Goal: Task Accomplishment & Management: Use online tool/utility

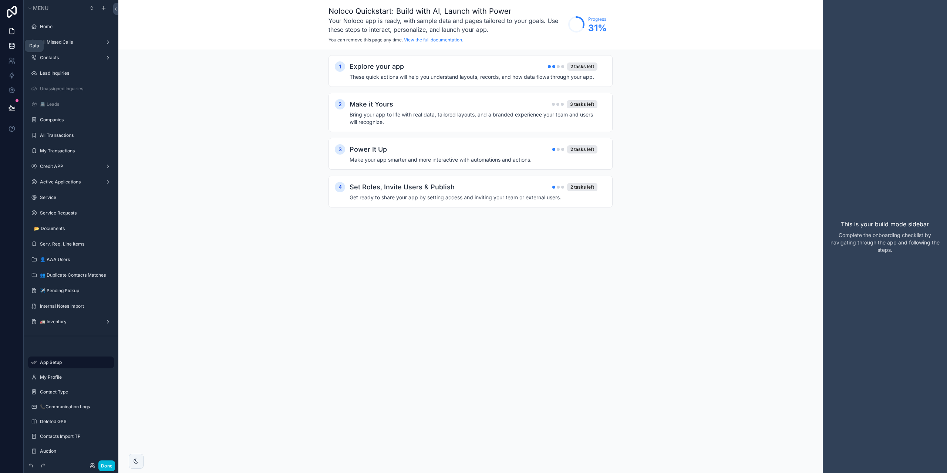
click at [11, 42] on link at bounding box center [11, 45] width 23 height 15
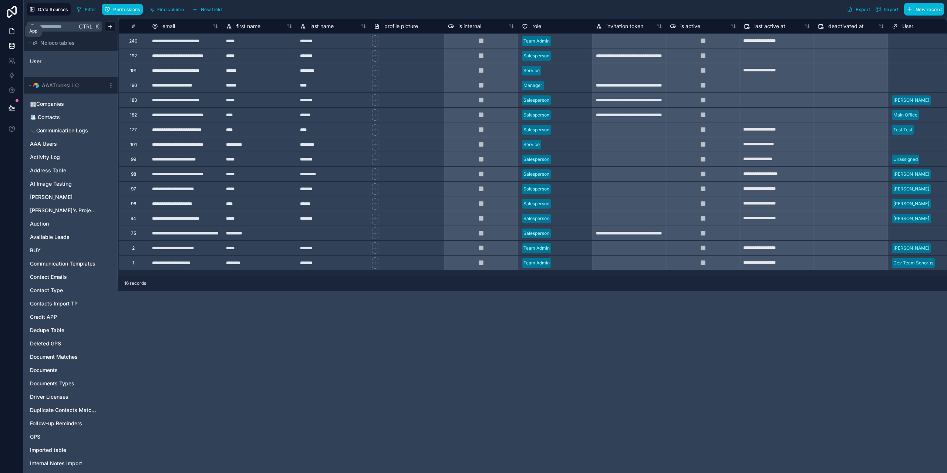
click at [11, 32] on icon at bounding box center [11, 30] width 7 height 7
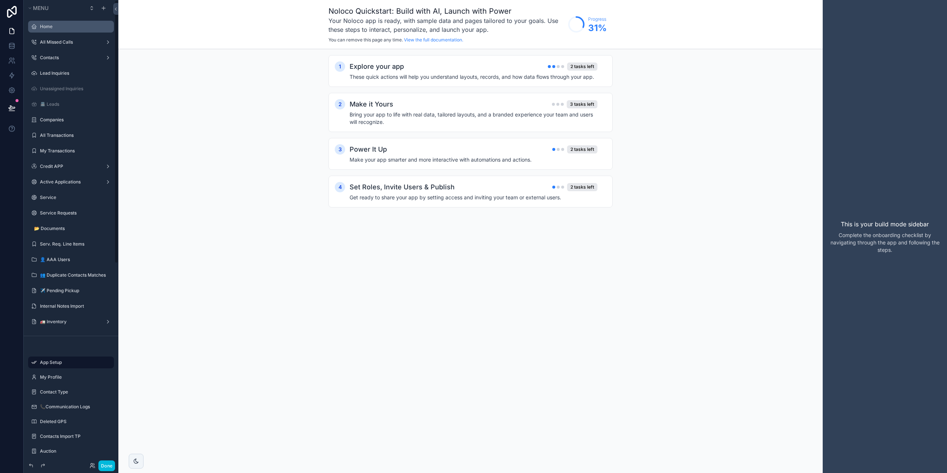
click at [61, 25] on label "Home" at bounding box center [75, 27] width 70 height 6
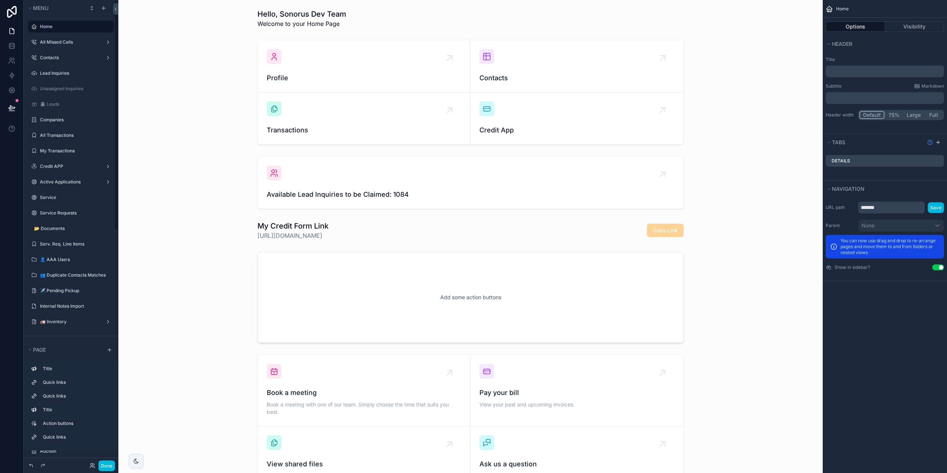
click at [54, 26] on label "Home" at bounding box center [75, 27] width 70 height 6
click at [62, 226] on div "📂 Documents" at bounding box center [73, 229] width 78 height 6
click at [56, 232] on div "📂 Documents" at bounding box center [73, 229] width 78 height 6
click at [56, 224] on div "📂 Documents" at bounding box center [71, 229] width 83 height 12
click at [46, 227] on label "📂 Documents" at bounding box center [71, 229] width 75 height 6
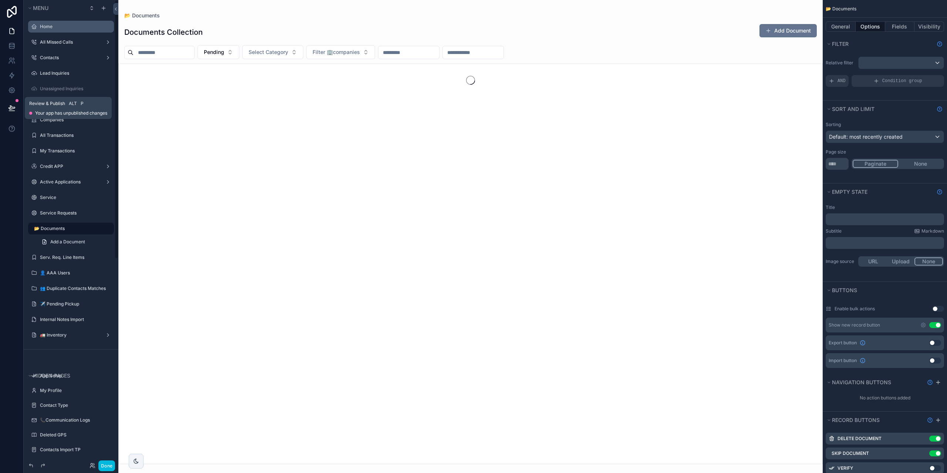
click at [6, 109] on button at bounding box center [12, 108] width 16 height 21
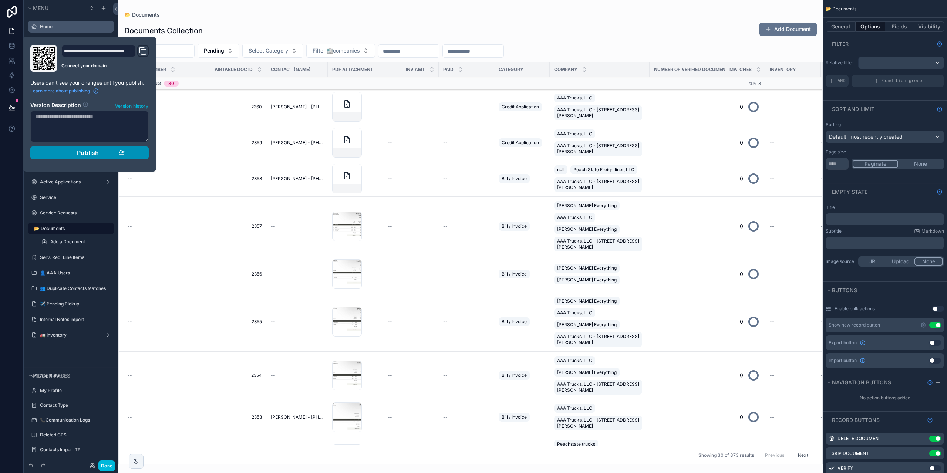
click at [135, 157] on button "Publish" at bounding box center [89, 152] width 118 height 13
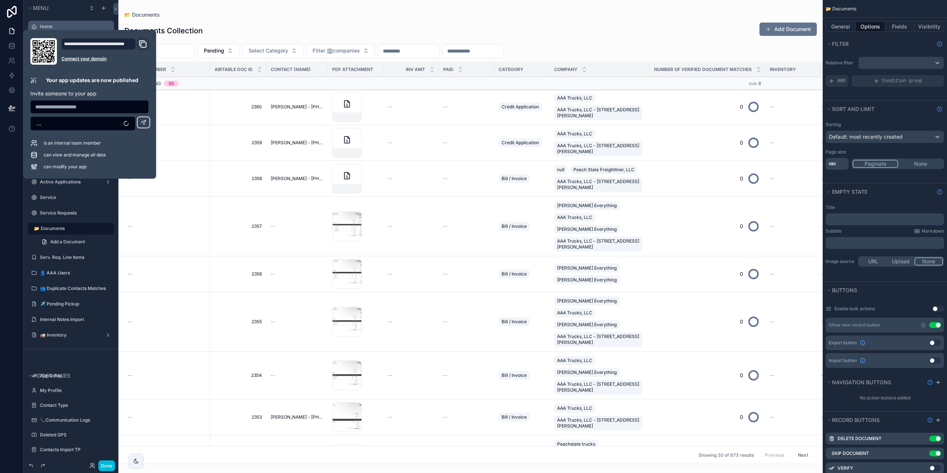
click at [224, 109] on div "scrollable content" at bounding box center [470, 236] width 704 height 473
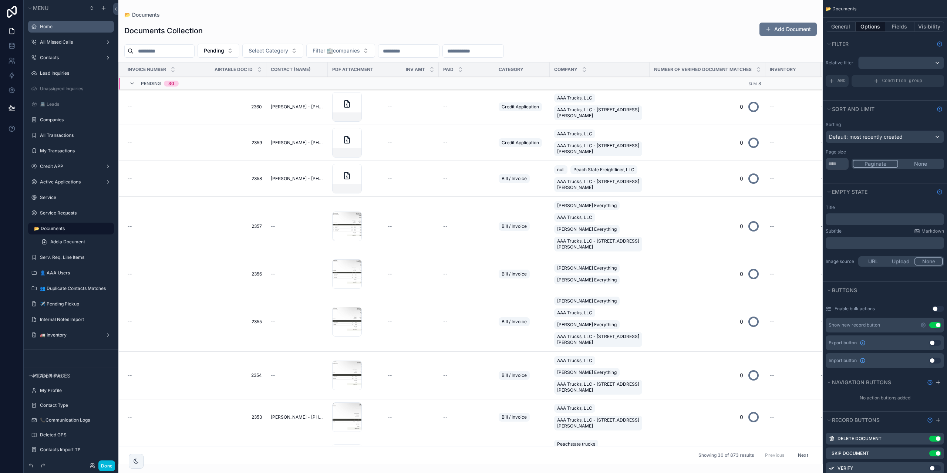
click at [232, 108] on span "2360" at bounding box center [237, 107] width 47 height 6
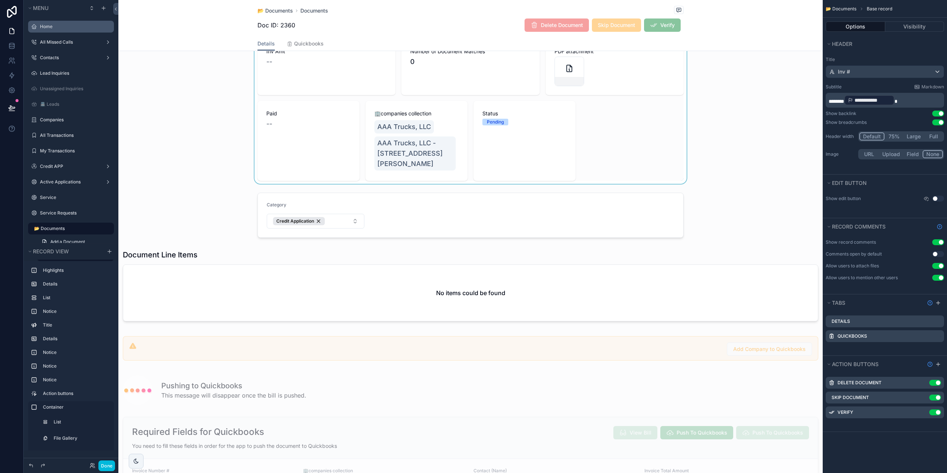
scroll to position [37, 0]
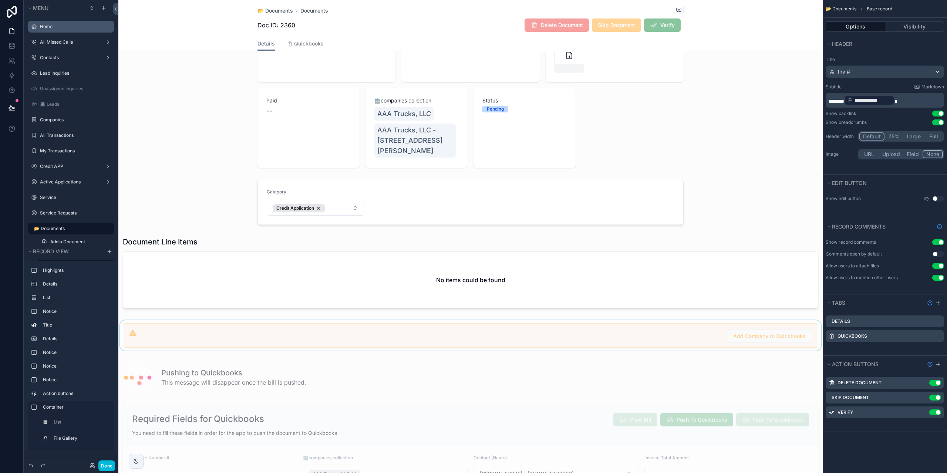
click at [211, 338] on div "scrollable content" at bounding box center [470, 335] width 704 height 30
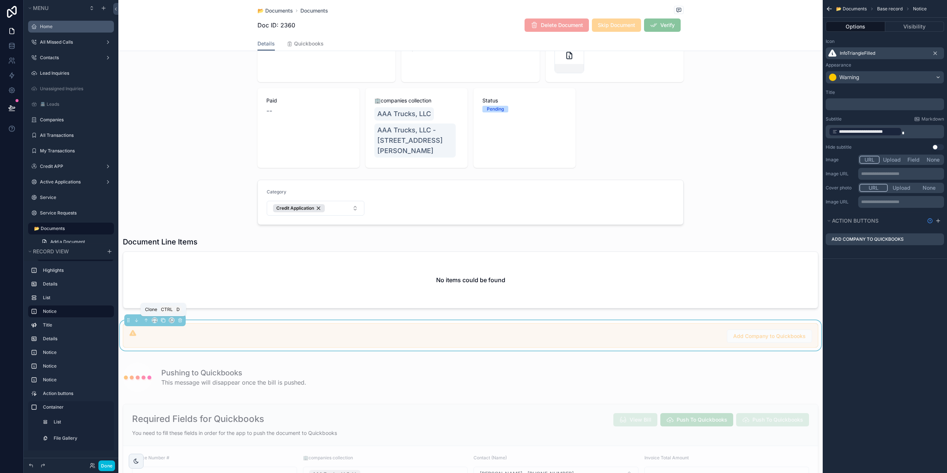
click at [162, 321] on icon "scrollable content" at bounding box center [163, 320] width 5 height 5
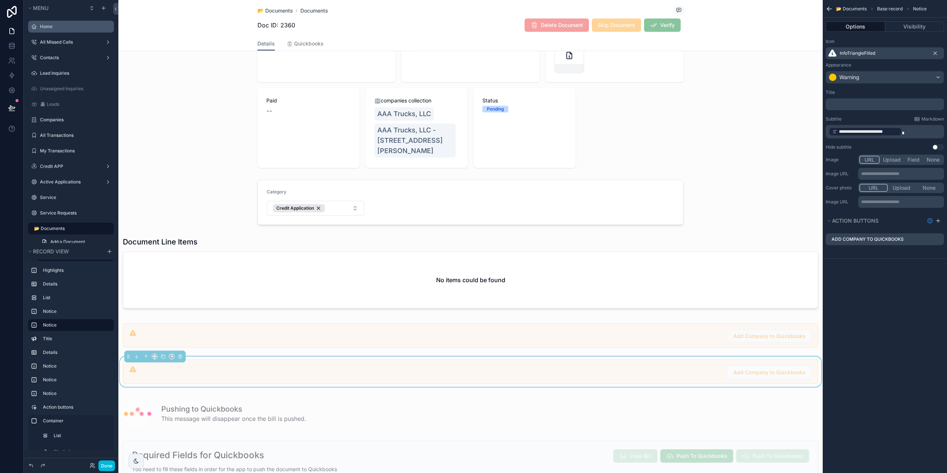
click at [265, 372] on div "Add Company to Quickbooks" at bounding box center [475, 372] width 672 height 13
click at [913, 26] on button "Visibility" at bounding box center [914, 26] width 59 height 10
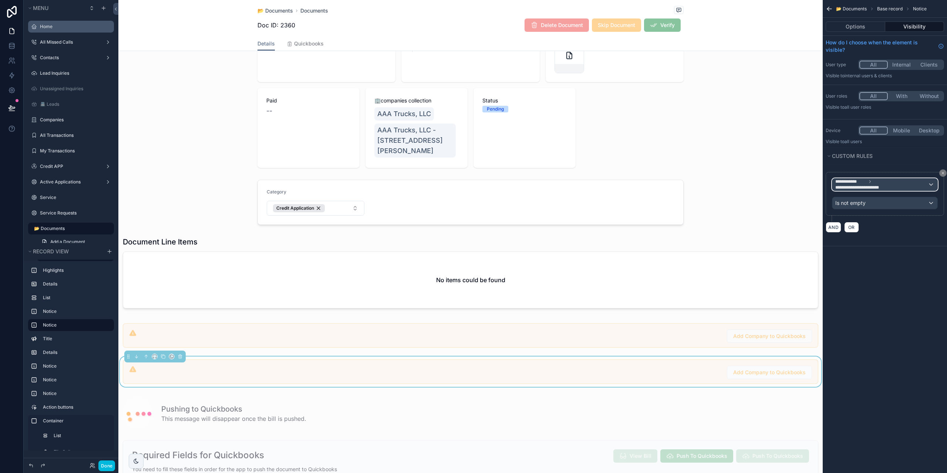
click at [908, 189] on span "**********" at bounding box center [881, 185] width 92 height 12
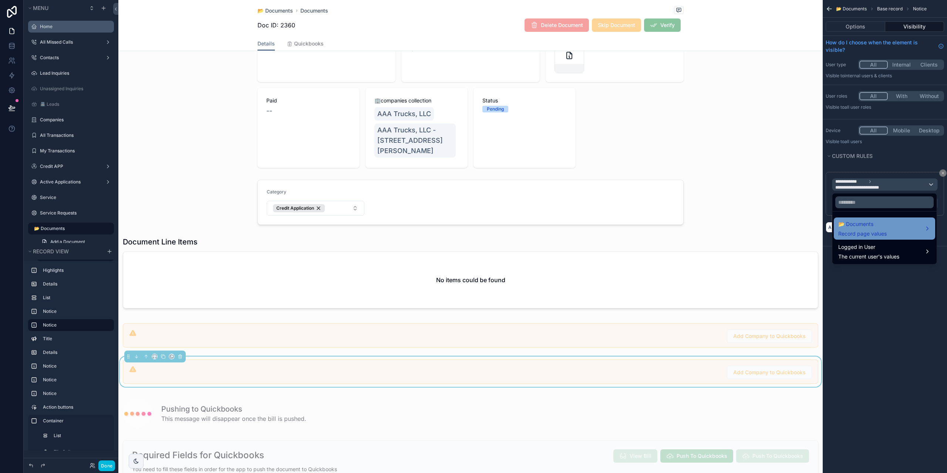
click at [870, 229] on div "📂 Documents Record page values" at bounding box center [862, 229] width 48 height 18
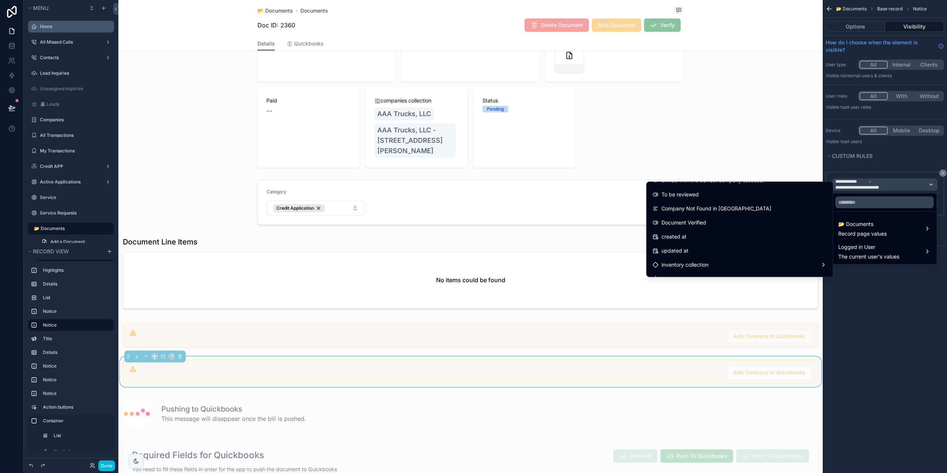
scroll to position [793, 0]
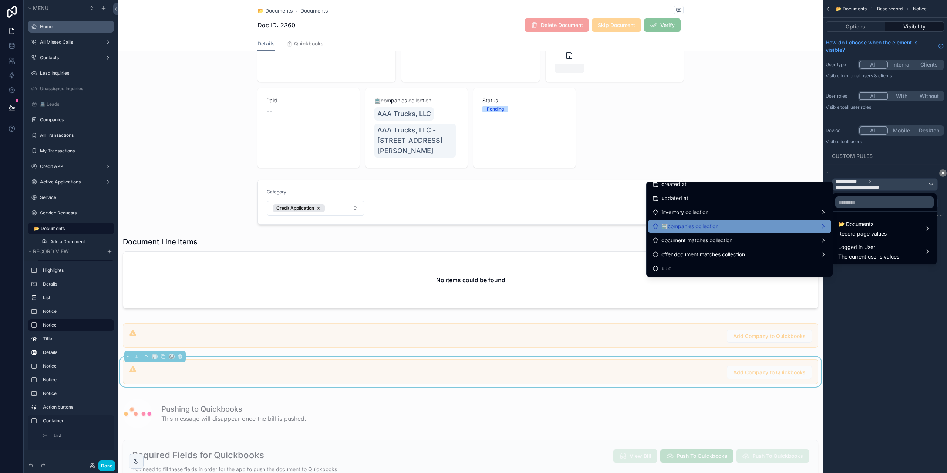
click at [793, 227] on div "🏢companies collection" at bounding box center [739, 226] width 174 height 9
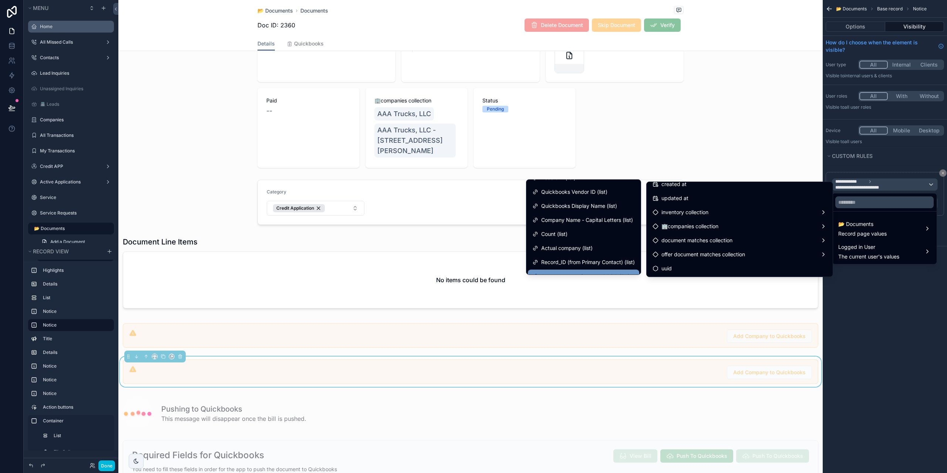
scroll to position [489, 0]
click at [600, 205] on span "Quickbooks Vendor ID (list)" at bounding box center [574, 204] width 66 height 9
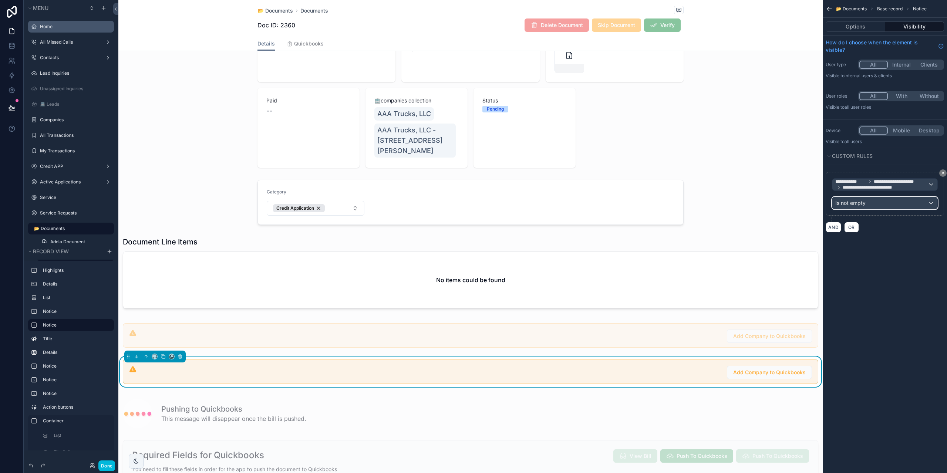
click at [887, 199] on div "Is not empty" at bounding box center [884, 203] width 105 height 12
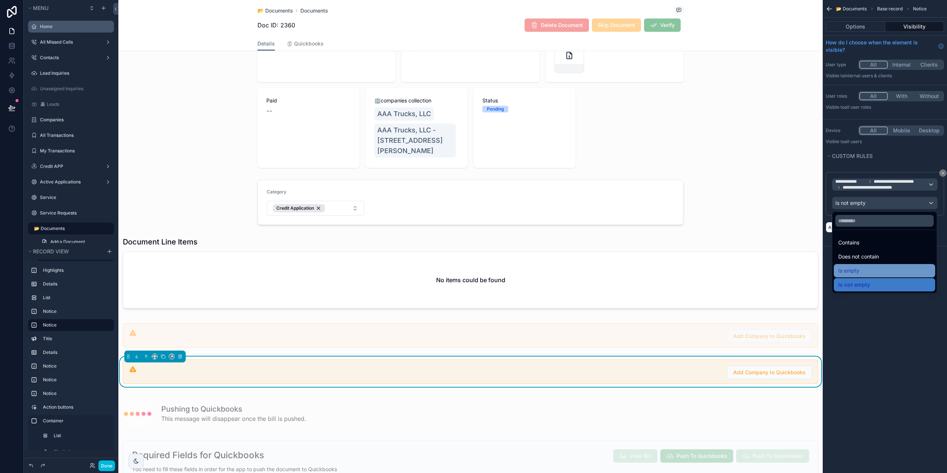
click at [860, 270] on div "Is empty" at bounding box center [884, 270] width 92 height 9
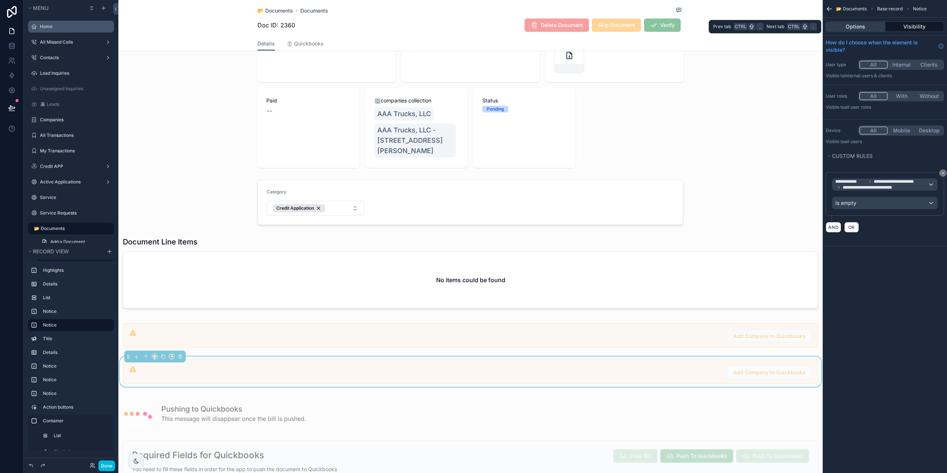
click at [869, 30] on button "Options" at bounding box center [855, 26] width 60 height 10
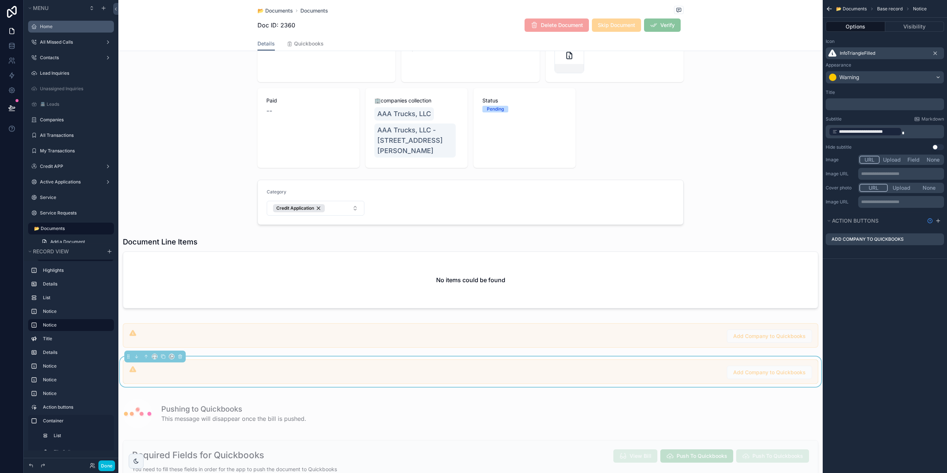
click at [882, 99] on div "﻿" at bounding box center [884, 104] width 118 height 12
click at [885, 105] on p "﻿" at bounding box center [885, 104] width 114 height 6
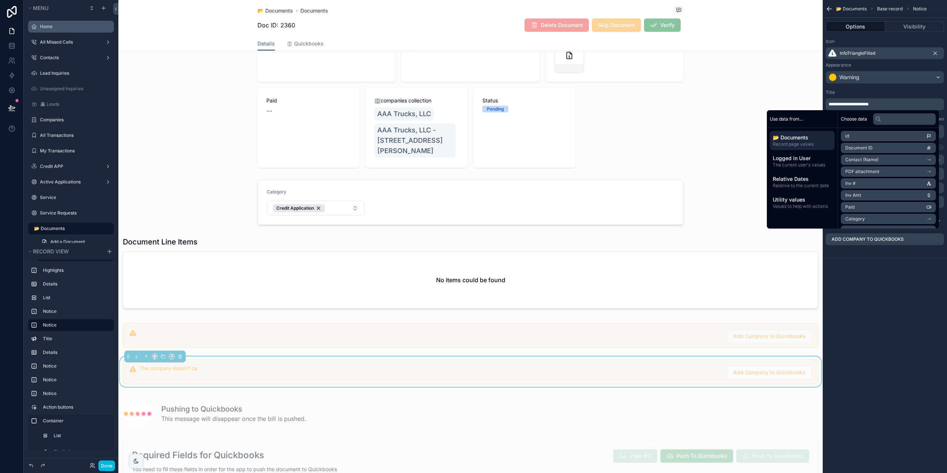
click at [885, 105] on p "**********" at bounding box center [885, 104] width 114 height 6
click at [886, 89] on div "**********" at bounding box center [884, 120] width 124 height 67
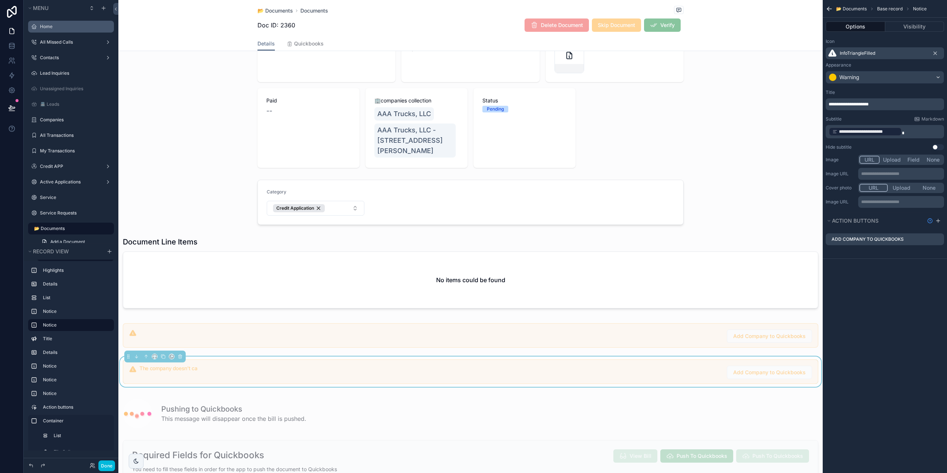
click at [892, 100] on div "**********" at bounding box center [884, 104] width 118 height 12
click at [885, 104] on p "**********" at bounding box center [885, 104] width 114 height 6
click at [919, 101] on div "**********" at bounding box center [884, 104] width 118 height 12
click at [915, 104] on p "**********" at bounding box center [885, 104] width 114 height 6
click at [898, 89] on div "**********" at bounding box center [884, 120] width 124 height 67
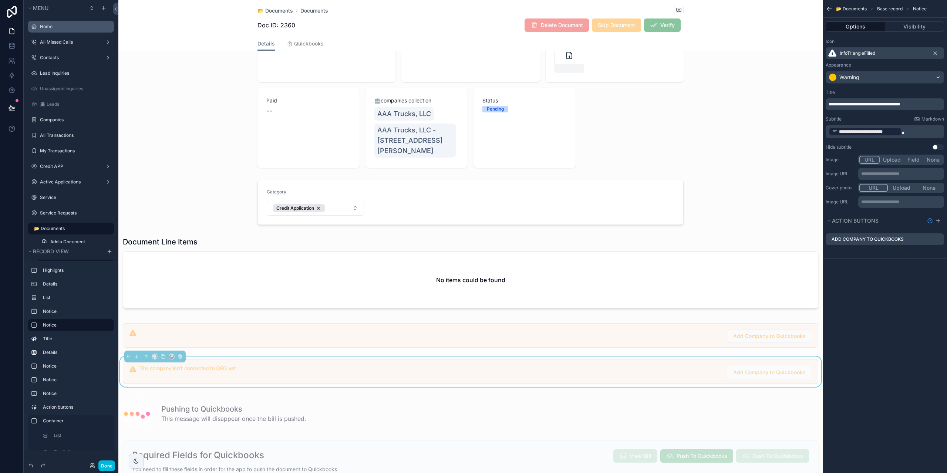
click at [913, 132] on p "**********" at bounding box center [885, 131] width 114 height 10
click at [910, 258] on div "**********" at bounding box center [884, 134] width 124 height 269
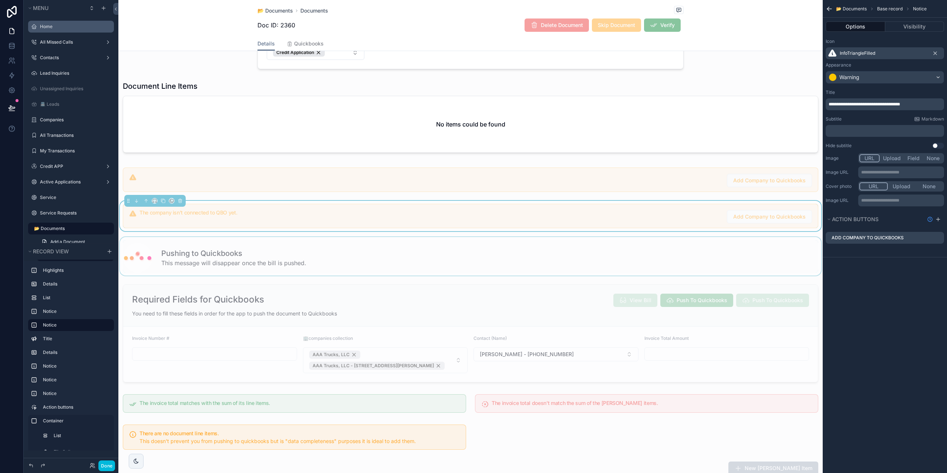
scroll to position [259, 0]
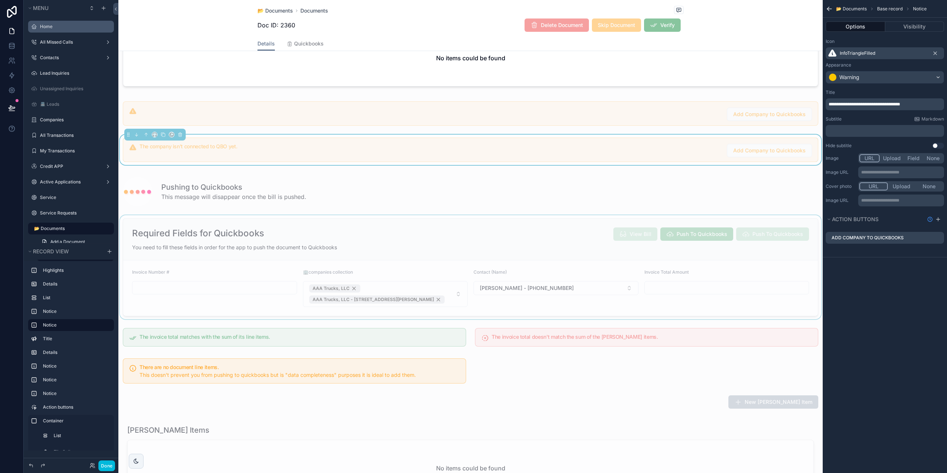
click at [471, 224] on div "scrollable content" at bounding box center [470, 267] width 704 height 104
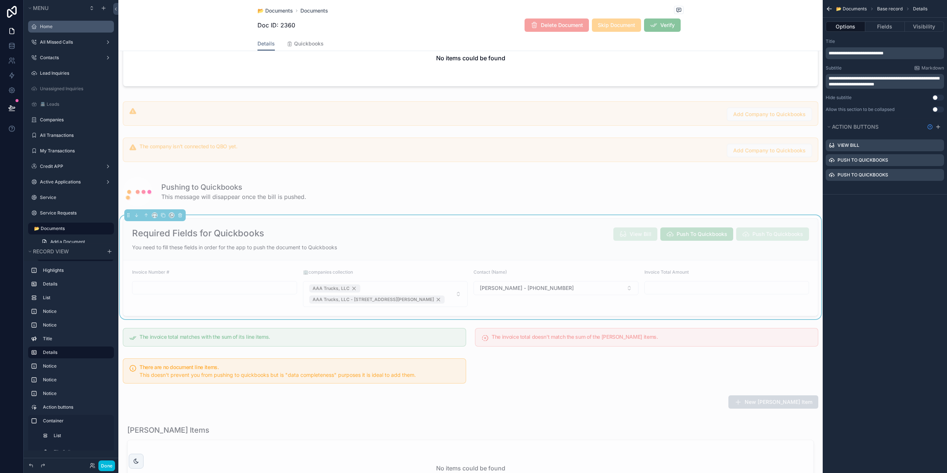
click at [0, 0] on icon "scrollable content" at bounding box center [0, 0] width 0 height 0
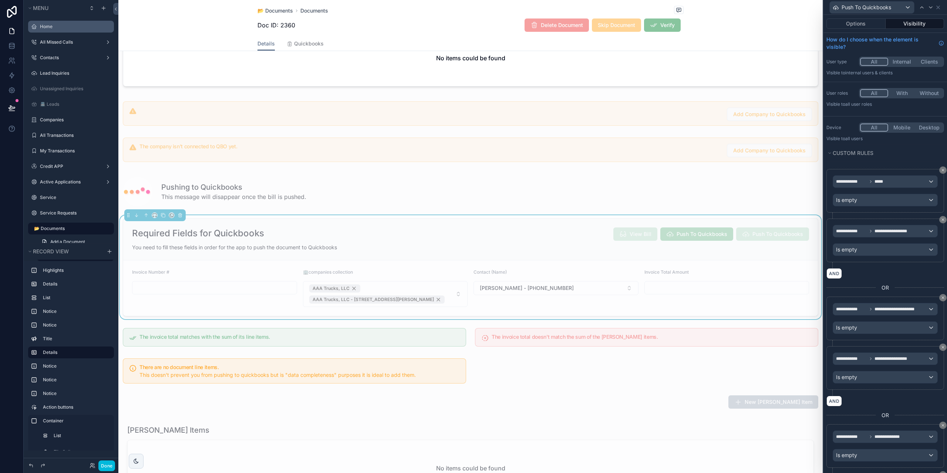
click at [902, 26] on button "Visibility" at bounding box center [914, 23] width 59 height 10
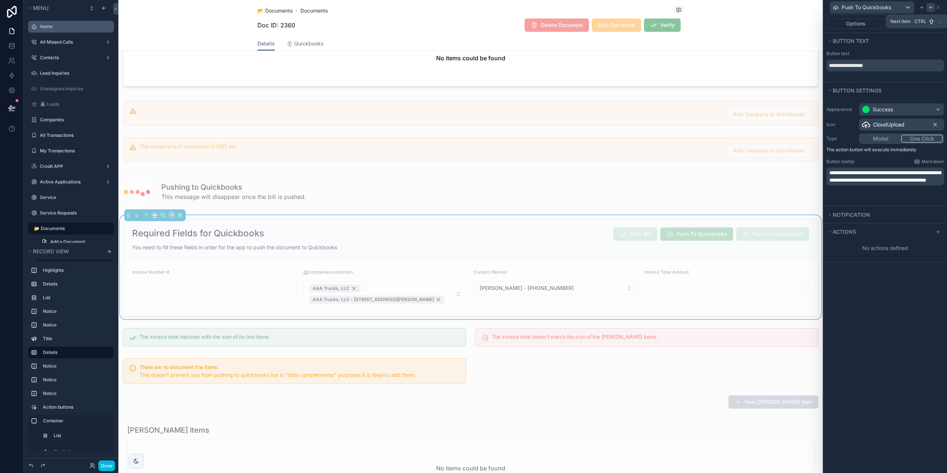
click at [931, 8] on icon at bounding box center [930, 7] width 3 height 1
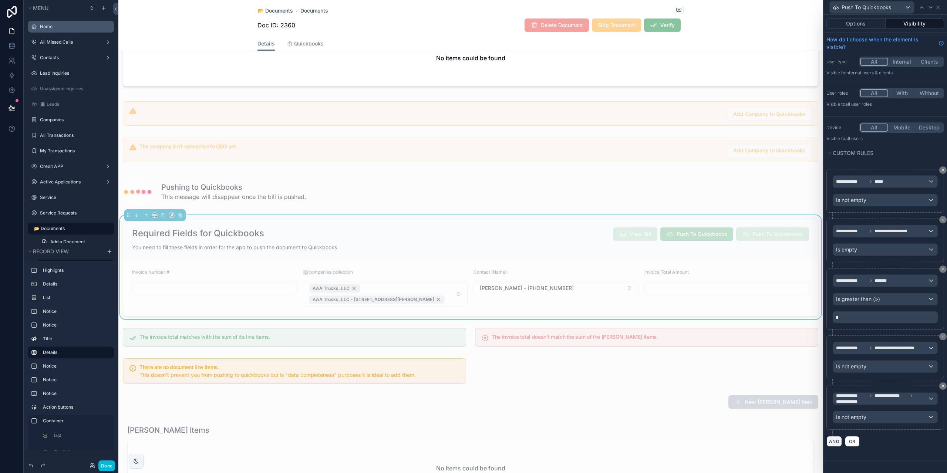
click at [837, 442] on button "AND" at bounding box center [834, 441] width 16 height 11
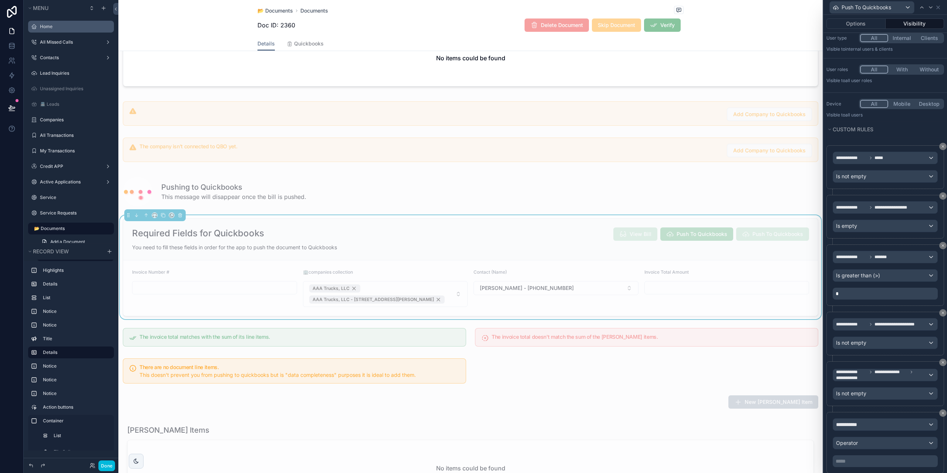
scroll to position [37, 0]
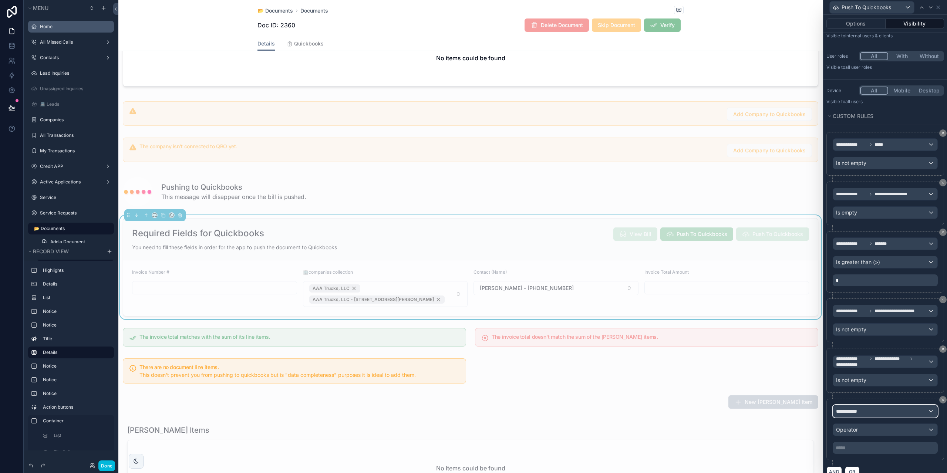
click at [866, 408] on div "**********" at bounding box center [885, 411] width 104 height 12
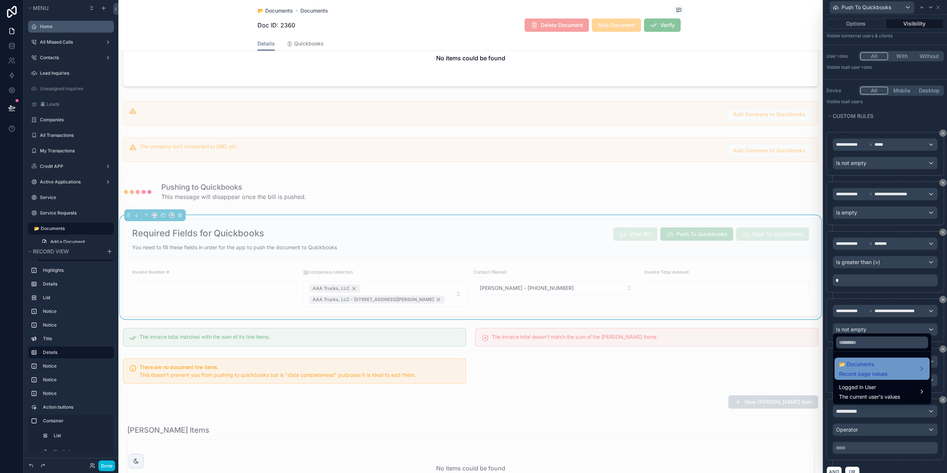
click at [874, 366] on span "📂 Documents" at bounding box center [863, 364] width 48 height 9
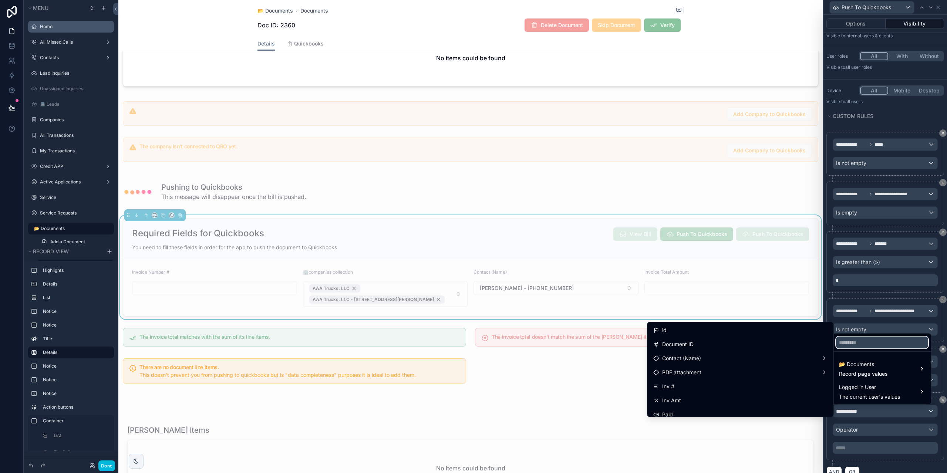
click at [858, 339] on input "text" at bounding box center [882, 343] width 92 height 12
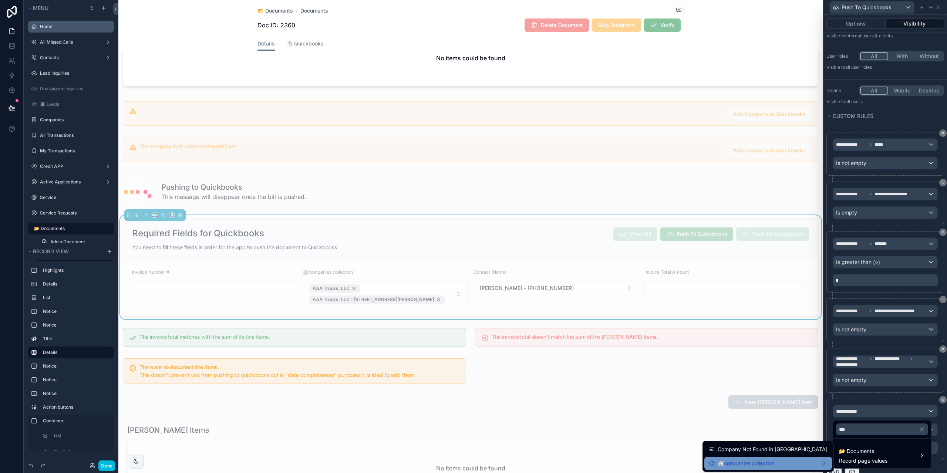
click at [821, 461] on div "🏢companies collection" at bounding box center [768, 463] width 119 height 9
click at [856, 432] on input "***" at bounding box center [882, 429] width 92 height 12
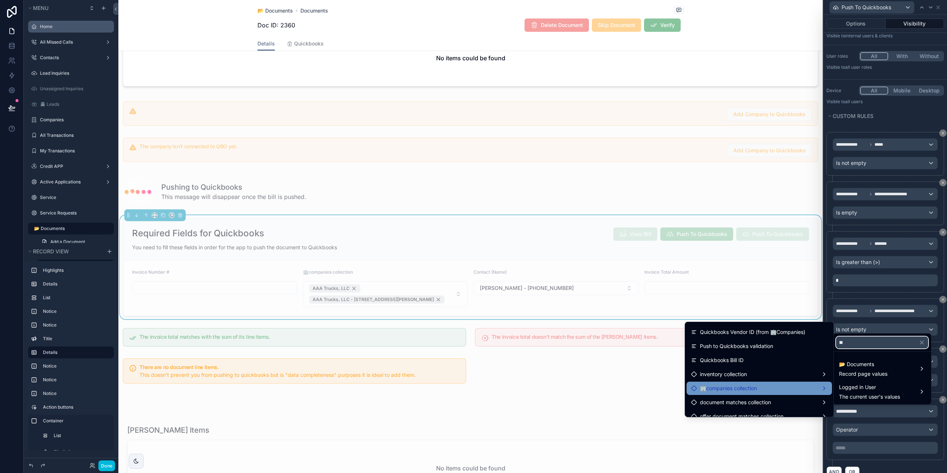
scroll to position [161, 0]
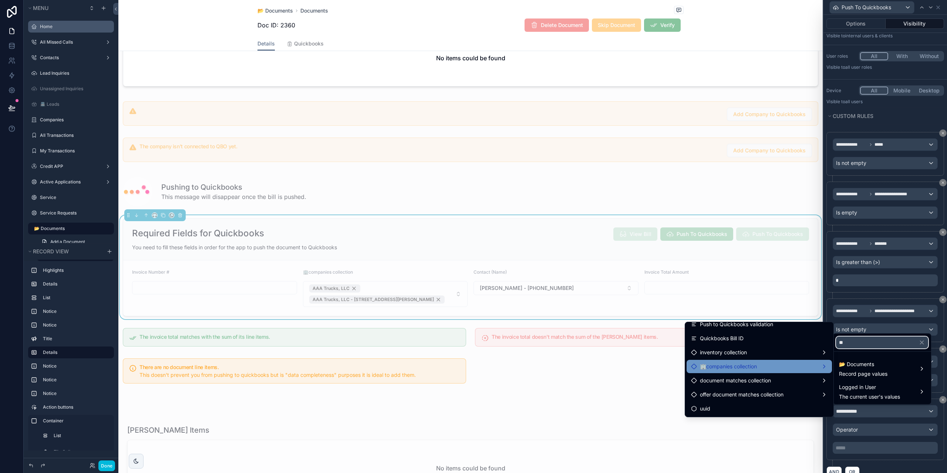
type input "**"
click at [753, 368] on span "🏢companies collection" at bounding box center [728, 366] width 57 height 9
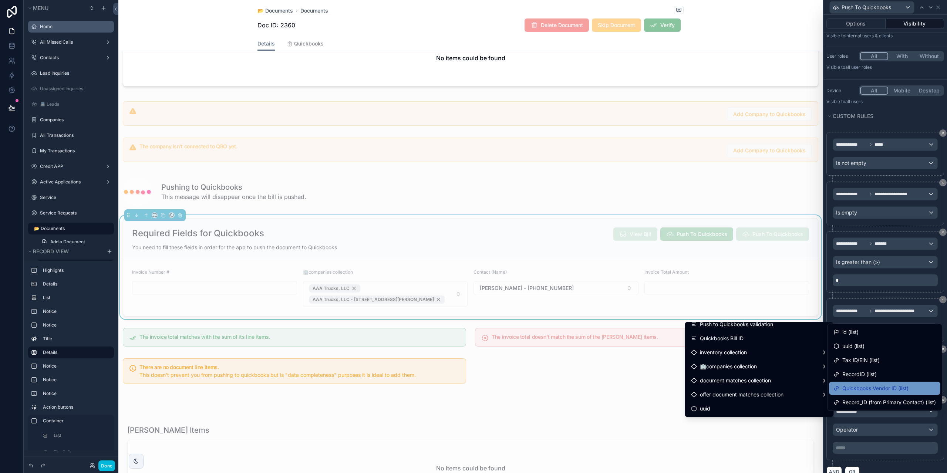
click at [901, 392] on span "Quickbooks Vendor ID (list)" at bounding box center [875, 388] width 66 height 9
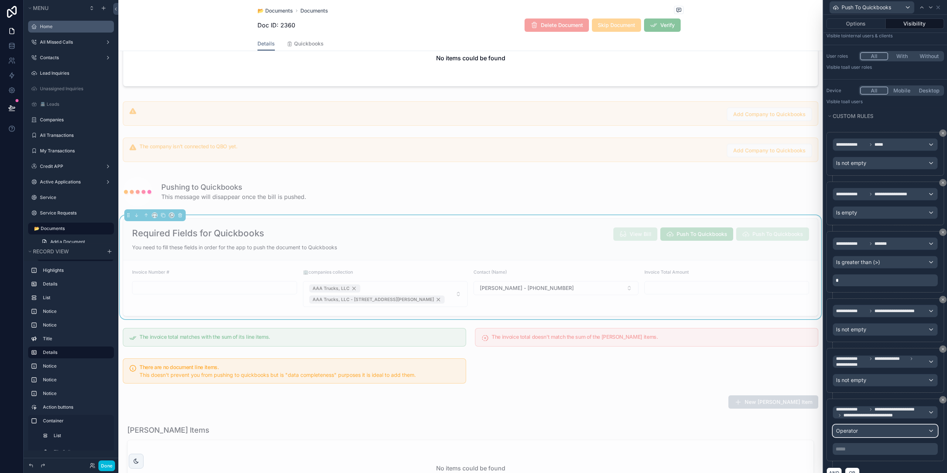
click at [881, 435] on div "Operator" at bounding box center [885, 431] width 104 height 12
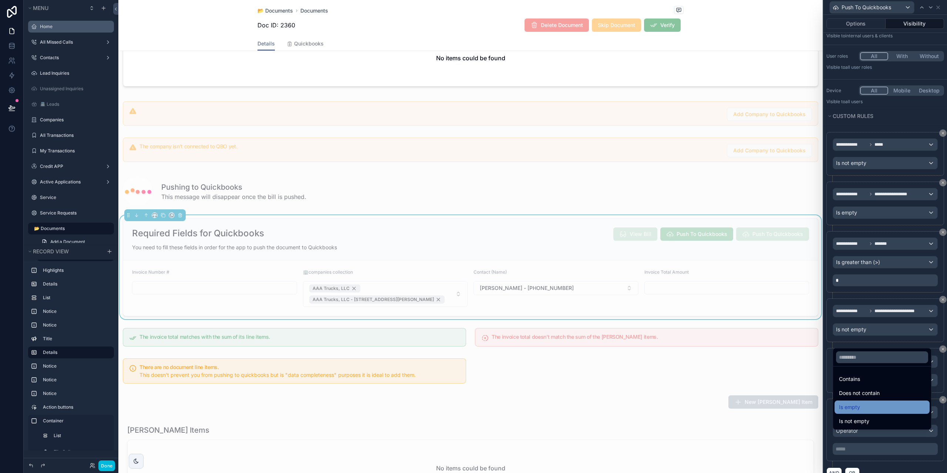
click at [859, 408] on span "Is empty" at bounding box center [849, 407] width 21 height 9
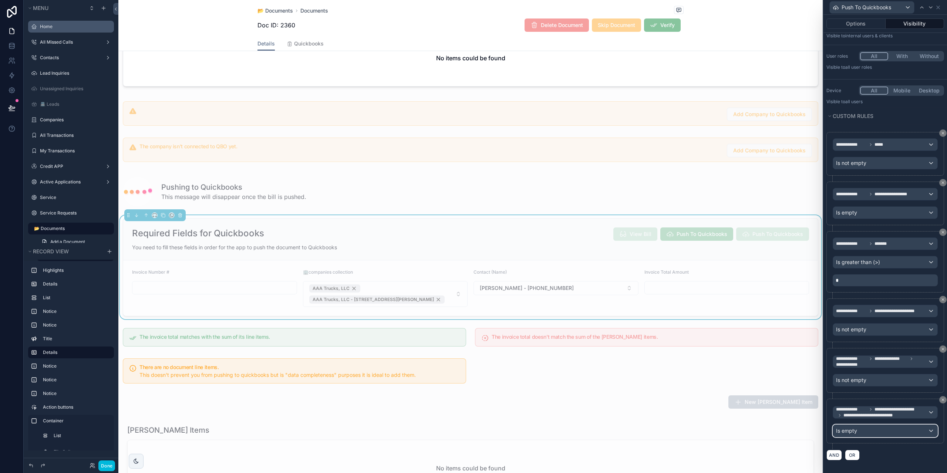
click at [853, 430] on button "Is empty" at bounding box center [884, 431] width 105 height 13
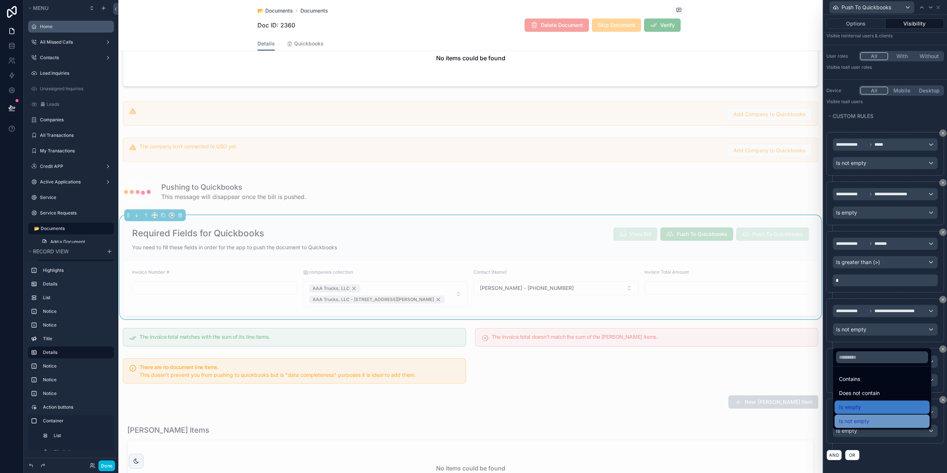
click at [855, 419] on span "Is not empty" at bounding box center [854, 421] width 30 height 9
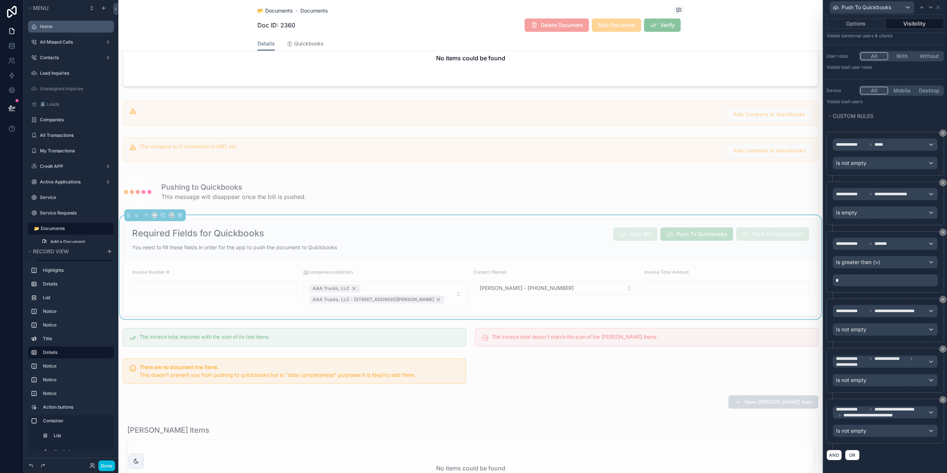
click at [884, 443] on div "**********" at bounding box center [885, 421] width 118 height 45
click at [656, 149] on div "scrollable content" at bounding box center [470, 150] width 704 height 30
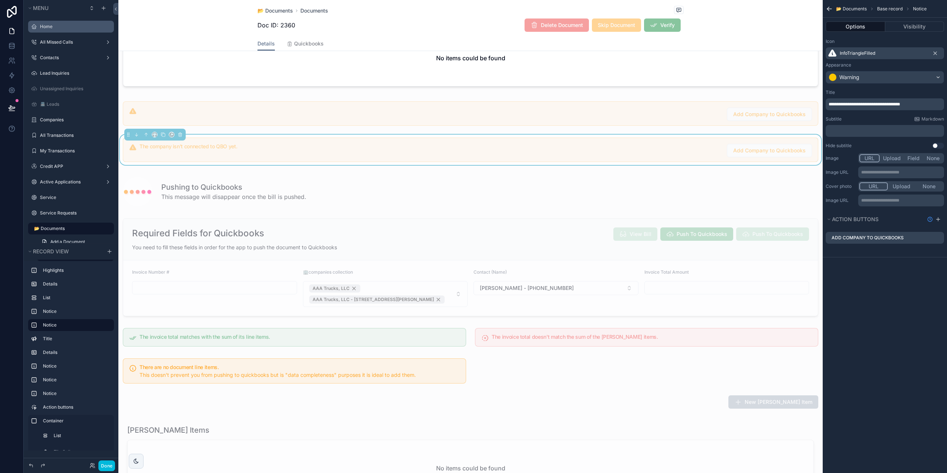
click at [0, 0] on icon "scrollable content" at bounding box center [0, 0] width 0 height 0
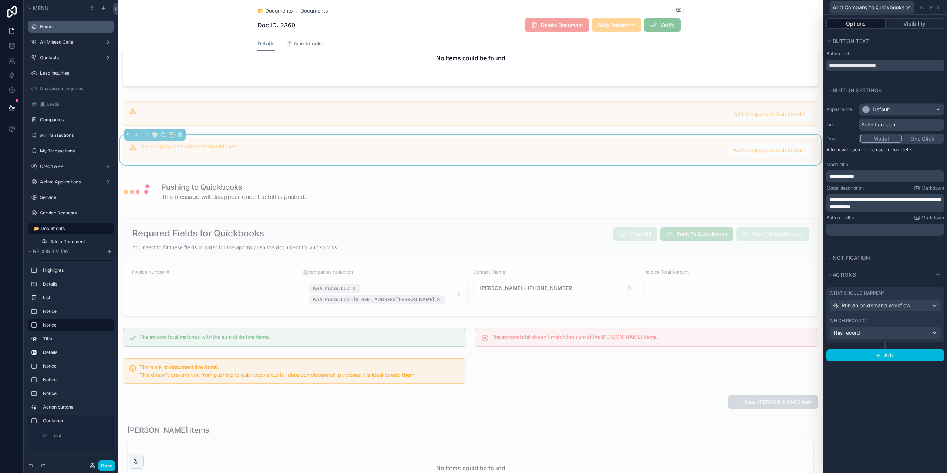
click at [911, 312] on div "What should happen? Run an on demand workflow Which record? This record" at bounding box center [885, 314] width 118 height 55
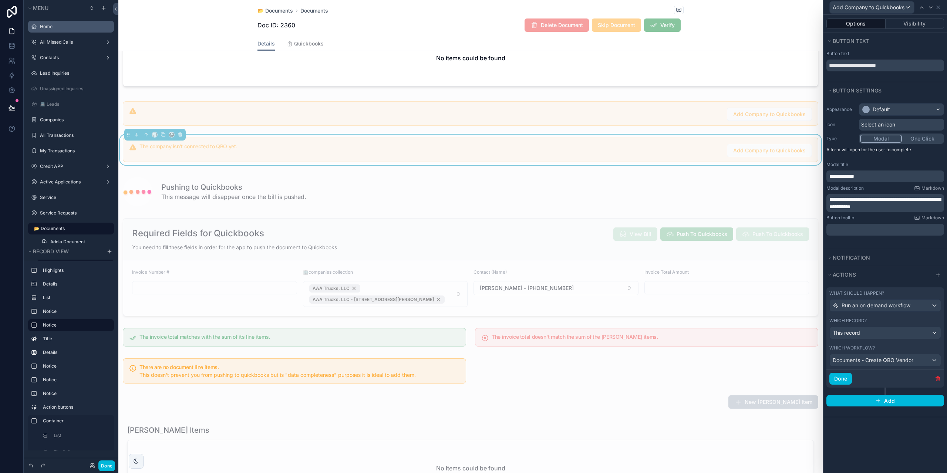
click at [889, 441] on div "**********" at bounding box center [885, 244] width 124 height 458
click at [688, 126] on div "scrollable content" at bounding box center [470, 113] width 704 height 30
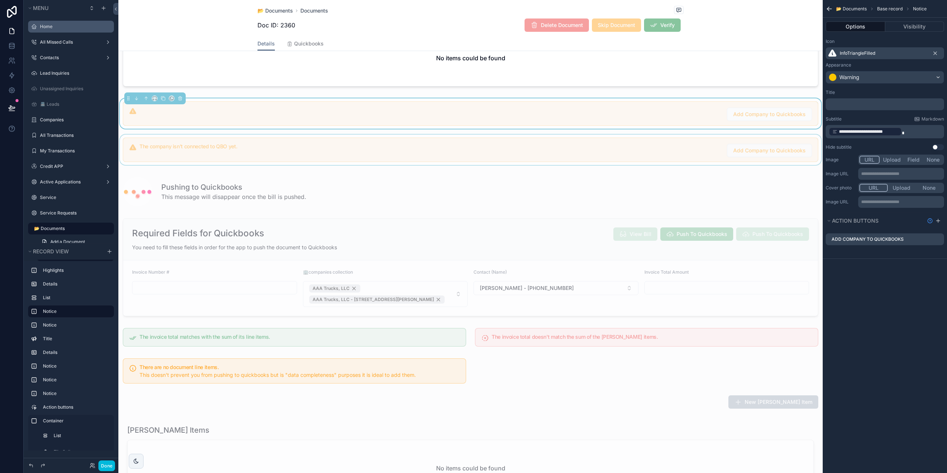
click at [938, 243] on div "Add Company to Quickbooks" at bounding box center [884, 239] width 118 height 12
click at [0, 0] on icon "scrollable content" at bounding box center [0, 0] width 0 height 0
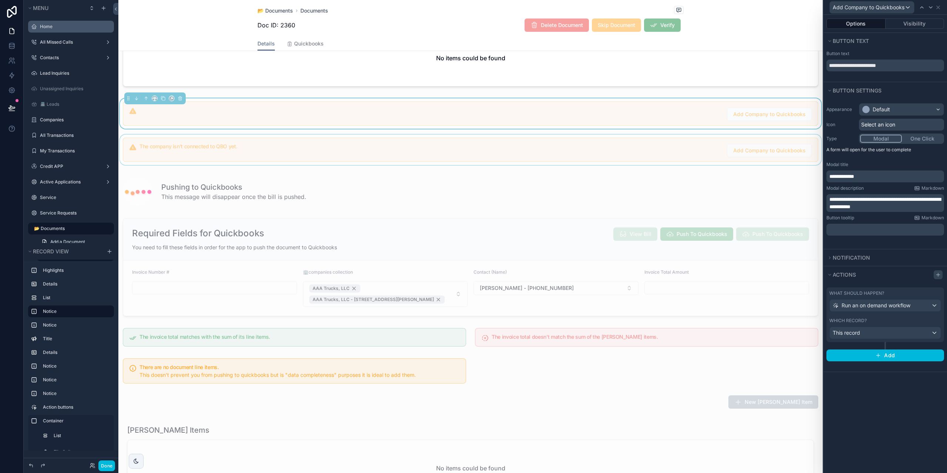
click at [938, 274] on icon at bounding box center [938, 275] width 6 height 6
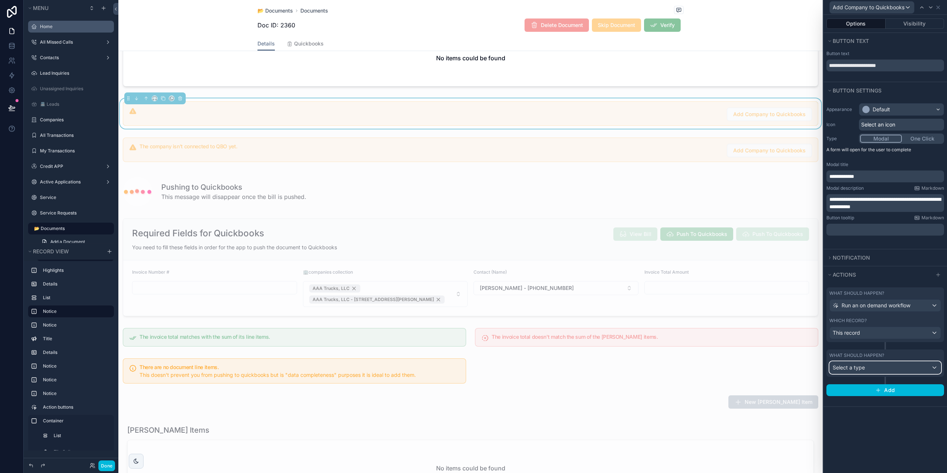
click at [909, 368] on div "Select a type" at bounding box center [885, 368] width 111 height 12
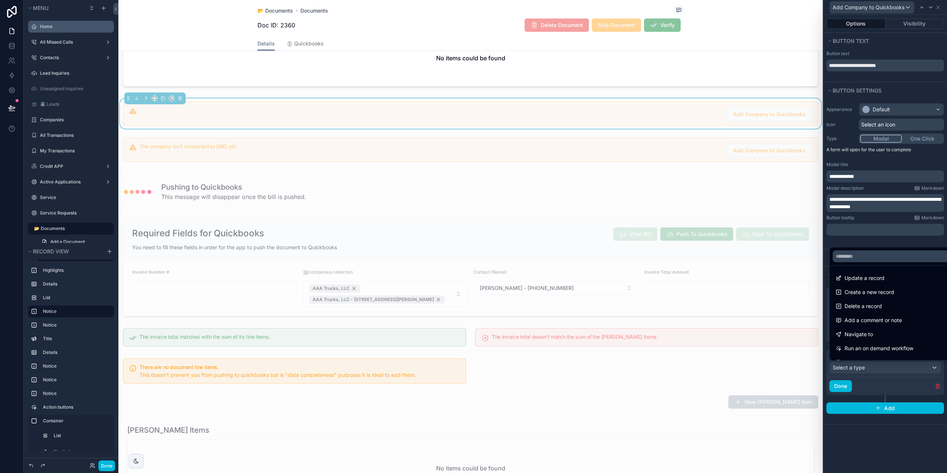
click at [909, 368] on div at bounding box center [885, 236] width 124 height 473
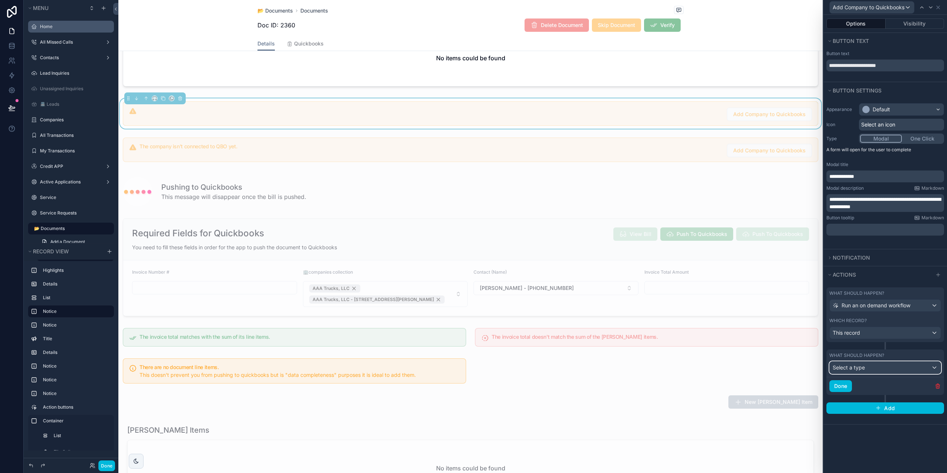
click at [911, 367] on div "Select a type" at bounding box center [885, 368] width 111 height 12
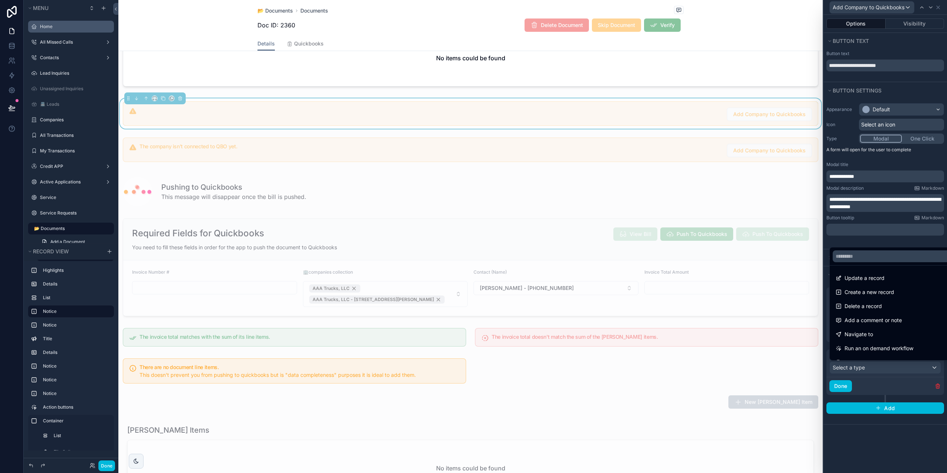
click at [874, 241] on div at bounding box center [885, 236] width 124 height 473
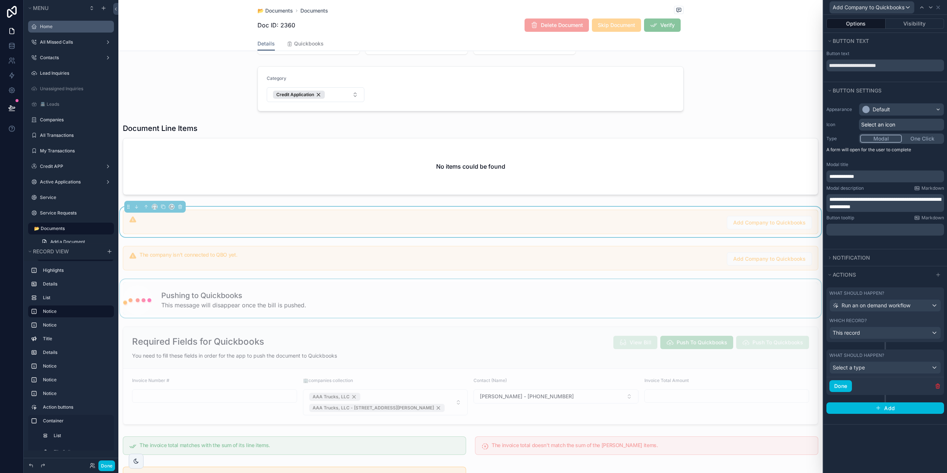
scroll to position [148, 0]
click at [558, 368] on div "scrollable content" at bounding box center [470, 378] width 704 height 104
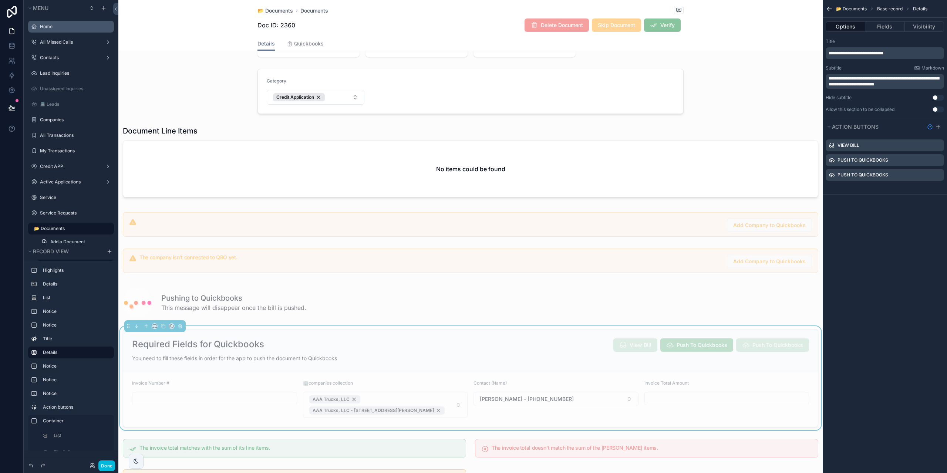
click at [941, 175] on div "scrollable content" at bounding box center [941, 175] width 0 height 0
click at [0, 0] on icon "scrollable content" at bounding box center [0, 0] width 0 height 0
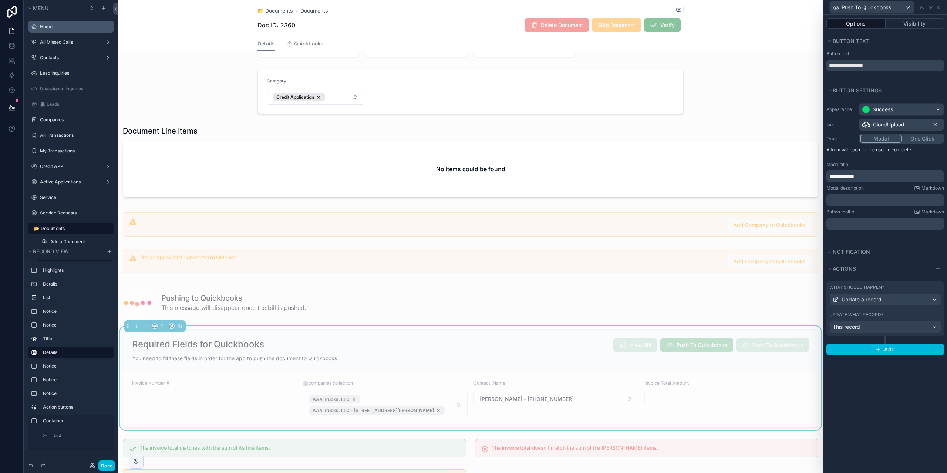
click at [901, 288] on div "What should happen?" at bounding box center [885, 287] width 112 height 6
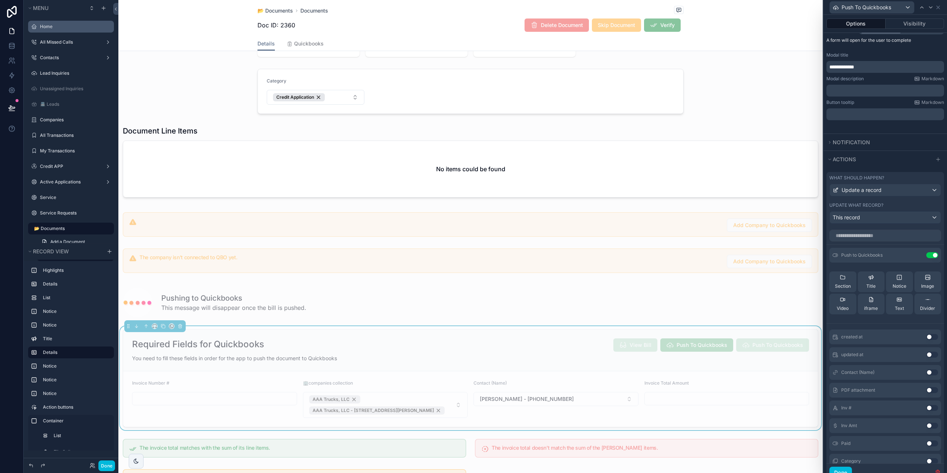
scroll to position [111, 0]
click at [637, 271] on div "scrollable content" at bounding box center [470, 261] width 704 height 30
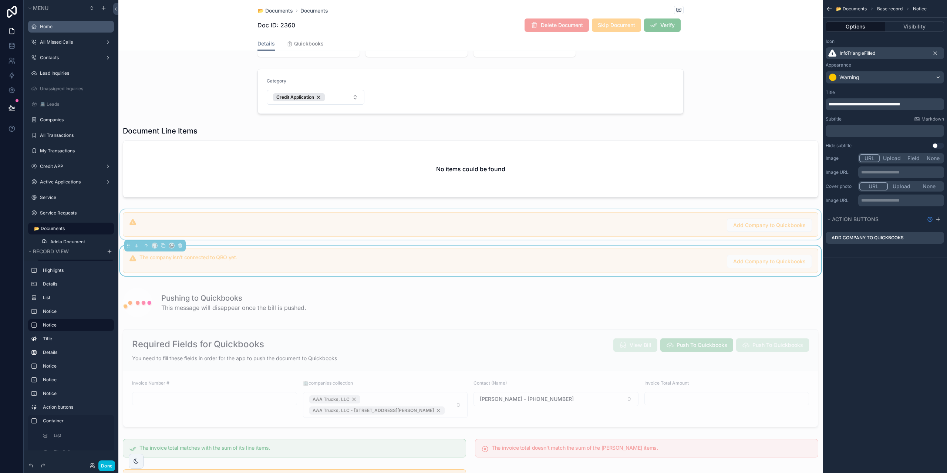
click at [673, 220] on div "scrollable content" at bounding box center [470, 224] width 704 height 30
click at [778, 249] on div "scrollable content" at bounding box center [470, 261] width 704 height 30
click at [683, 218] on div "scrollable content" at bounding box center [470, 224] width 704 height 30
click at [939, 218] on icon "scrollable content" at bounding box center [938, 221] width 6 height 6
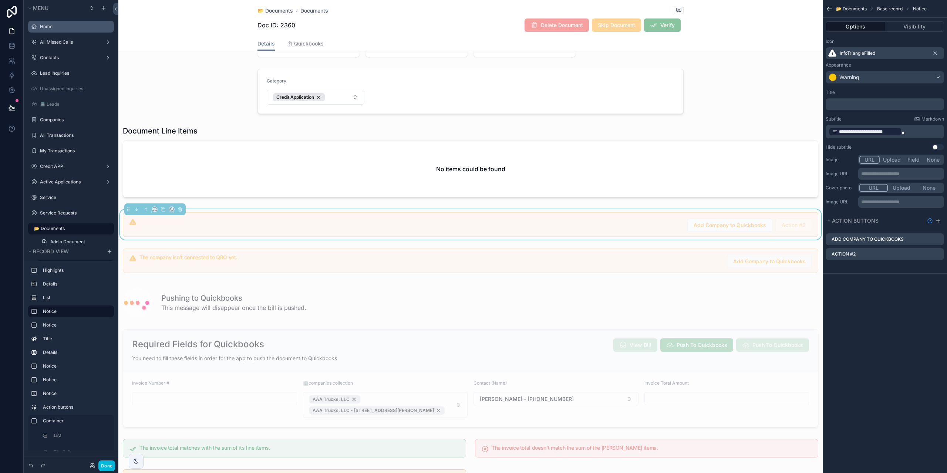
click at [0, 0] on icon "scrollable content" at bounding box center [0, 0] width 0 height 0
click at [927, 244] on icon at bounding box center [926, 242] width 6 height 6
click at [0, 0] on icon "scrollable content" at bounding box center [0, 0] width 0 height 0
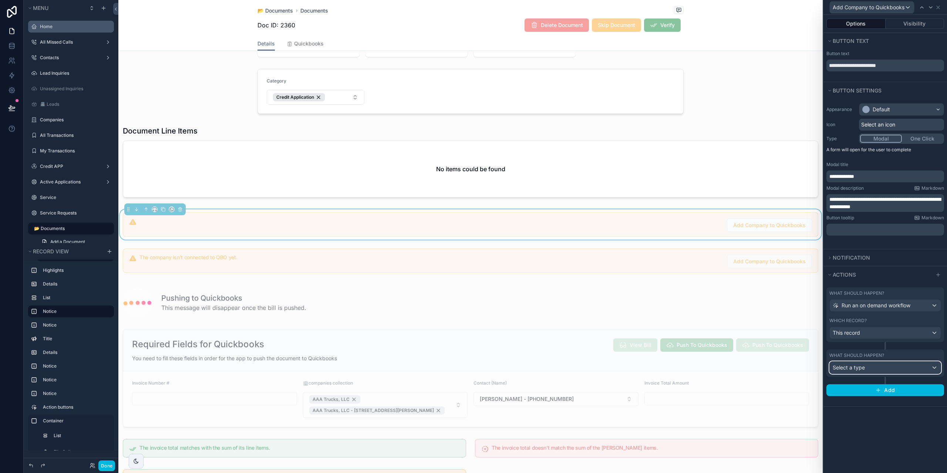
click at [912, 371] on div "Select a type" at bounding box center [885, 368] width 111 height 12
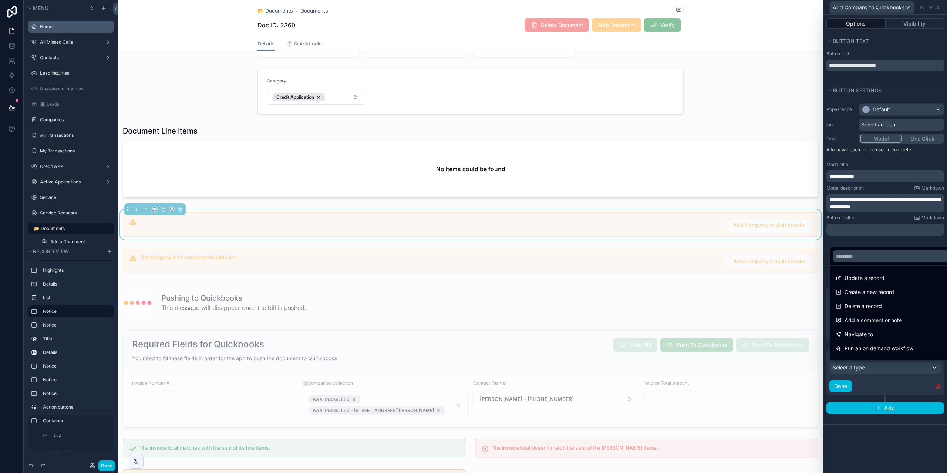
click at [874, 250] on div at bounding box center [894, 256] width 128 height 18
click at [890, 382] on div at bounding box center [885, 236] width 124 height 473
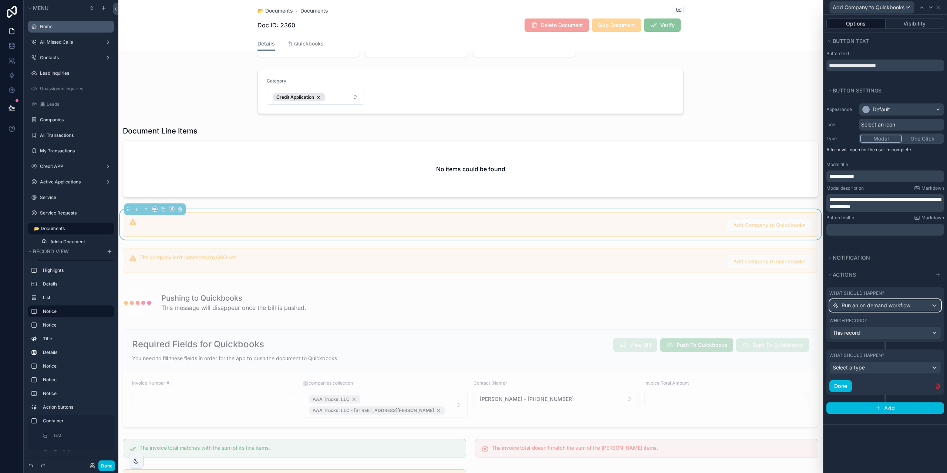
click at [861, 308] on span "Run an on demand workflow" at bounding box center [875, 305] width 69 height 7
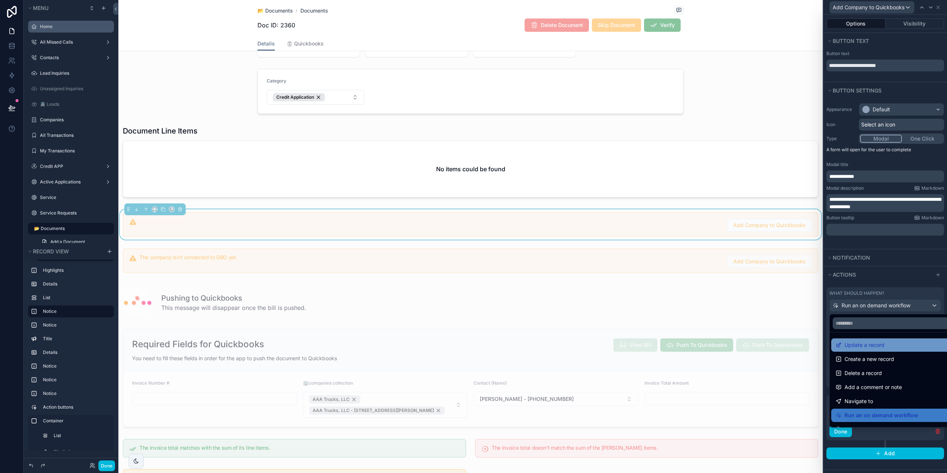
click at [872, 348] on span "Update a record" at bounding box center [864, 345] width 40 height 9
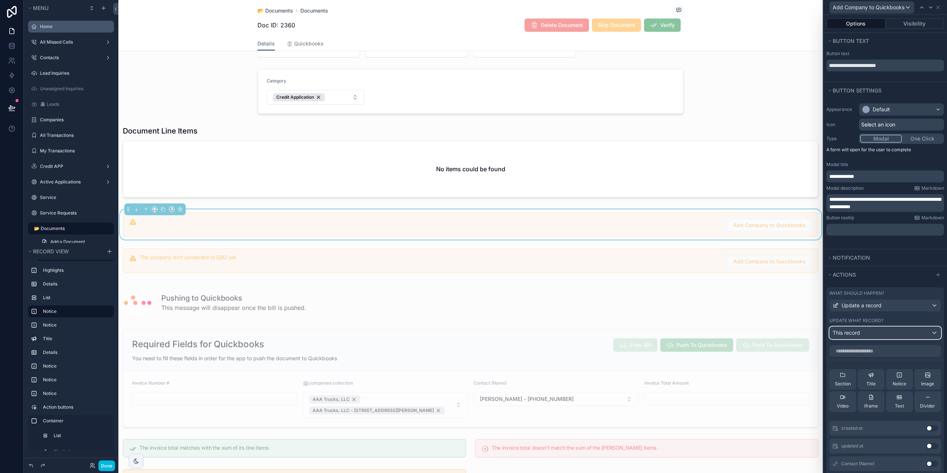
click at [868, 328] on div "This record" at bounding box center [885, 333] width 111 height 12
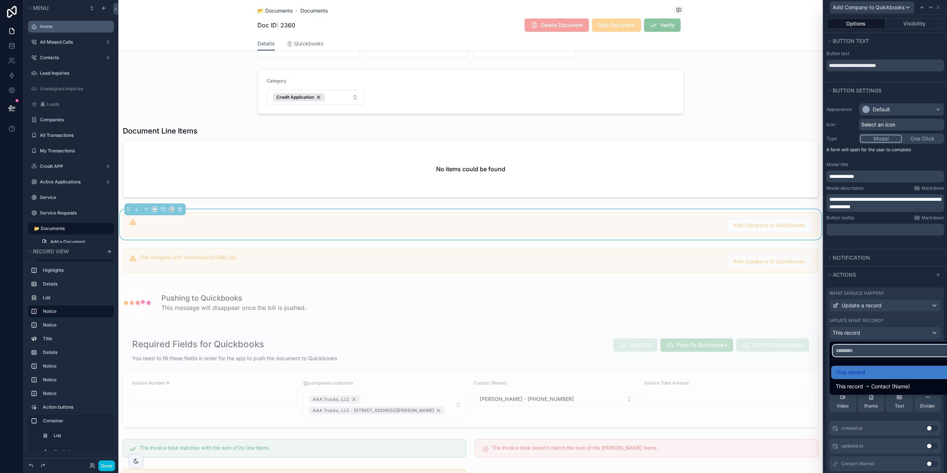
click at [868, 349] on input "text" at bounding box center [890, 351] width 116 height 12
type input "*"
click at [890, 315] on div at bounding box center [885, 236] width 124 height 473
click at [883, 351] on input "text" at bounding box center [885, 351] width 112 height 12
type input "*"
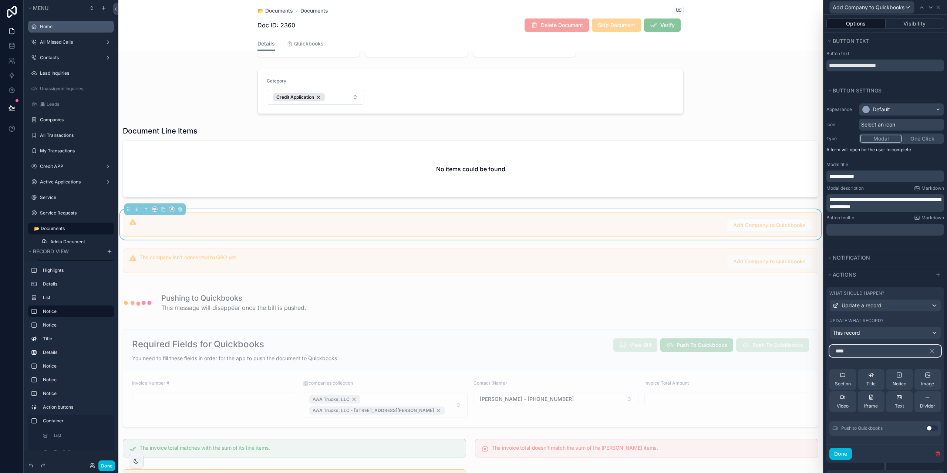
type input "****"
click at [926, 429] on button "Use setting" at bounding box center [932, 428] width 12 height 6
click at [910, 368] on div "Push to Quickbooks Use setting" at bounding box center [885, 370] width 112 height 15
click at [0, 0] on button at bounding box center [0, 0] width 0 height 0
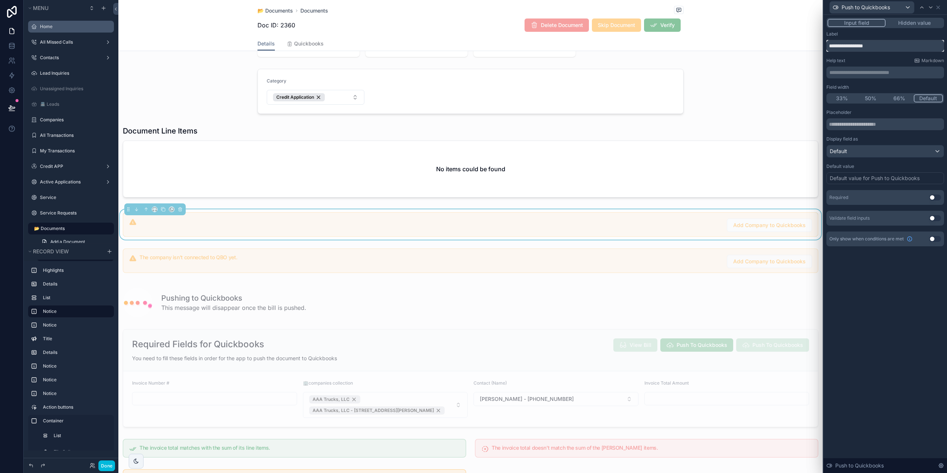
click at [830, 46] on input "**********" at bounding box center [885, 46] width 118 height 12
click at [874, 46] on input "**********" at bounding box center [885, 46] width 118 height 12
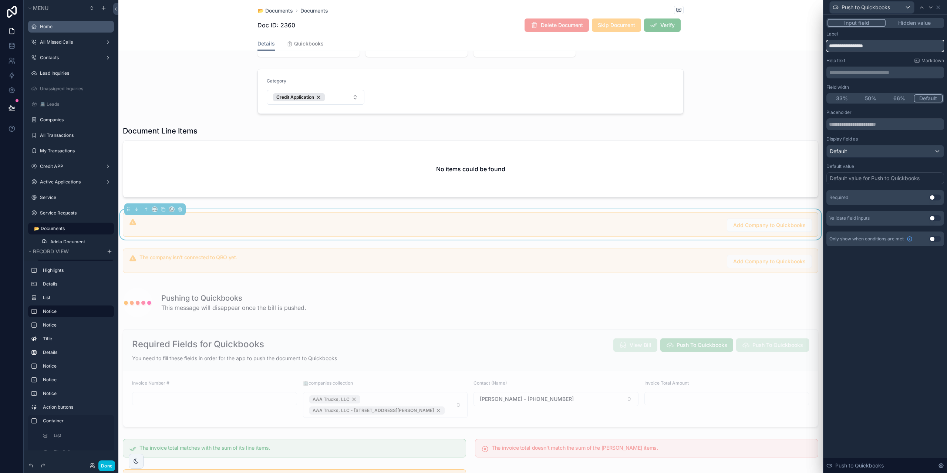
click at [874, 46] on input "**********" at bounding box center [885, 46] width 118 height 12
click at [875, 72] on p "**********" at bounding box center [885, 72] width 113 height 7
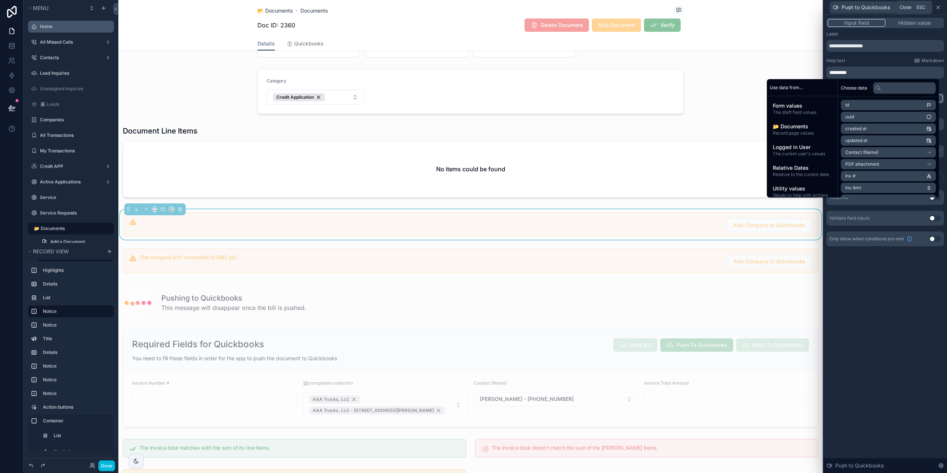
click at [940, 9] on icon at bounding box center [938, 7] width 6 height 6
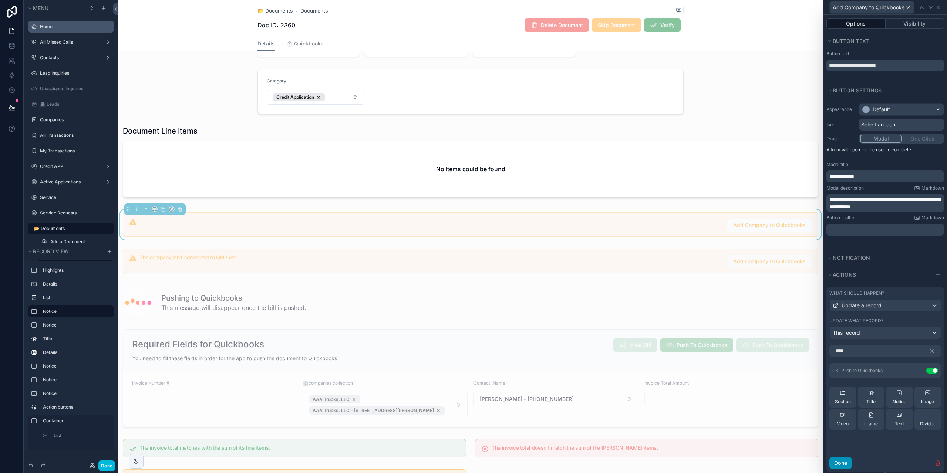
click at [838, 464] on button "Done" at bounding box center [840, 463] width 23 height 12
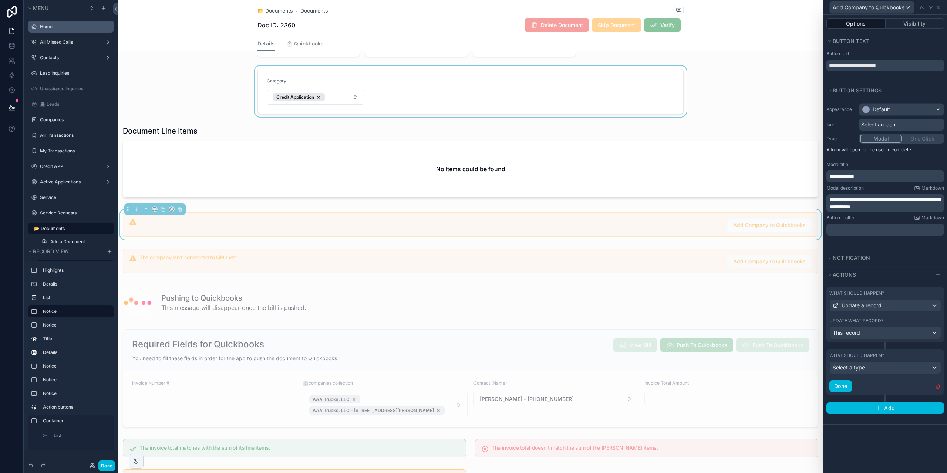
click at [794, 79] on div "scrollable content" at bounding box center [470, 91] width 704 height 51
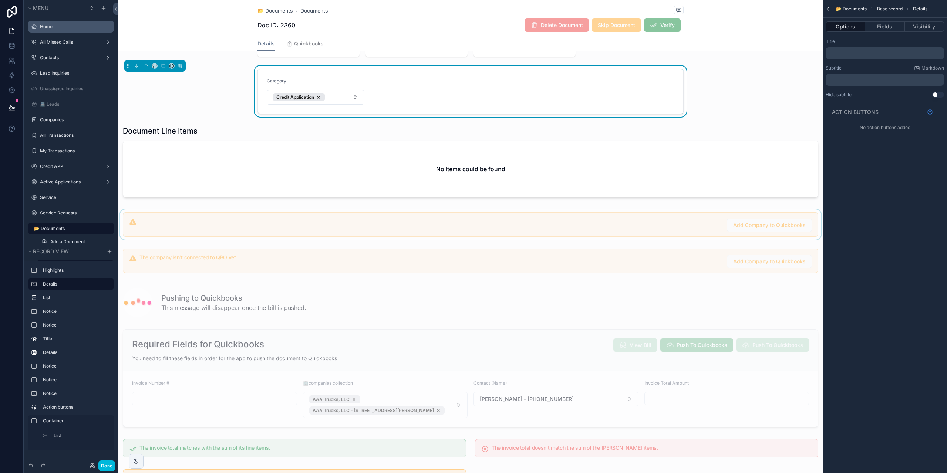
click at [640, 229] on div "scrollable content" at bounding box center [470, 224] width 704 height 30
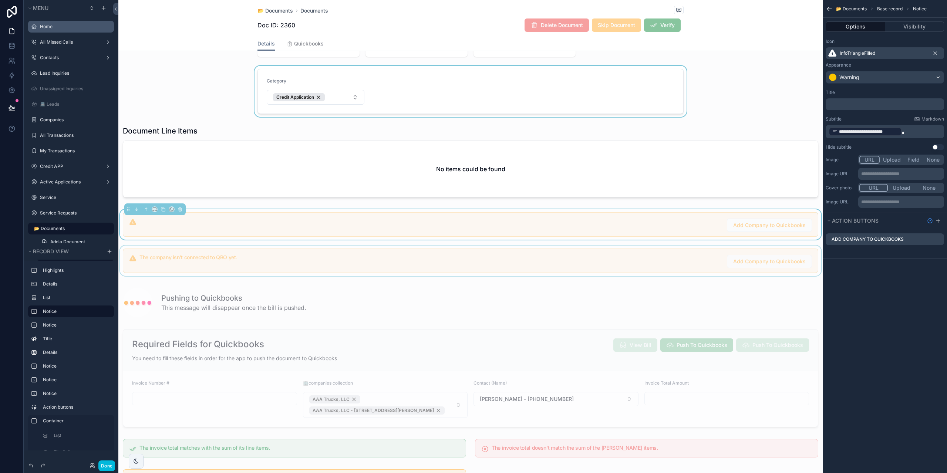
drag, startPoint x: 696, startPoint y: 260, endPoint x: 703, endPoint y: 260, distance: 7.0
click at [697, 260] on div "scrollable content" at bounding box center [470, 261] width 704 height 30
click at [0, 0] on icon "scrollable content" at bounding box center [0, 0] width 0 height 0
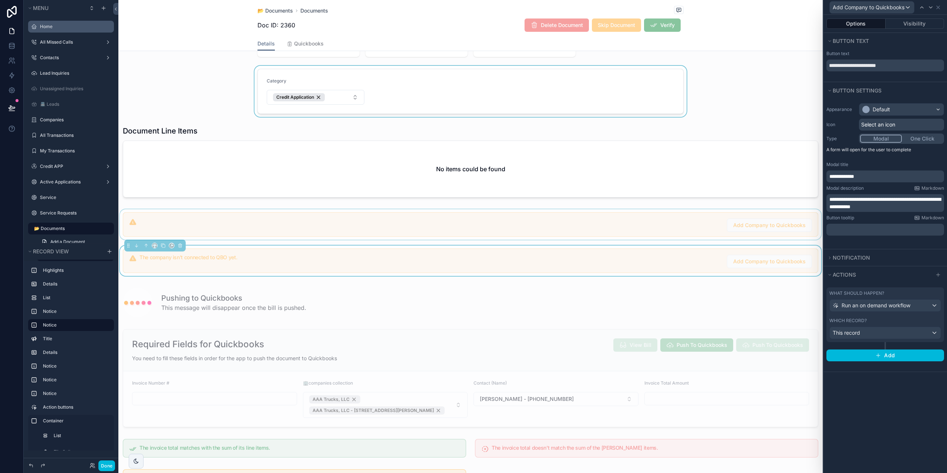
click at [696, 216] on div "scrollable content" at bounding box center [470, 224] width 704 height 30
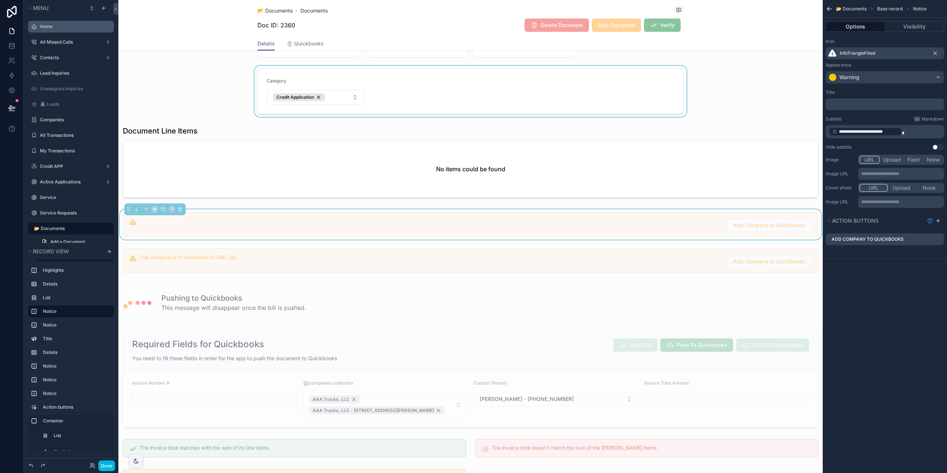
drag, startPoint x: 942, startPoint y: 241, endPoint x: 937, endPoint y: 241, distance: 4.5
click at [941, 241] on div "Add Company to Quickbooks" at bounding box center [884, 239] width 118 height 12
click at [0, 0] on icon "scrollable content" at bounding box center [0, 0] width 0 height 0
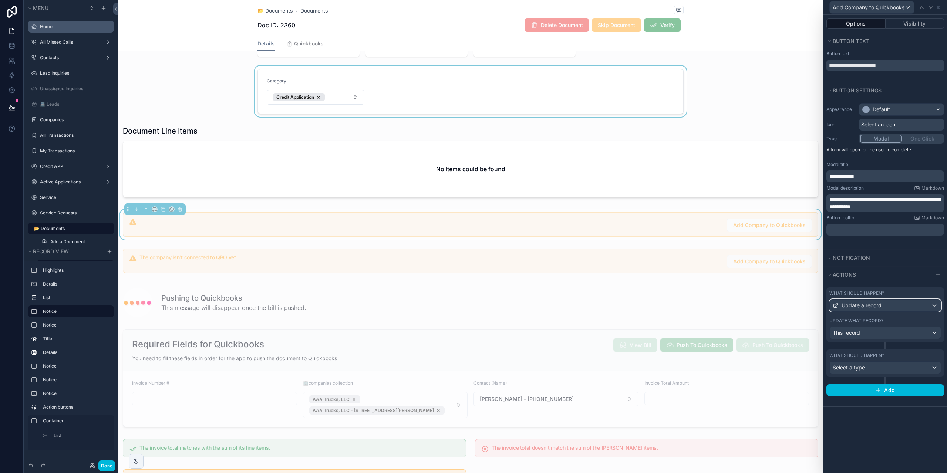
click at [902, 311] on div "Update a record" at bounding box center [885, 306] width 111 height 12
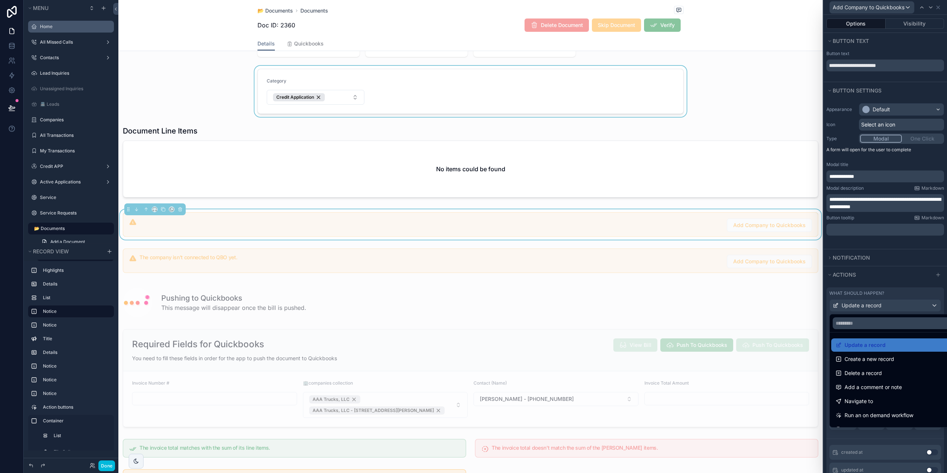
click at [899, 291] on div at bounding box center [885, 236] width 124 height 473
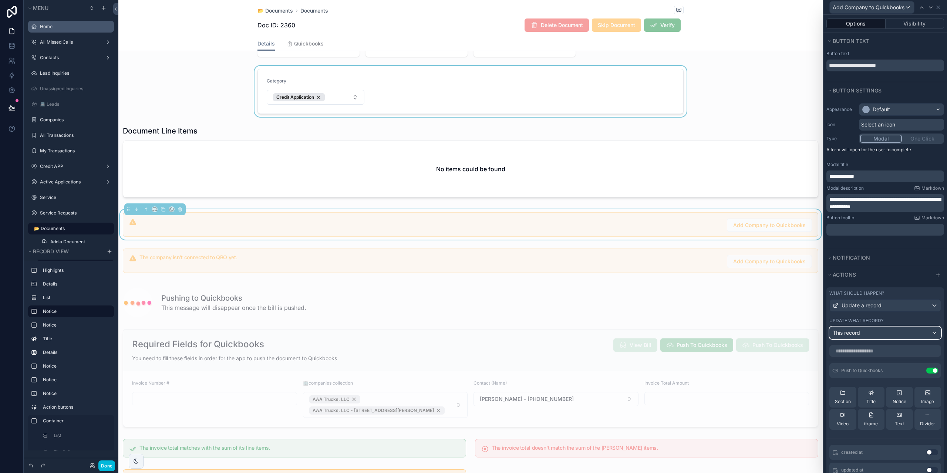
click at [886, 330] on div "This record" at bounding box center [885, 333] width 111 height 12
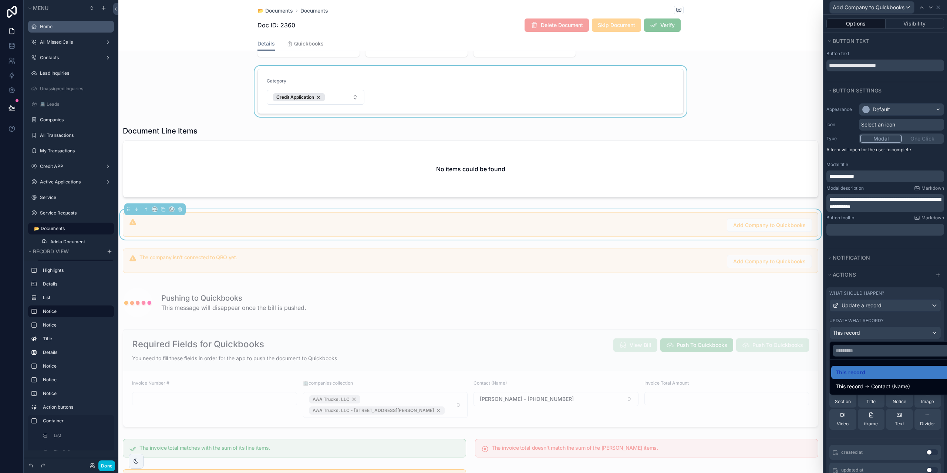
click at [889, 332] on div at bounding box center [885, 236] width 124 height 473
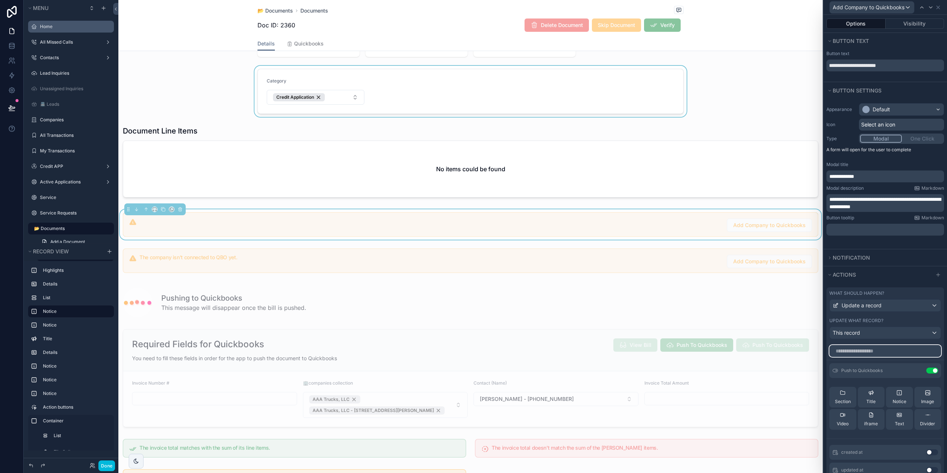
click at [888, 353] on input "text" at bounding box center [885, 351] width 112 height 12
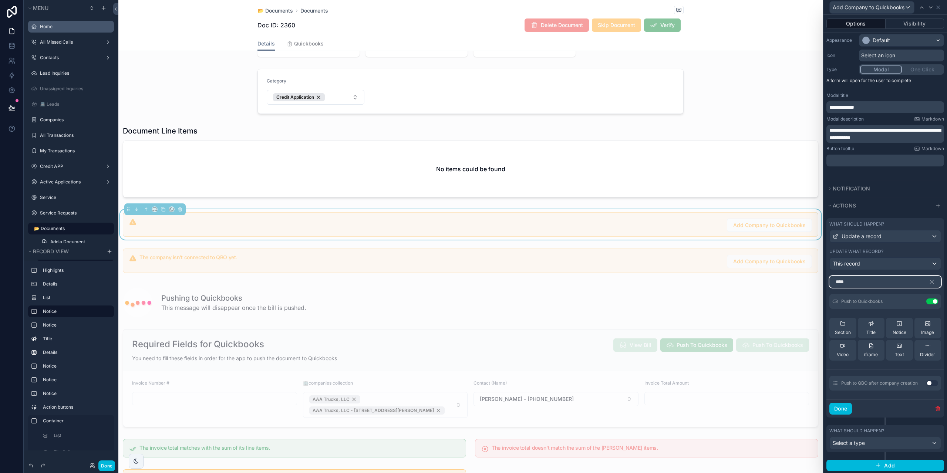
scroll to position [41, 0]
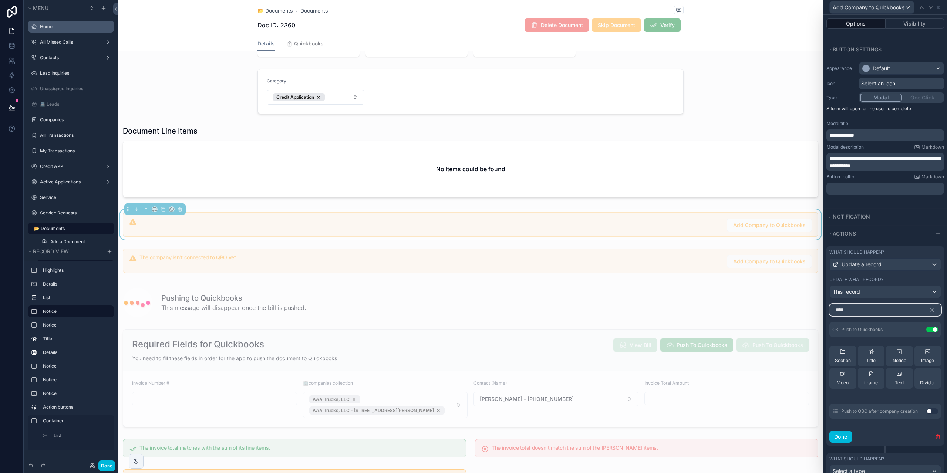
type input "****"
click at [926, 412] on button "Use setting" at bounding box center [932, 411] width 12 height 6
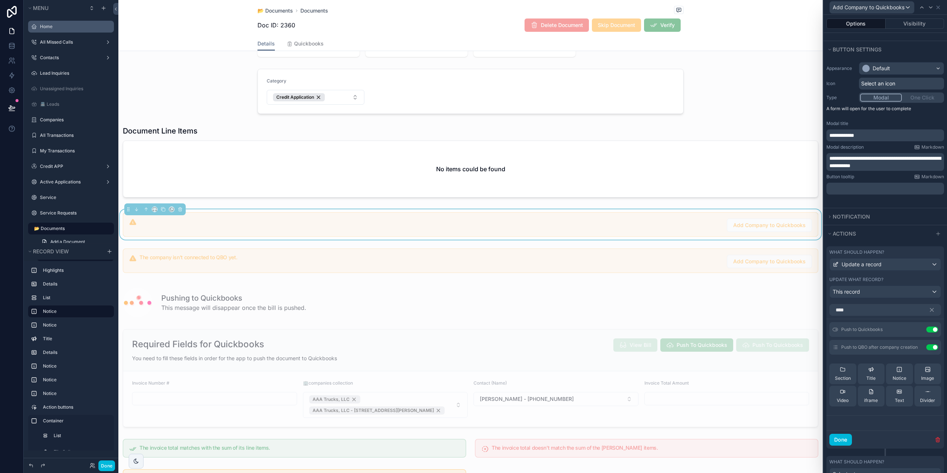
click at [927, 329] on button "Use setting" at bounding box center [932, 330] width 12 height 6
click at [0, 0] on icon at bounding box center [0, 0] width 0 height 0
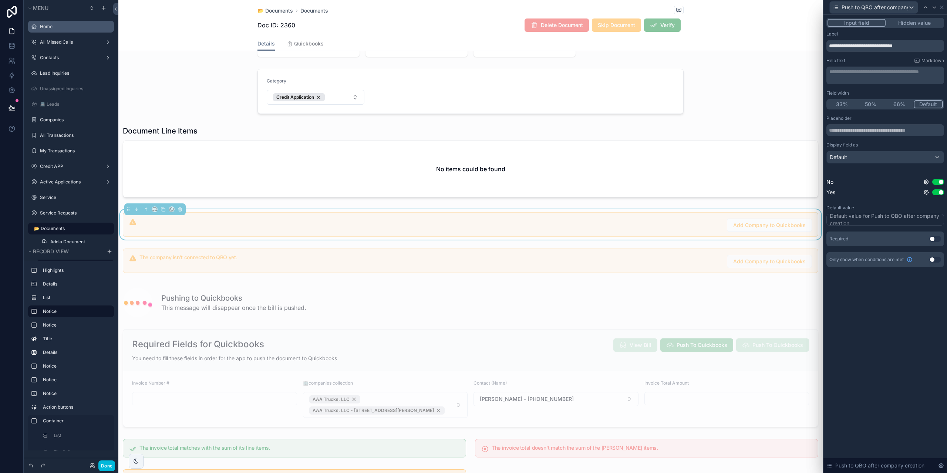
click at [936, 239] on button "Use setting" at bounding box center [935, 239] width 12 height 6
click at [854, 158] on div "Default" at bounding box center [885, 157] width 117 height 12
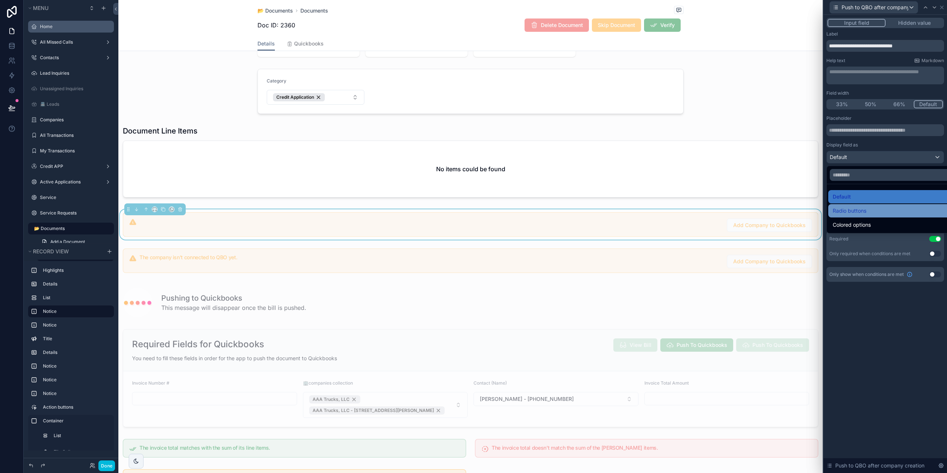
click at [855, 212] on span "Radio buttons" at bounding box center [849, 210] width 34 height 9
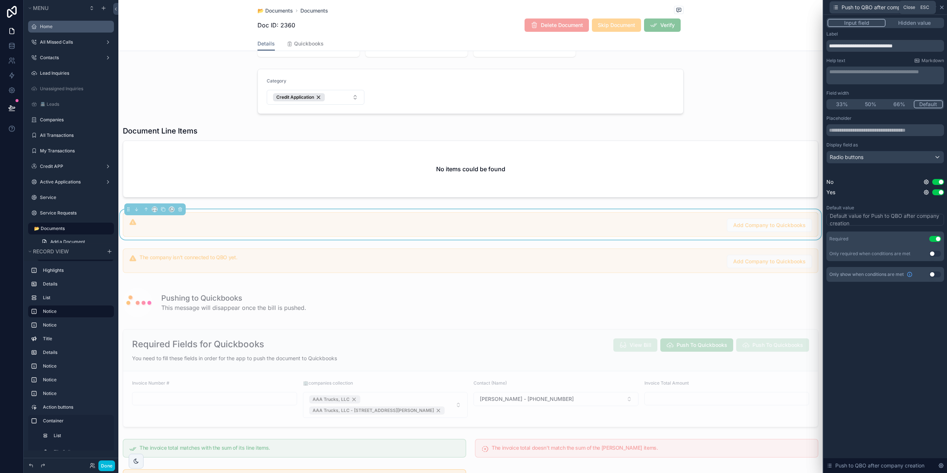
click at [944, 10] on icon at bounding box center [942, 7] width 6 height 6
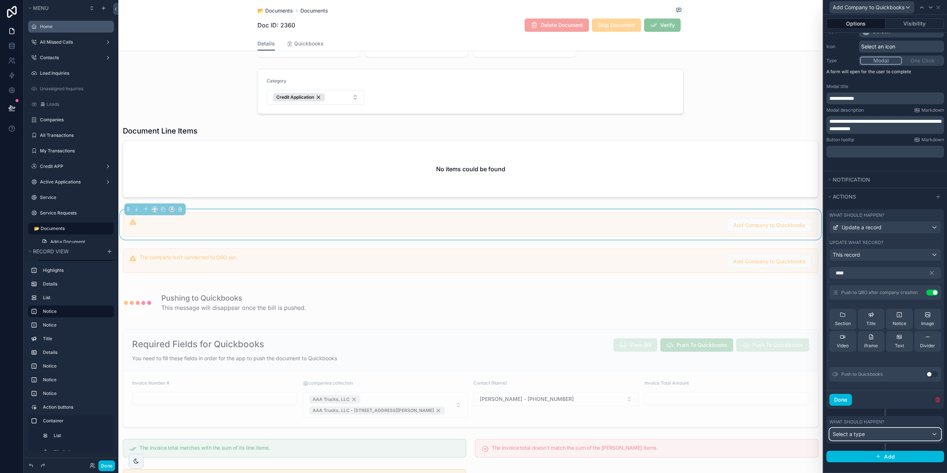
click at [882, 433] on div "Select a type" at bounding box center [885, 434] width 111 height 12
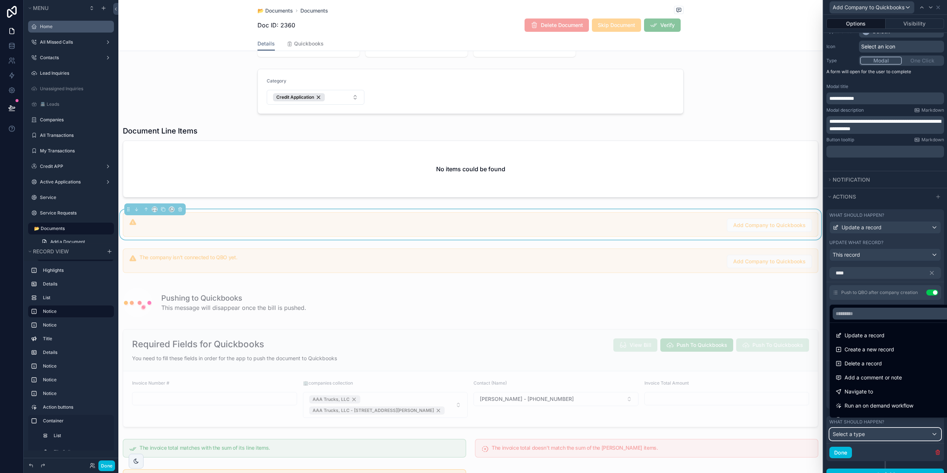
scroll to position [96, 0]
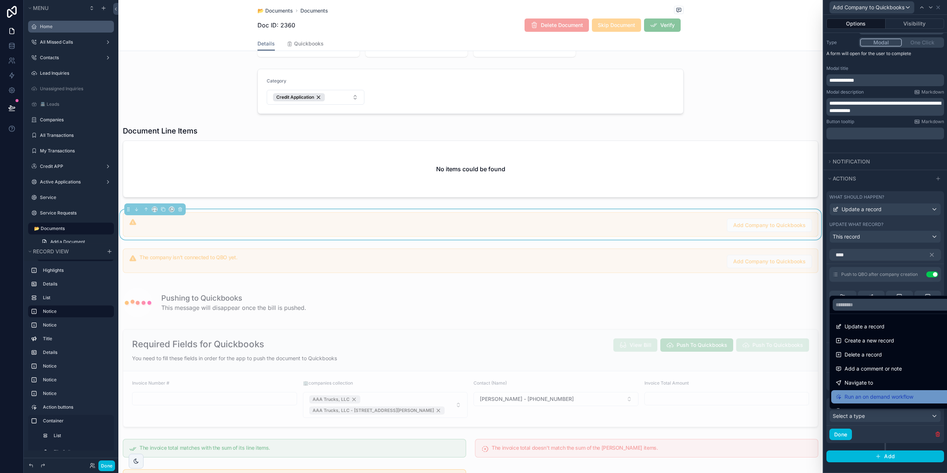
click at [870, 391] on div "Run an on demand workflow" at bounding box center [890, 396] width 119 height 13
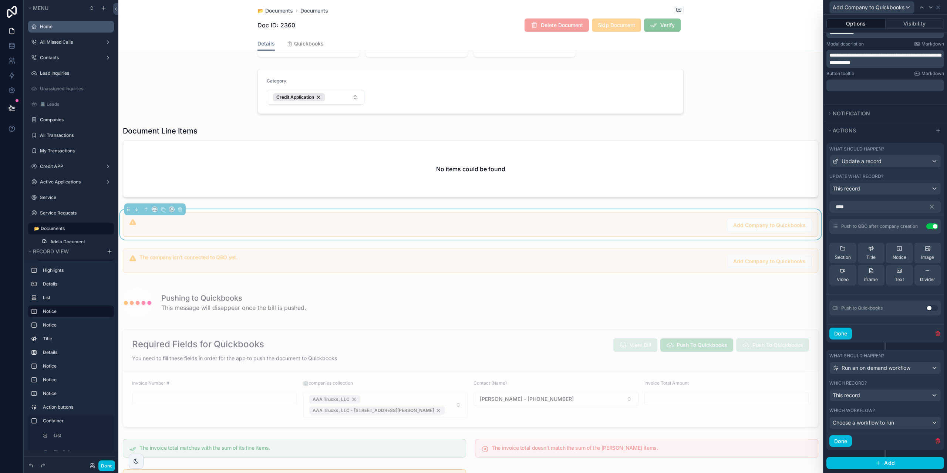
scroll to position [151, 0]
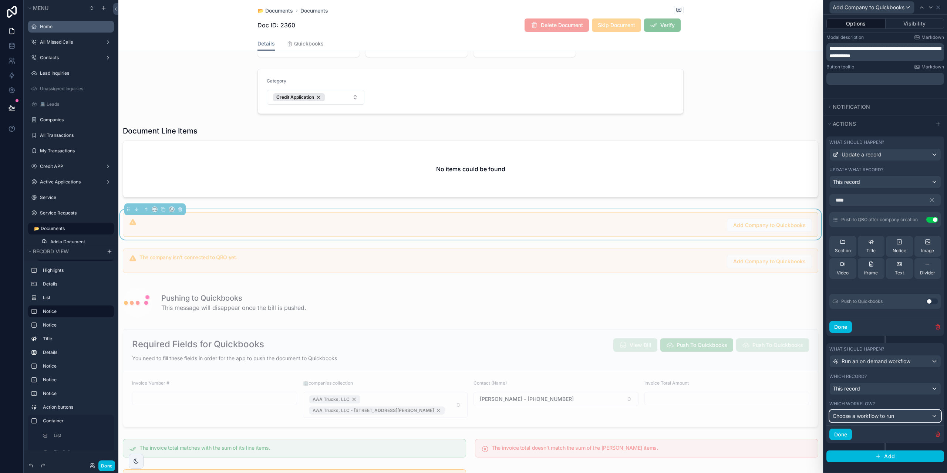
click at [867, 413] on span "Choose a workflow to run" at bounding box center [862, 416] width 61 height 6
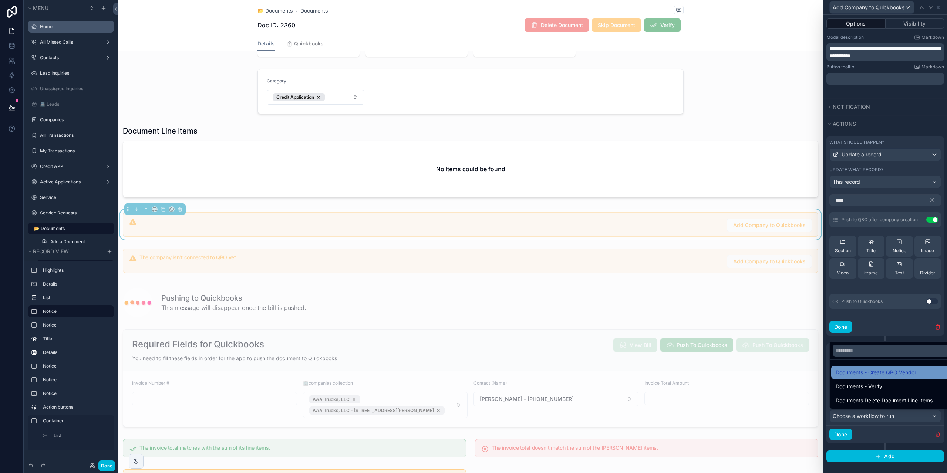
click at [856, 376] on span "Documents - Create QBO Vendor" at bounding box center [875, 372] width 81 height 9
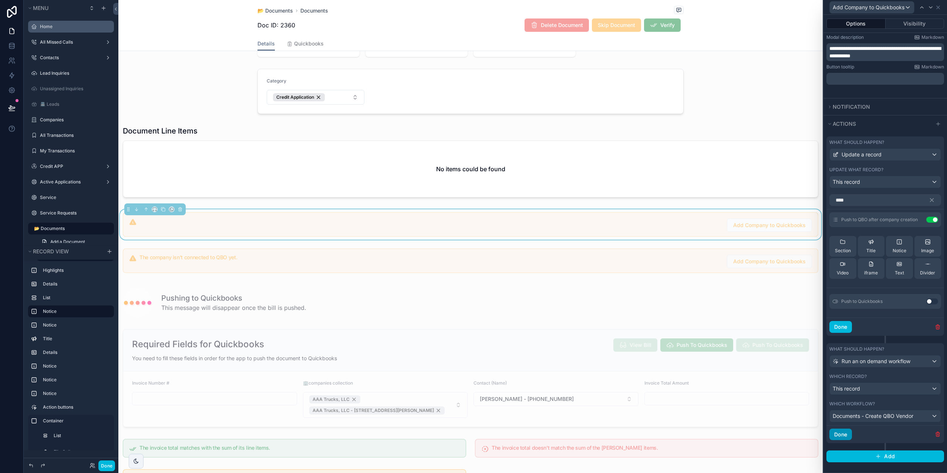
click at [842, 439] on button "Done" at bounding box center [840, 435] width 23 height 12
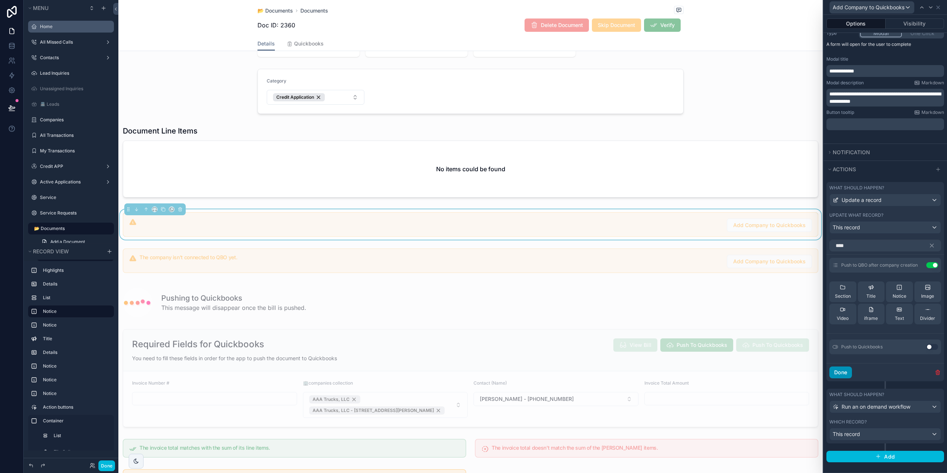
click at [834, 372] on button "Done" at bounding box center [840, 372] width 23 height 12
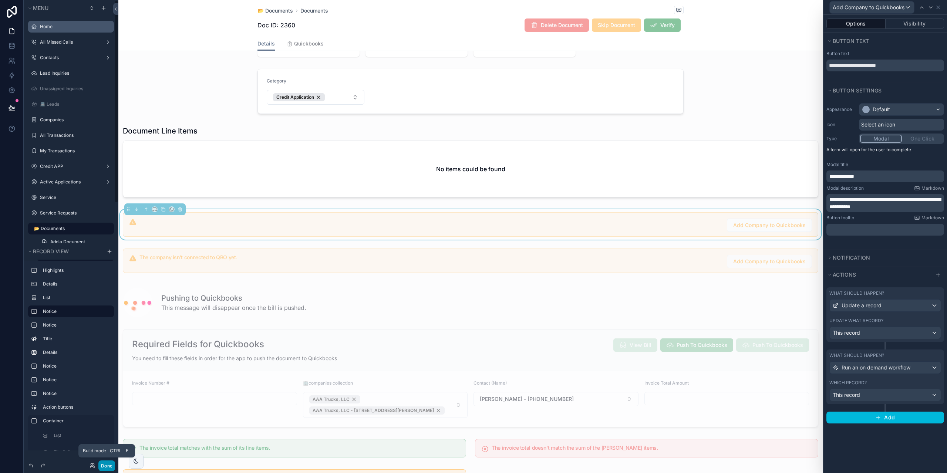
click at [105, 463] on button "Done" at bounding box center [106, 465] width 17 height 11
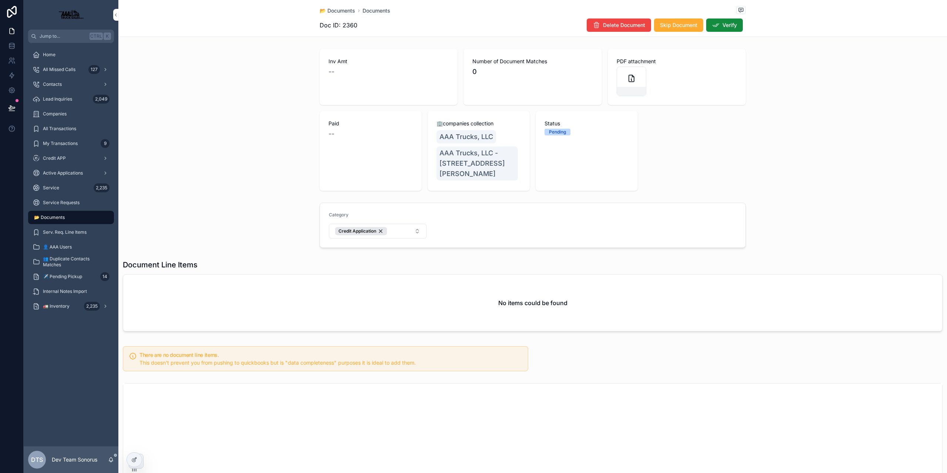
click at [57, 216] on span "📂 Documents" at bounding box center [49, 217] width 31 height 6
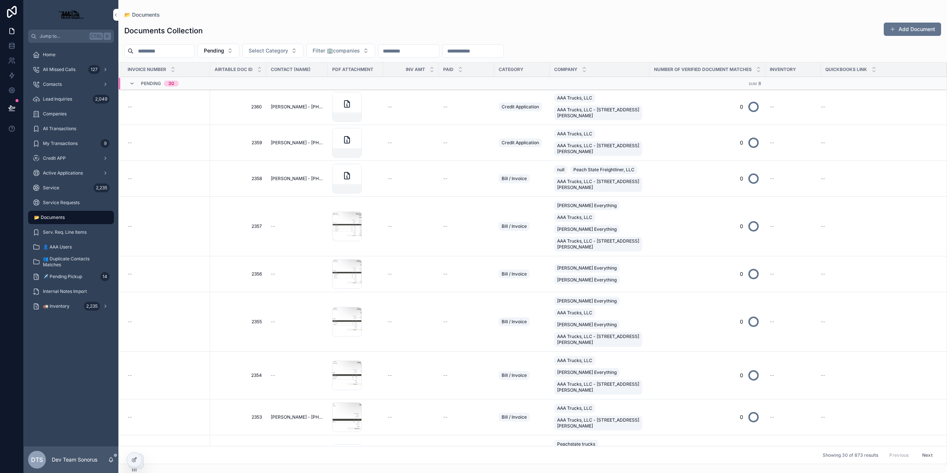
click at [416, 105] on div "--" at bounding box center [411, 107] width 47 height 6
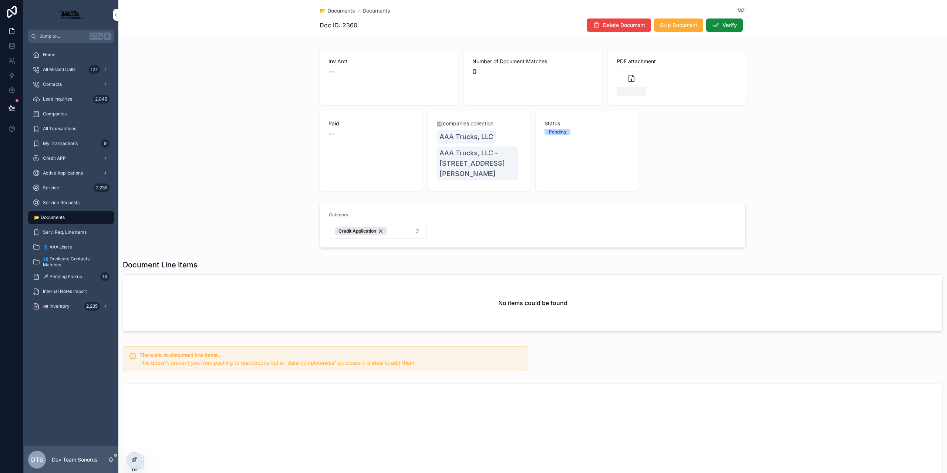
click at [132, 458] on icon at bounding box center [134, 460] width 6 height 6
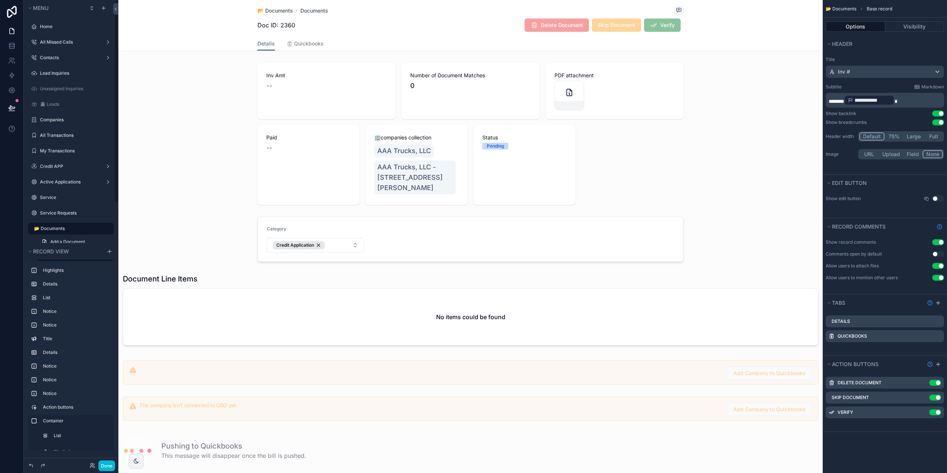
click at [63, 231] on label "📂 Documents" at bounding box center [71, 229] width 75 height 6
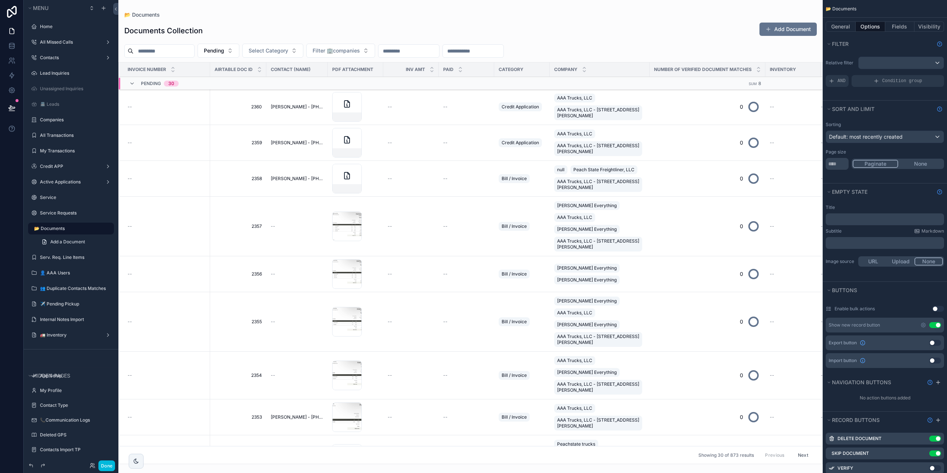
click at [159, 53] on div "scrollable content" at bounding box center [470, 236] width 704 height 473
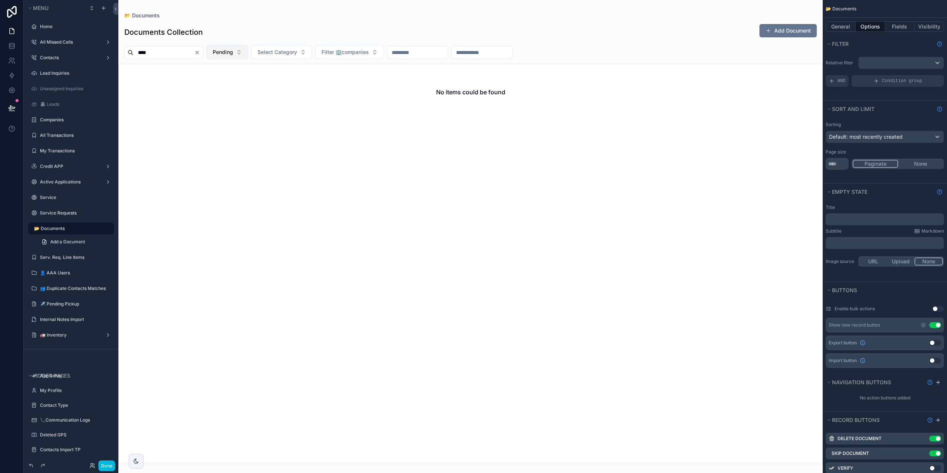
click at [248, 51] on button "Pending" at bounding box center [227, 52] width 42 height 14
click at [243, 80] on div "None" at bounding box center [246, 82] width 103 height 12
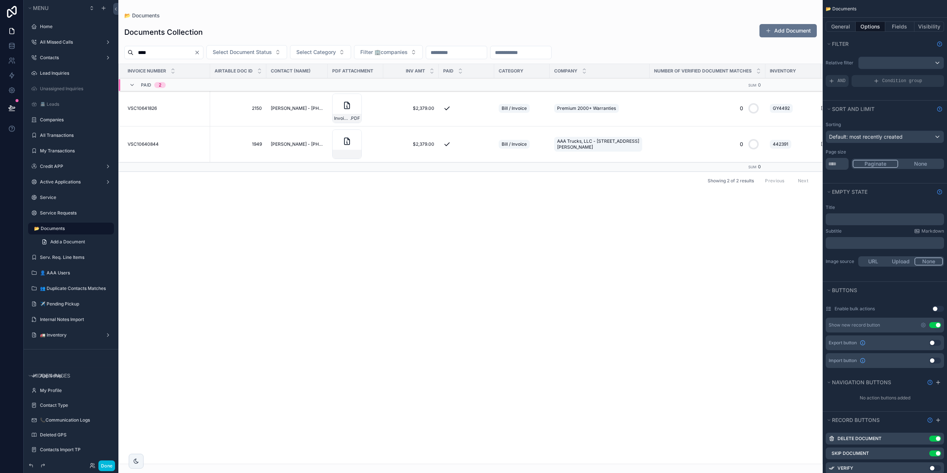
click at [169, 51] on input "****" at bounding box center [164, 52] width 61 height 10
paste input "***"
type input "*******"
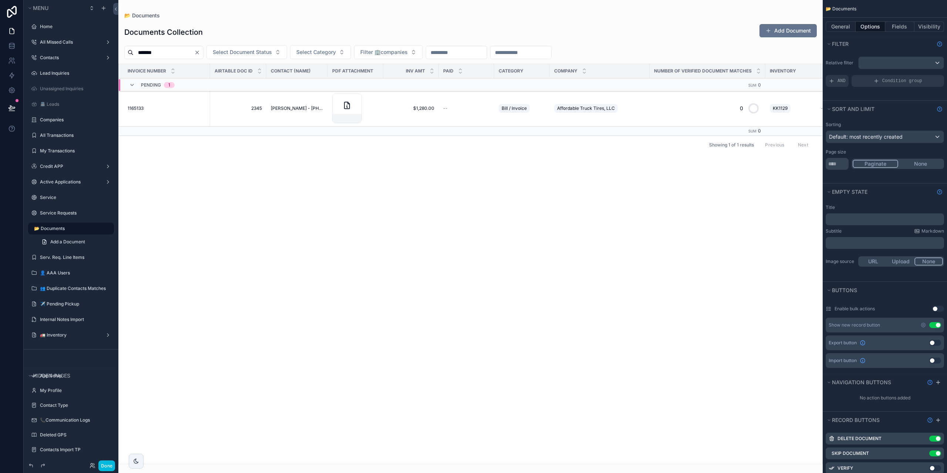
click at [158, 116] on td "1165133 1165133" at bounding box center [164, 109] width 91 height 36
click at [152, 107] on div "1165133 1165133" at bounding box center [167, 108] width 78 height 6
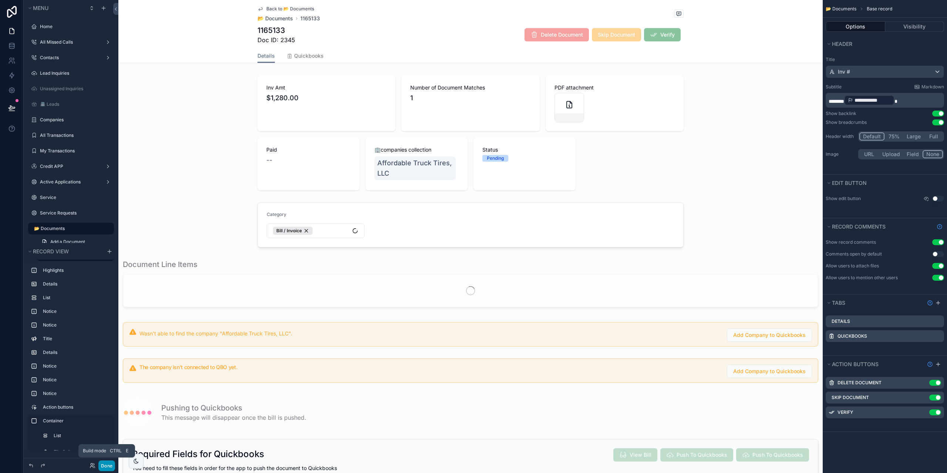
click at [106, 468] on button "Done" at bounding box center [106, 465] width 17 height 11
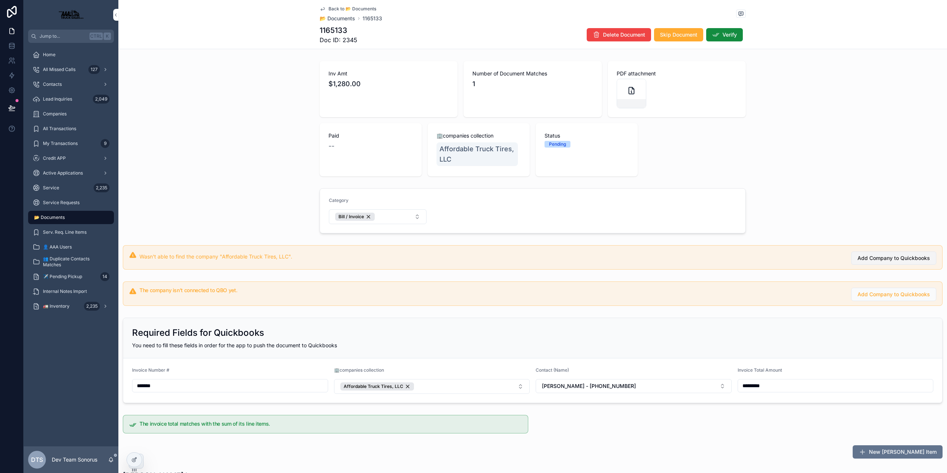
click at [895, 261] on span "Add Company to Quickbooks" at bounding box center [893, 257] width 72 height 7
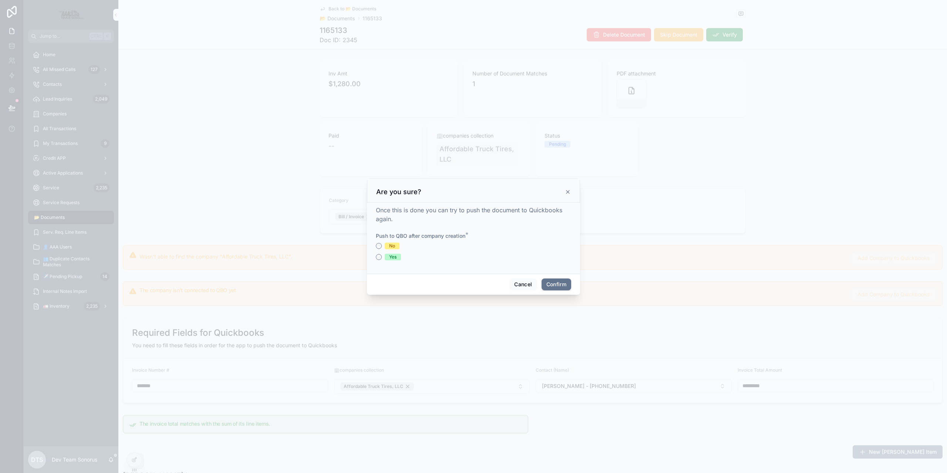
click at [381, 241] on div "Push to QBO after company creation * No Yes" at bounding box center [473, 246] width 195 height 28
click at [378, 248] on button "No" at bounding box center [379, 246] width 6 height 6
click at [554, 284] on button "Confirm" at bounding box center [556, 284] width 30 height 12
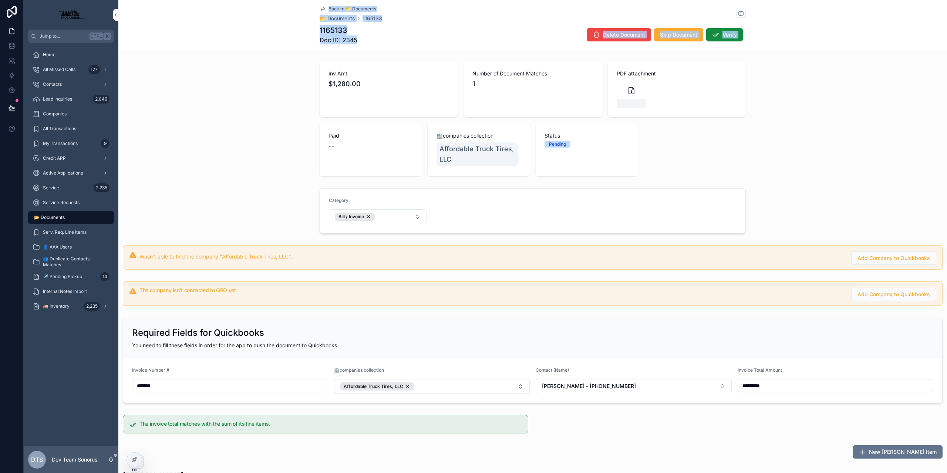
drag, startPoint x: 262, startPoint y: 26, endPoint x: 232, endPoint y: 57, distance: 43.7
click at [135, 458] on icon at bounding box center [134, 460] width 6 height 6
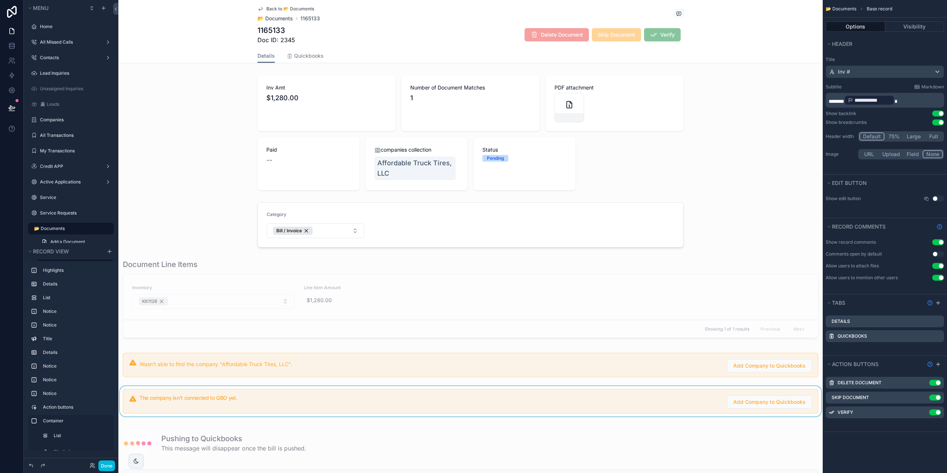
click at [626, 389] on div "scrollable content" at bounding box center [470, 401] width 704 height 30
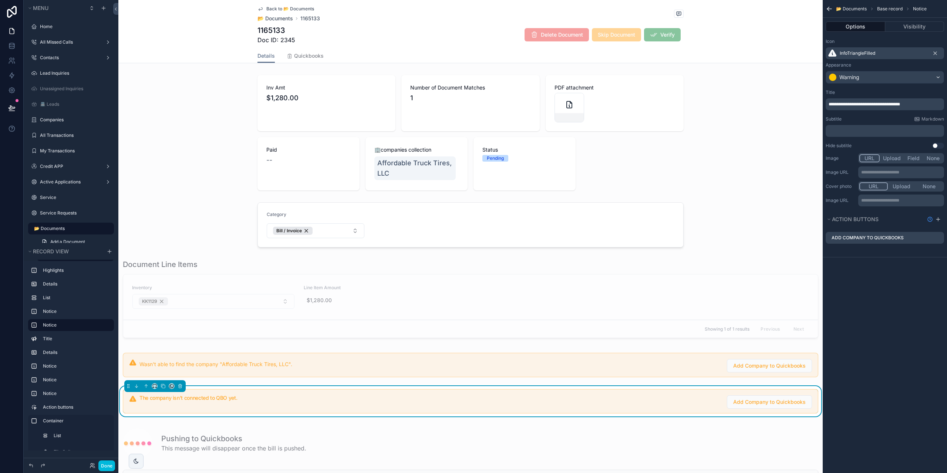
click at [634, 372] on div "scrollable content" at bounding box center [470, 365] width 704 height 30
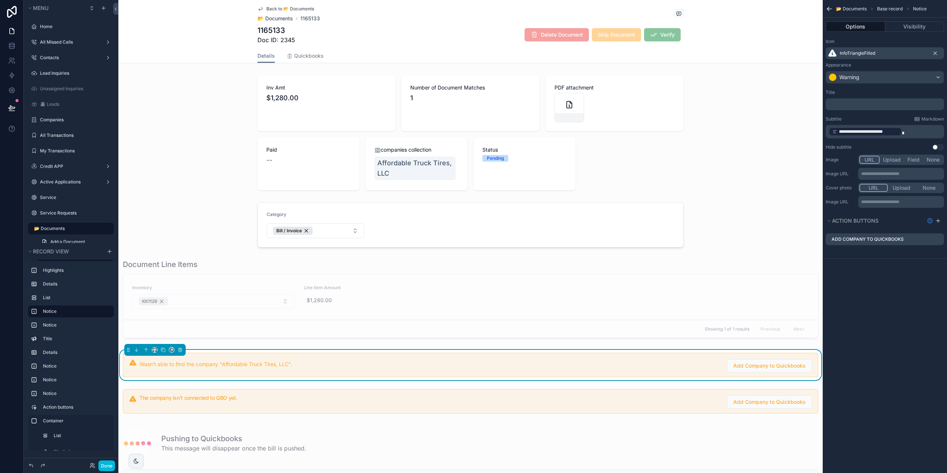
click at [0, 0] on icon "scrollable content" at bounding box center [0, 0] width 0 height 0
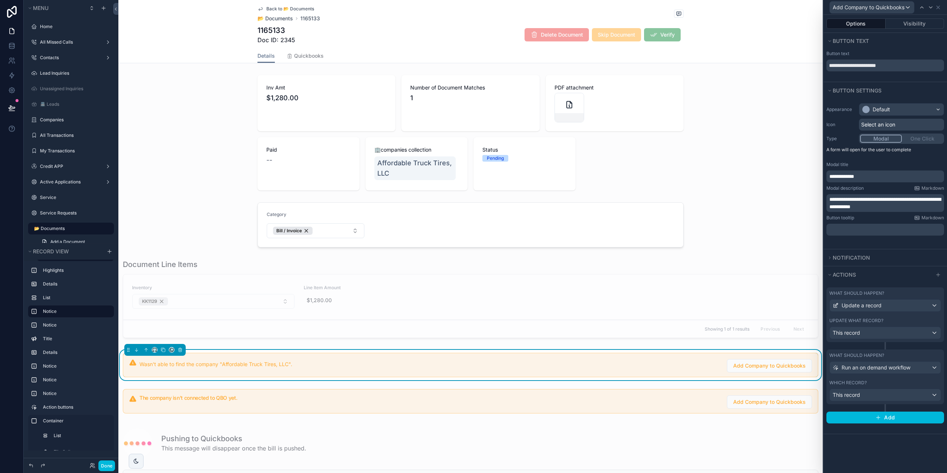
click at [894, 347] on div "What should happen? Update a record Update what record? This record" at bounding box center [885, 318] width 118 height 62
click at [892, 354] on div "What should happen?" at bounding box center [885, 355] width 112 height 6
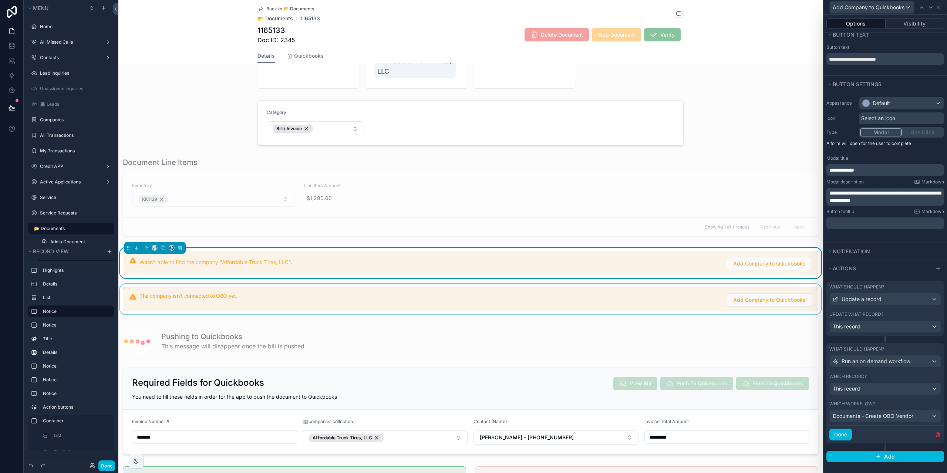
scroll to position [111, 0]
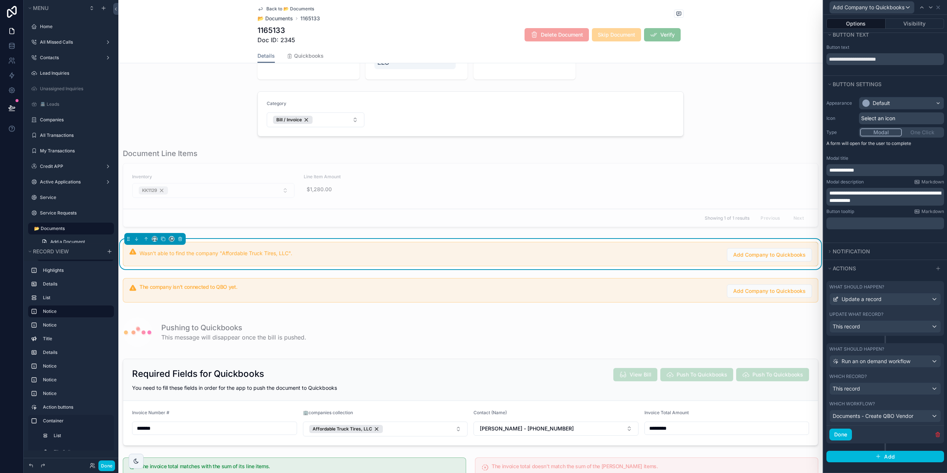
click at [861, 199] on span "**********" at bounding box center [884, 196] width 111 height 13
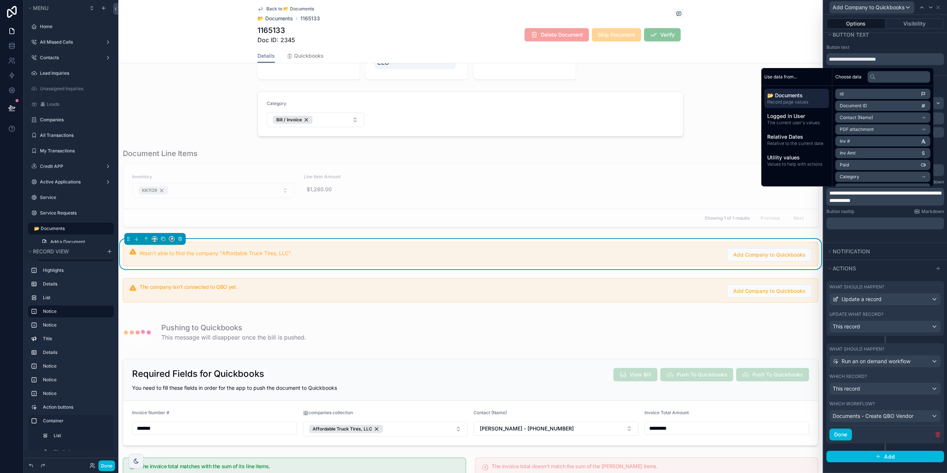
click at [874, 200] on span "**********" at bounding box center [884, 196] width 111 height 13
click at [913, 202] on p "**********" at bounding box center [885, 196] width 113 height 15
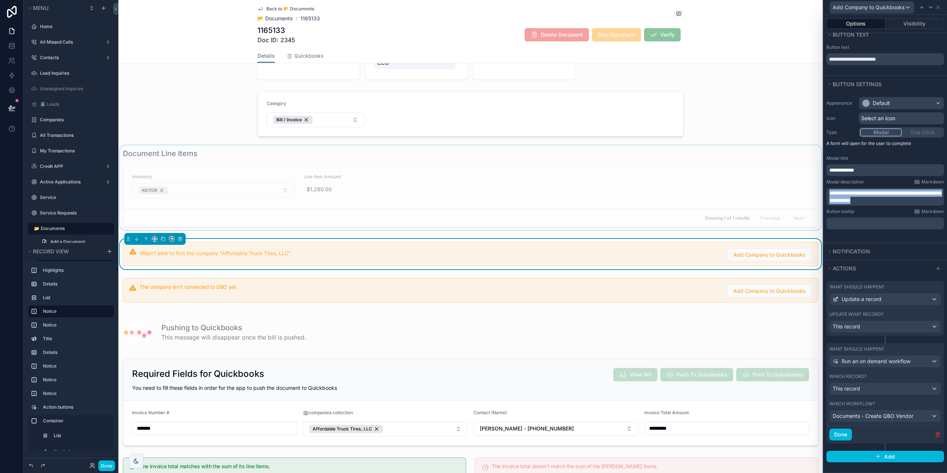
drag, startPoint x: 913, startPoint y: 202, endPoint x: 775, endPoint y: 190, distance: 138.1
click at [775, 190] on div "**********" at bounding box center [473, 236] width 947 height 473
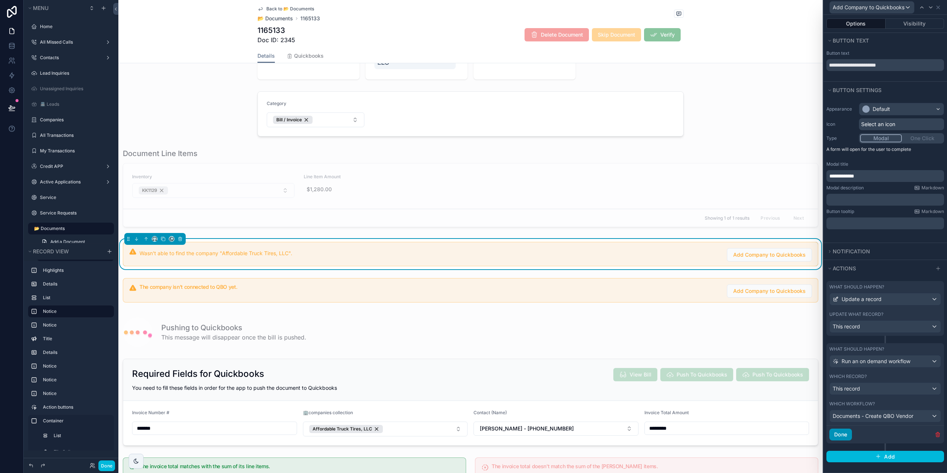
click at [844, 439] on button "Done" at bounding box center [840, 435] width 23 height 12
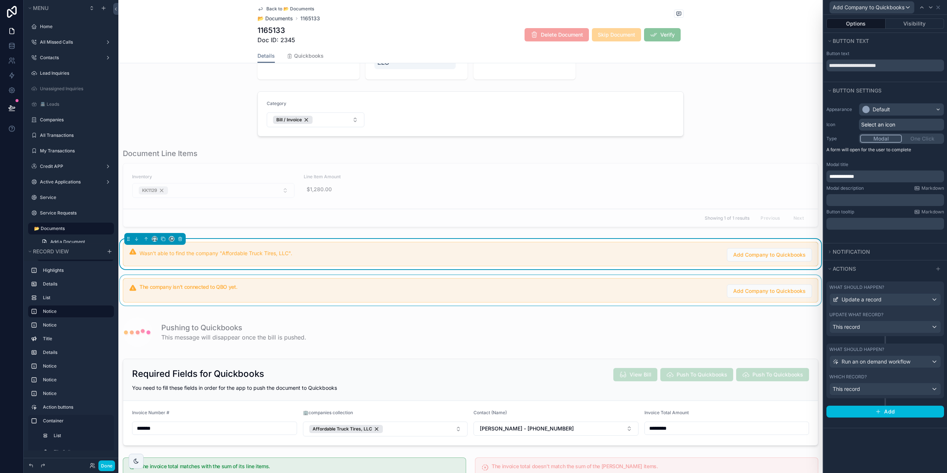
click at [650, 287] on div "scrollable content" at bounding box center [470, 290] width 704 height 30
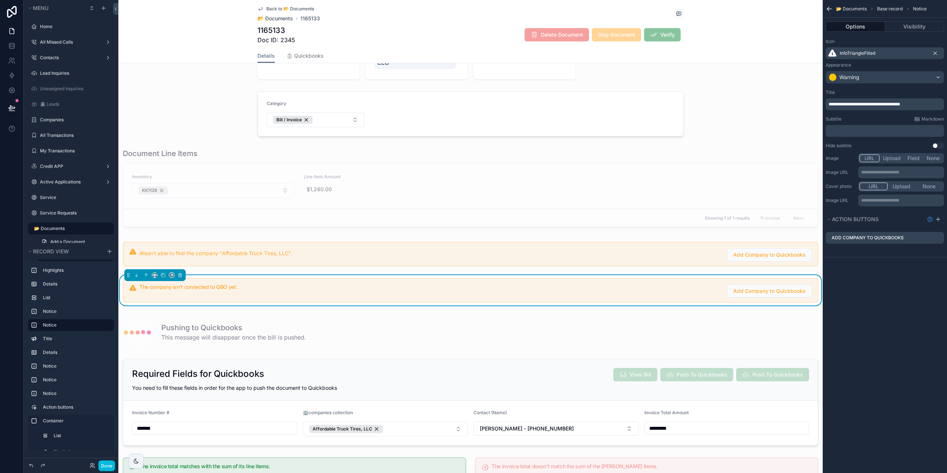
click at [0, 0] on icon "scrollable content" at bounding box center [0, 0] width 0 height 0
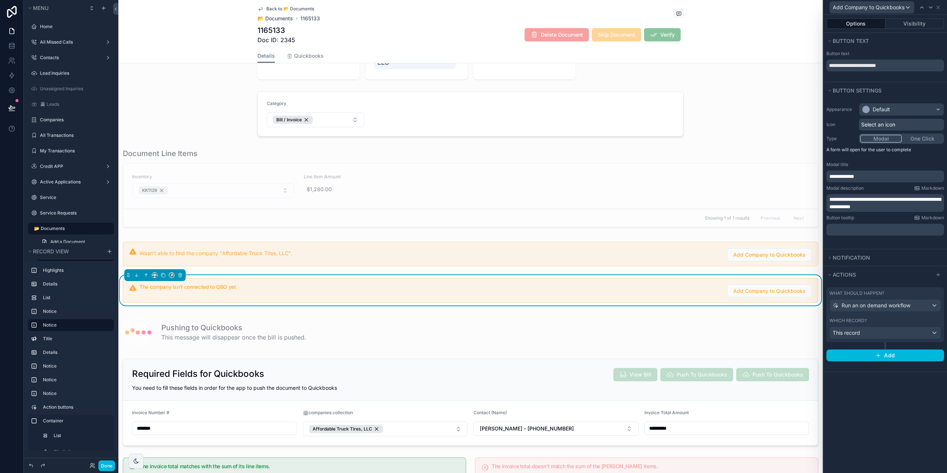
click at [898, 363] on div "What should happen? Run an on demand workflow Which record? This record Add" at bounding box center [885, 324] width 124 height 80
click at [897, 358] on button "Add" at bounding box center [885, 355] width 118 height 12
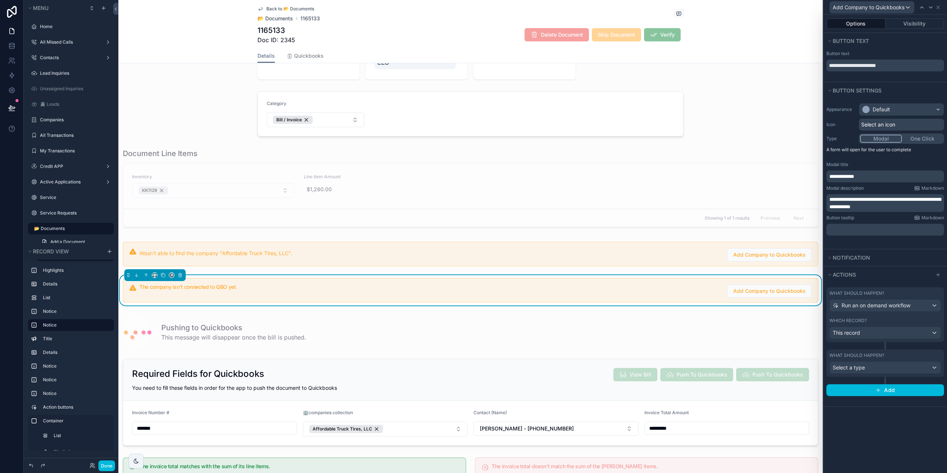
click at [869, 355] on label "What should happen?" at bounding box center [856, 355] width 55 height 6
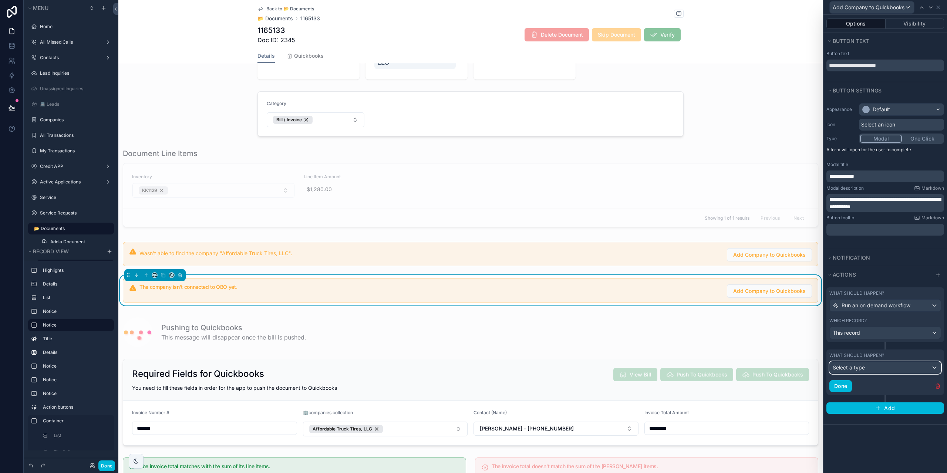
click at [874, 371] on div "Select a type" at bounding box center [885, 368] width 111 height 12
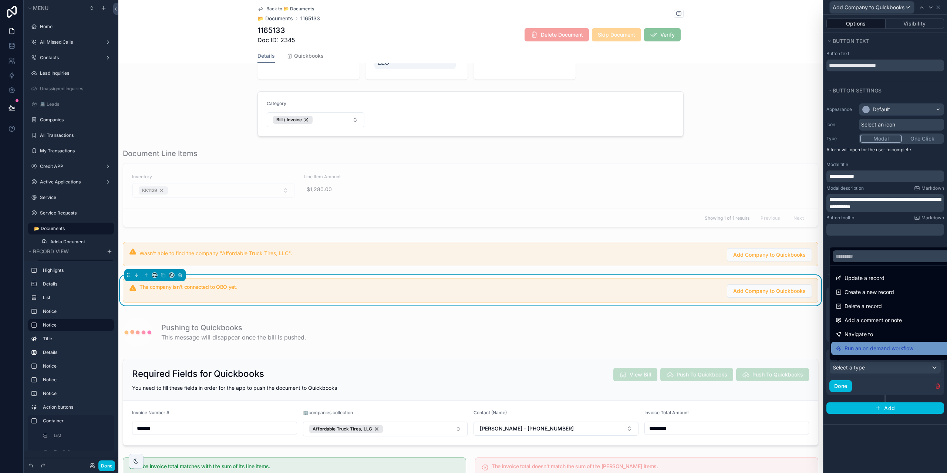
click at [863, 351] on span "Run an on demand workflow" at bounding box center [878, 348] width 69 height 9
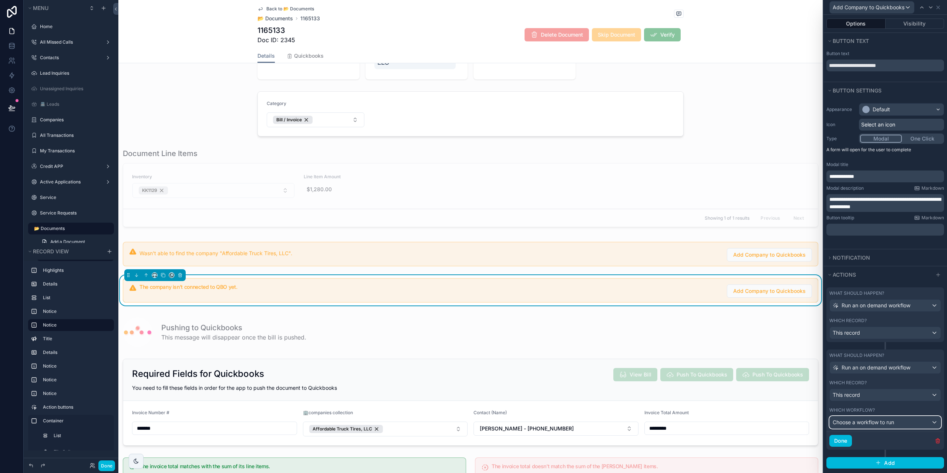
click at [865, 428] on div "Choose a workflow to run" at bounding box center [885, 422] width 111 height 12
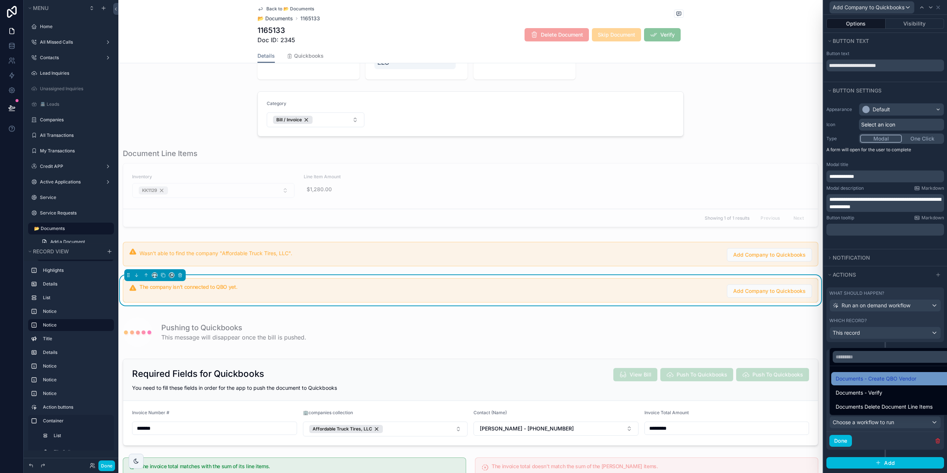
click at [852, 380] on span "Documents - Create QBO Vendor" at bounding box center [875, 378] width 81 height 9
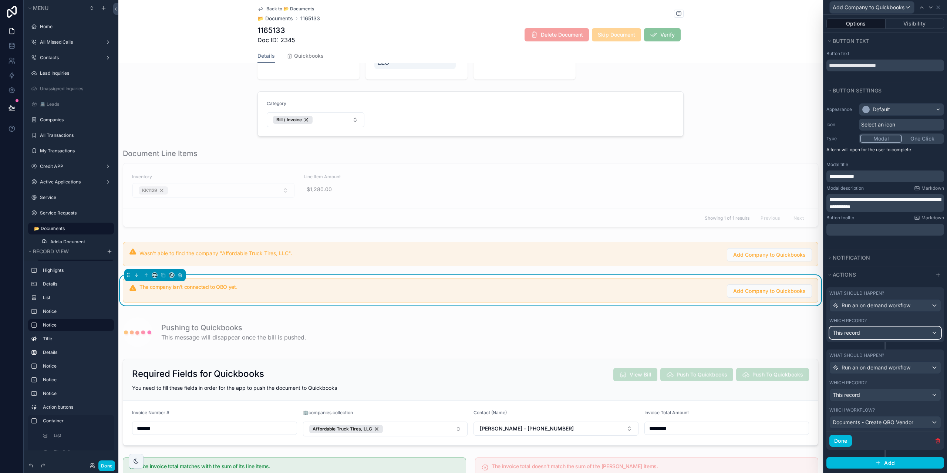
click at [842, 331] on span "This record" at bounding box center [845, 332] width 27 height 7
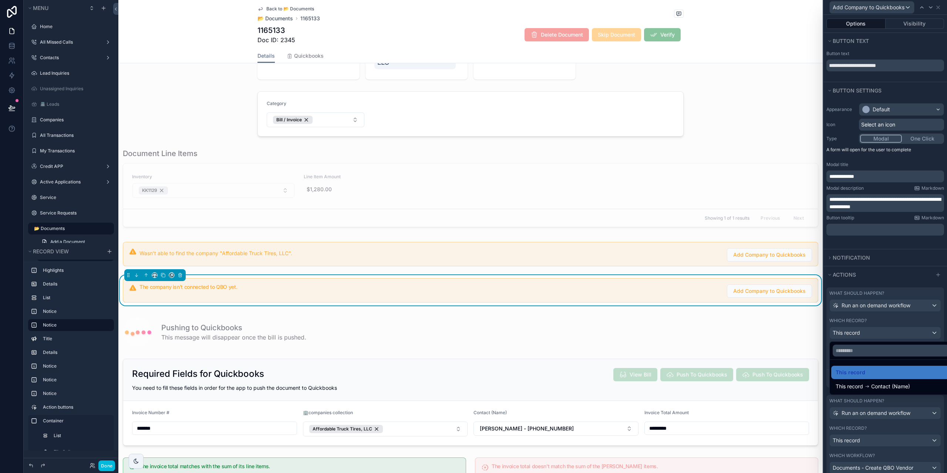
click at [851, 305] on div at bounding box center [885, 236] width 124 height 473
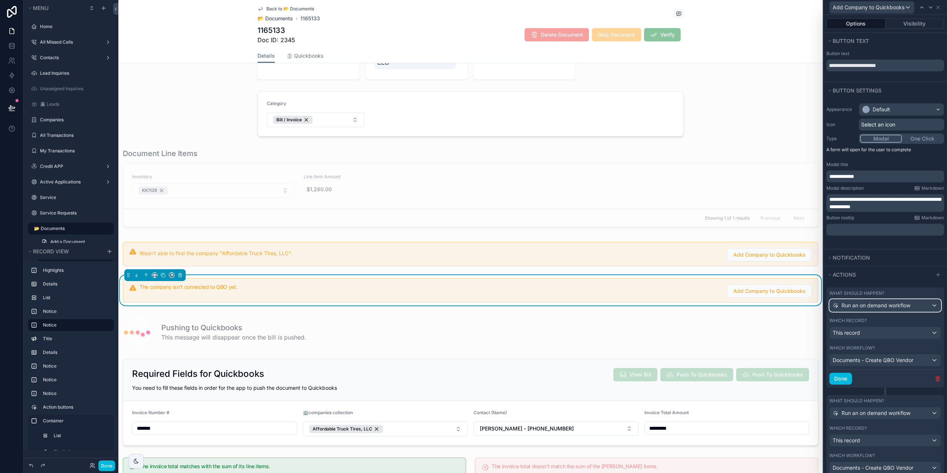
click at [851, 305] on span "Run an on demand workflow" at bounding box center [875, 305] width 69 height 7
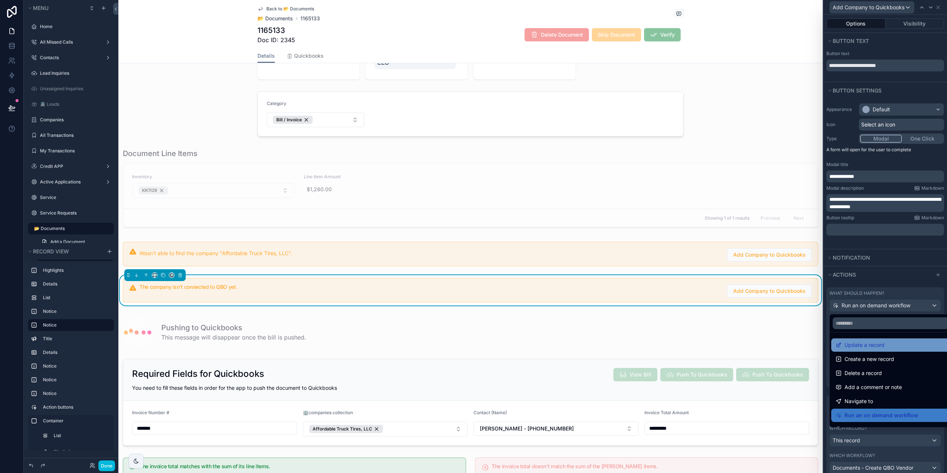
click at [862, 346] on span "Update a record" at bounding box center [864, 345] width 40 height 9
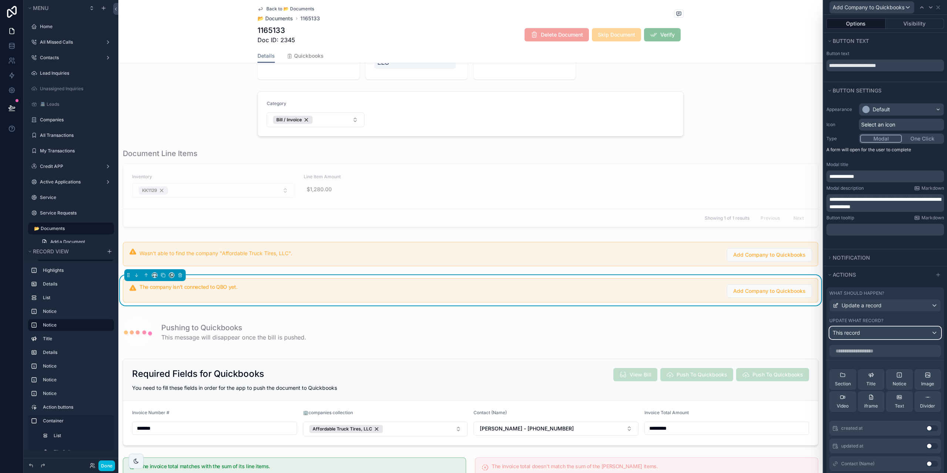
click at [863, 331] on div "This record" at bounding box center [885, 333] width 111 height 12
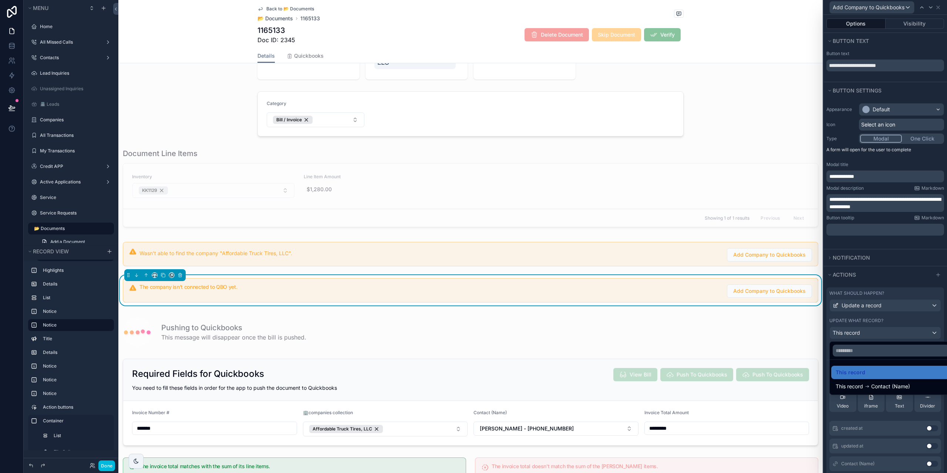
click at [863, 331] on div at bounding box center [885, 236] width 124 height 473
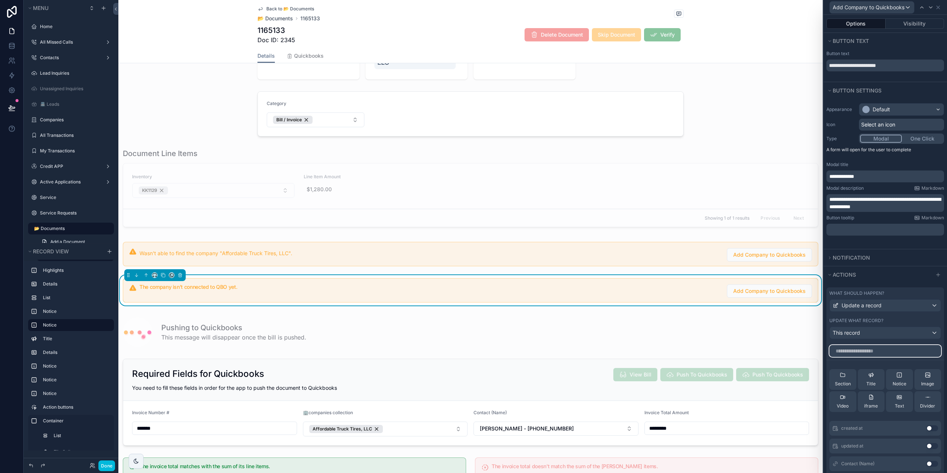
click at [868, 348] on input "text" at bounding box center [885, 351] width 112 height 12
type input "**"
click at [926, 444] on button "Use setting" at bounding box center [932, 446] width 12 height 6
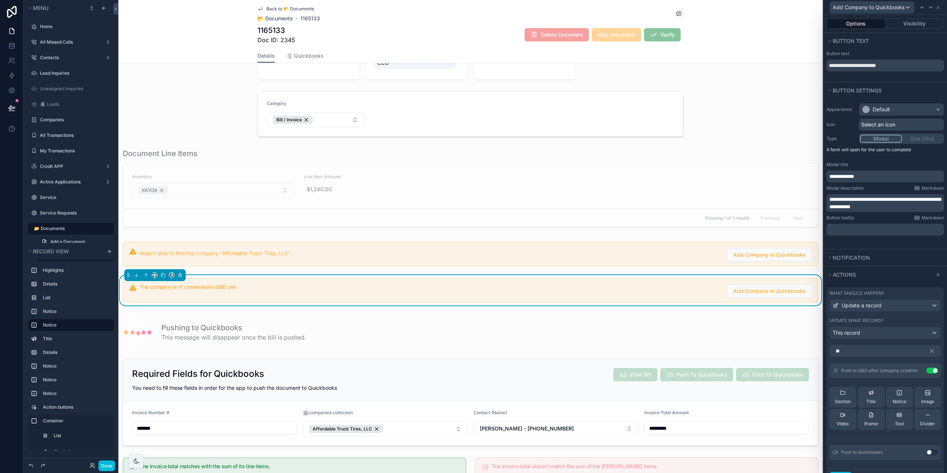
click at [874, 217] on div "Button tooltip Markdown" at bounding box center [885, 218] width 118 height 6
click at [872, 203] on p "**********" at bounding box center [885, 203] width 113 height 15
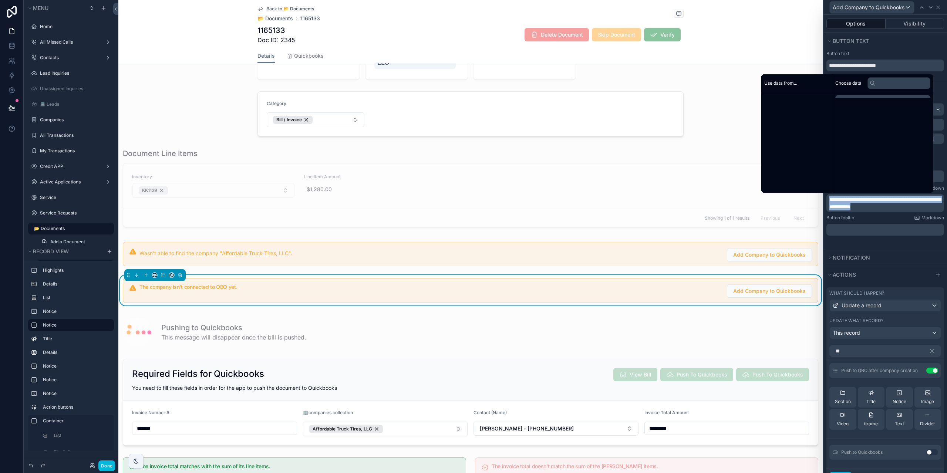
click at [872, 203] on p "**********" at bounding box center [885, 203] width 113 height 15
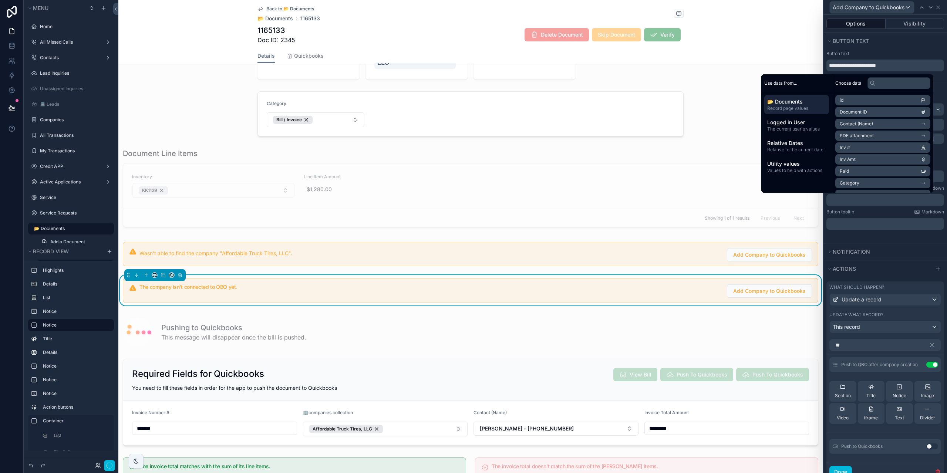
click at [0, 0] on icon at bounding box center [0, 0] width 0 height 0
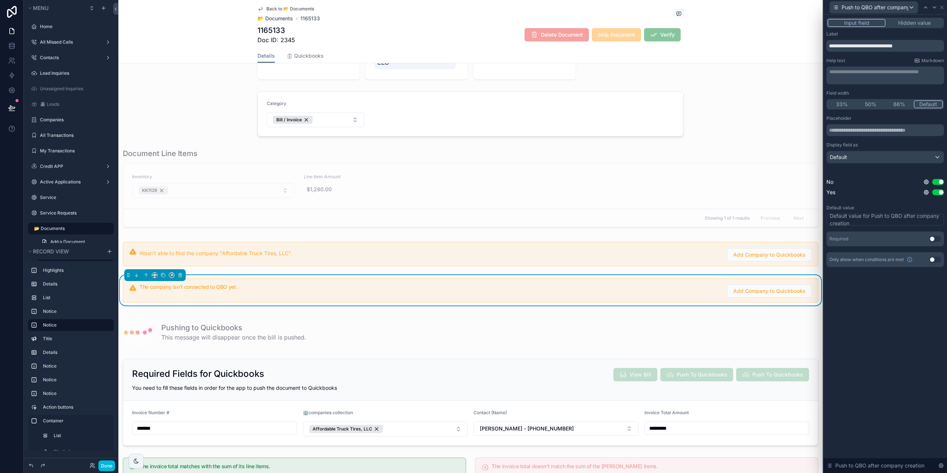
click at [938, 241] on button "Use setting" at bounding box center [935, 239] width 12 height 6
click at [944, 6] on icon at bounding box center [942, 7] width 6 height 6
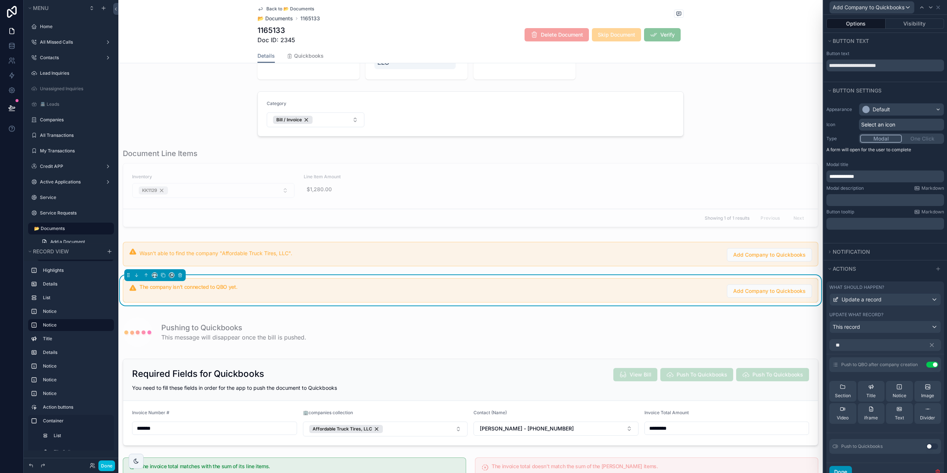
click at [840, 470] on button "Done" at bounding box center [840, 472] width 23 height 12
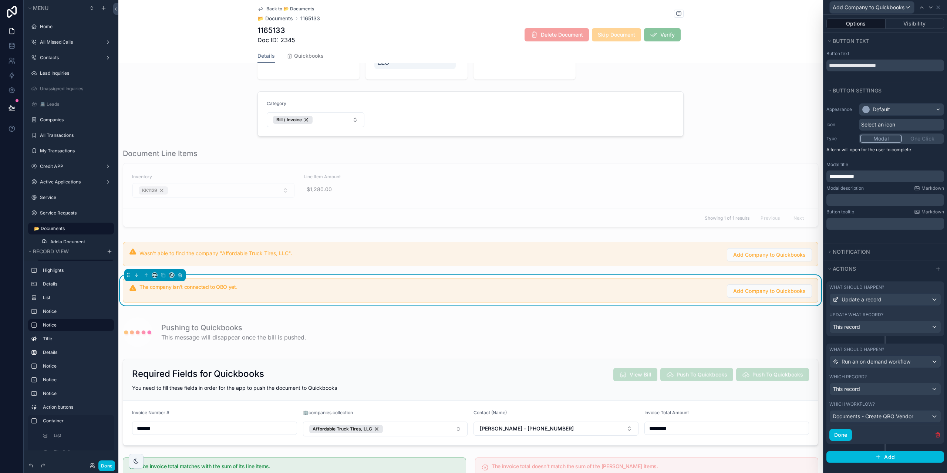
scroll to position [0, 0]
click at [844, 435] on button "Done" at bounding box center [840, 435] width 23 height 12
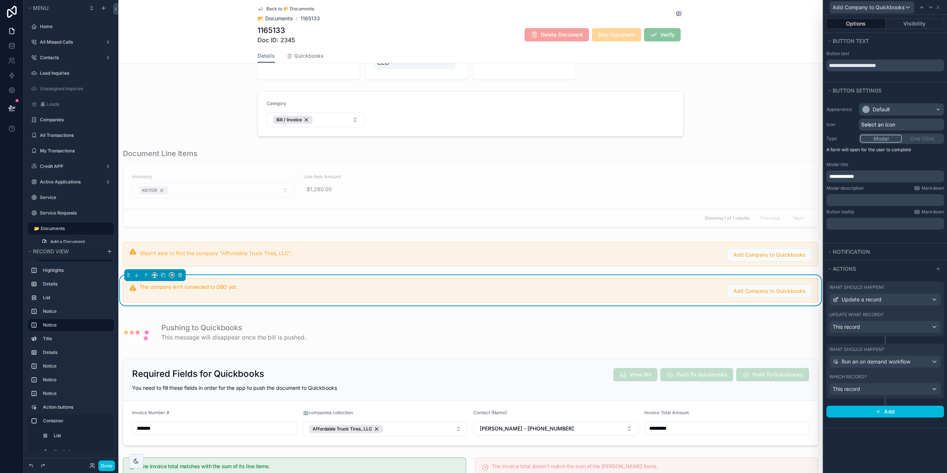
scroll to position [0, 0]
click at [102, 467] on button "Done" at bounding box center [106, 465] width 17 height 11
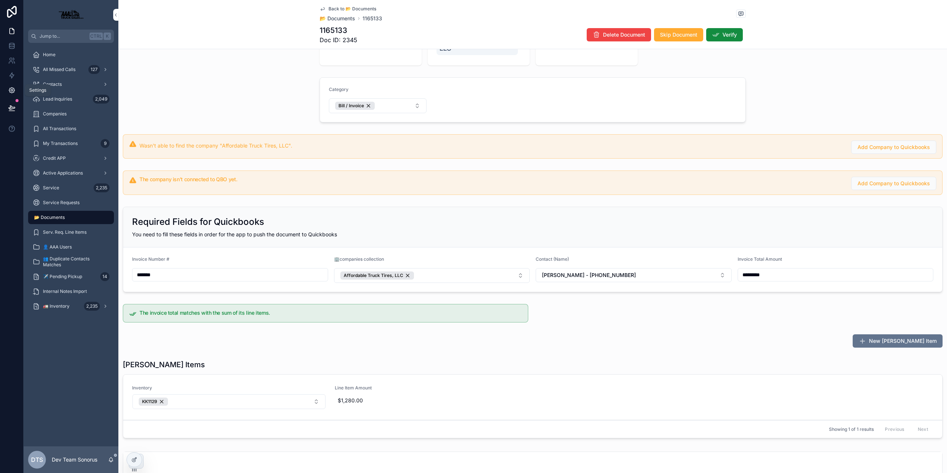
click at [6, 92] on link at bounding box center [11, 90] width 23 height 15
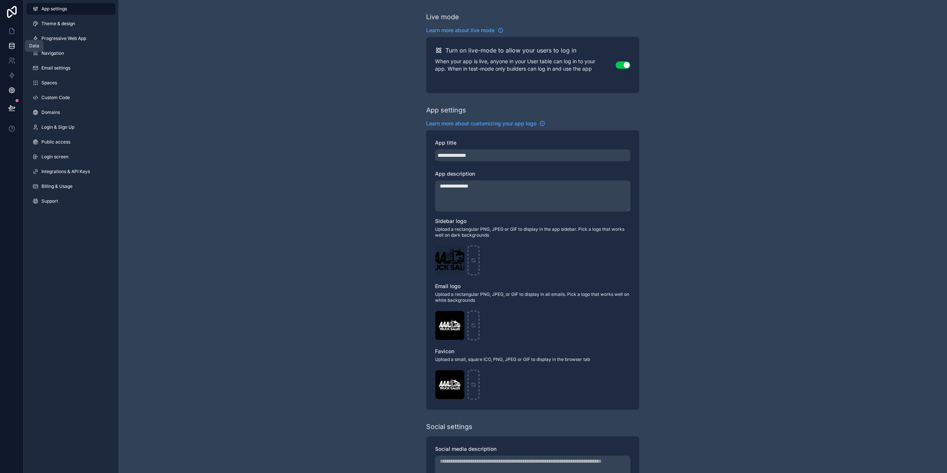
click at [0, 53] on link at bounding box center [11, 45] width 23 height 15
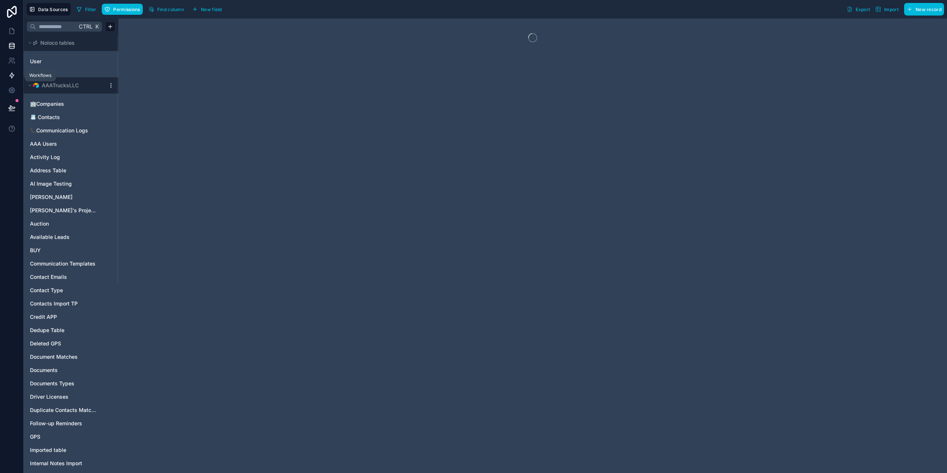
click at [9, 70] on link at bounding box center [11, 75] width 23 height 15
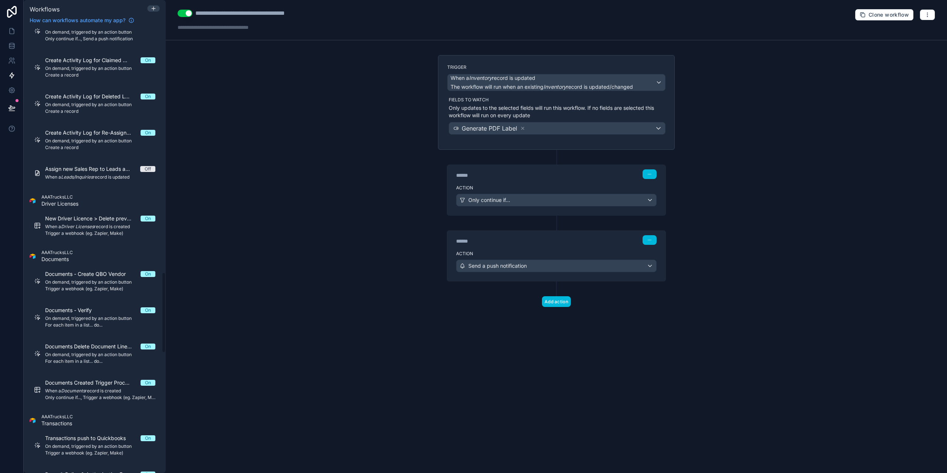
scroll to position [1482, 0]
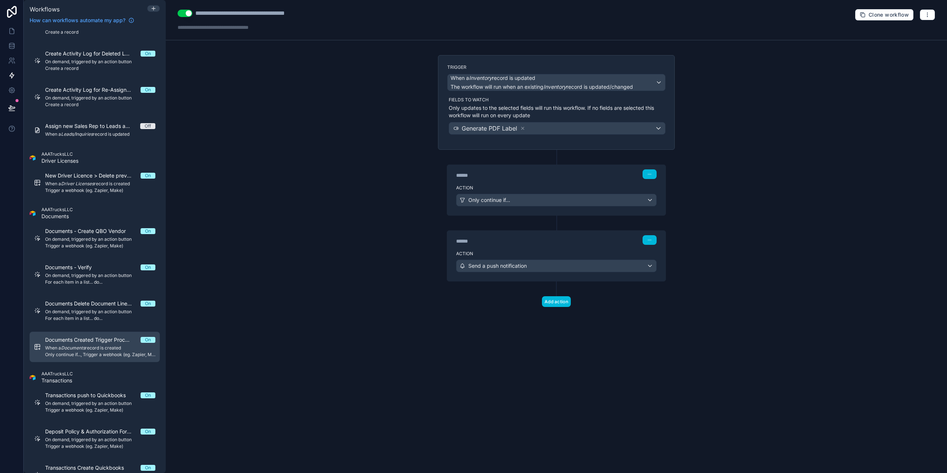
click at [113, 342] on span "Documents Created Trigger Processing" at bounding box center [92, 339] width 95 height 7
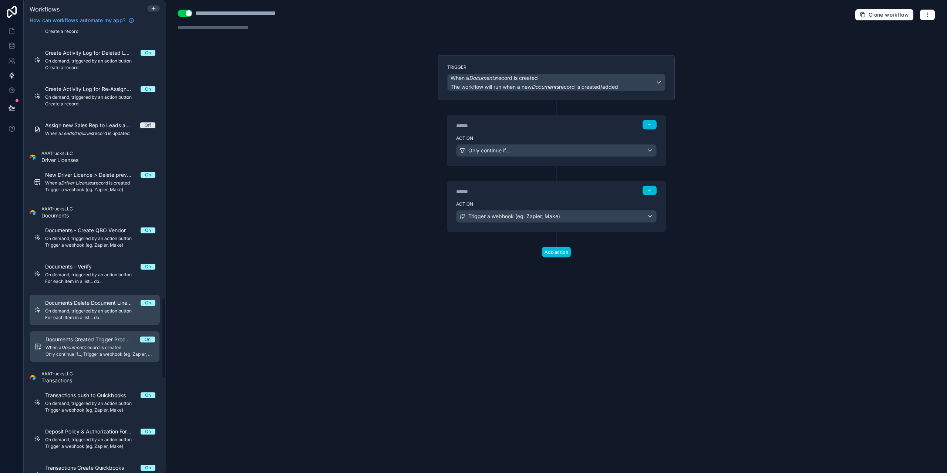
scroll to position [1481, 0]
click at [103, 317] on span "For each item in a list... do..." at bounding box center [100, 318] width 110 height 6
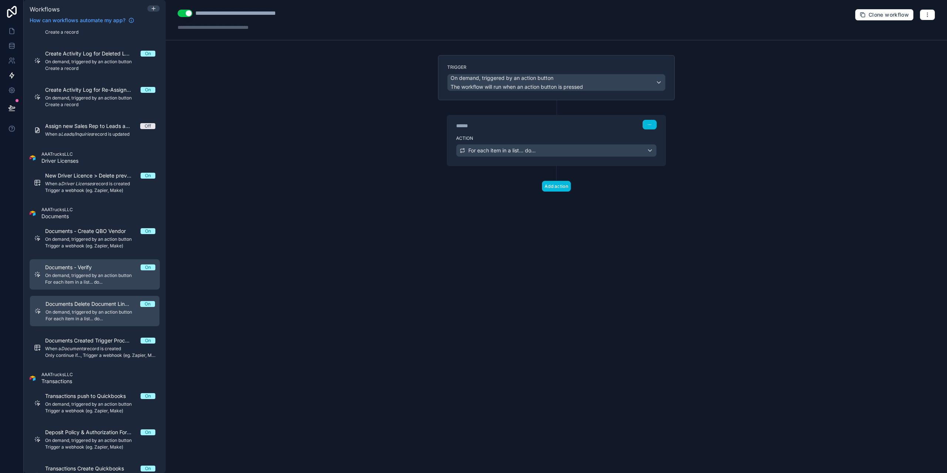
click at [98, 289] on link "Documents - Verify On On demand, triggered by an action button For each item in…" at bounding box center [95, 274] width 130 height 30
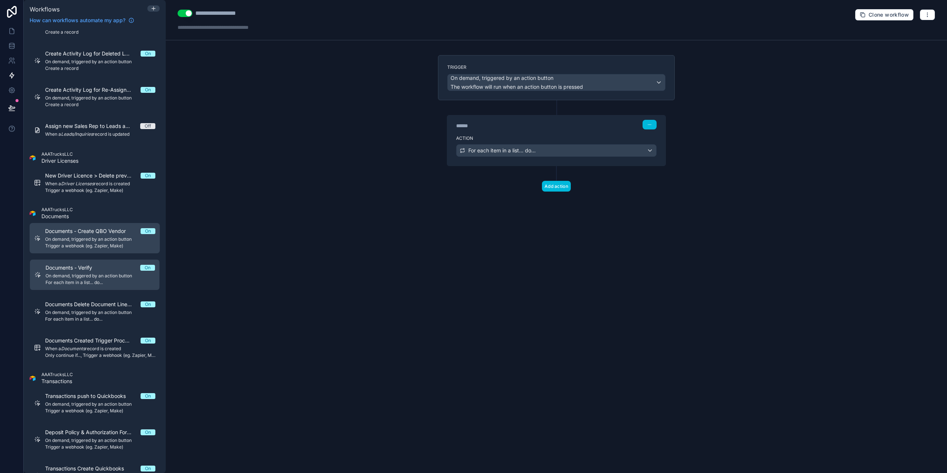
click at [98, 250] on link "Documents - Create QBO Vendor On On demand, triggered by an action button Trigg…" at bounding box center [95, 238] width 130 height 30
click at [511, 125] on div "******" at bounding box center [511, 125] width 111 height 7
click at [573, 131] on div "****** Step 1" at bounding box center [556, 123] width 218 height 17
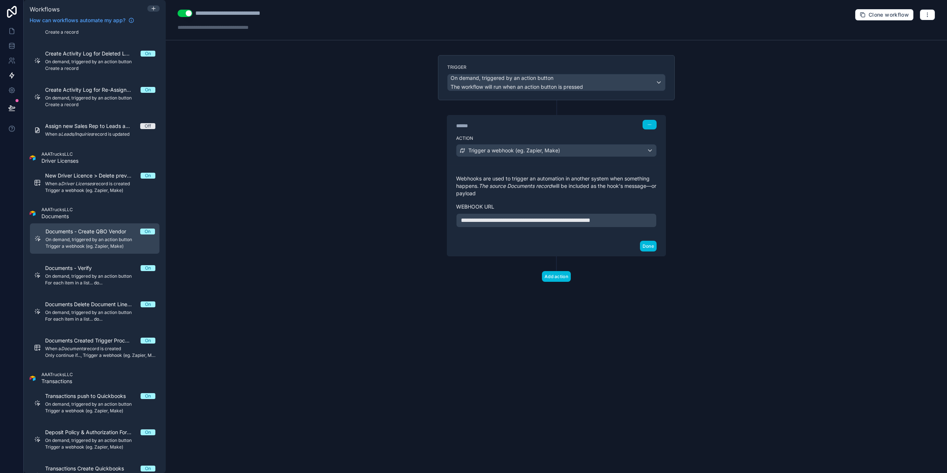
click at [568, 216] on p "**********" at bounding box center [556, 220] width 191 height 9
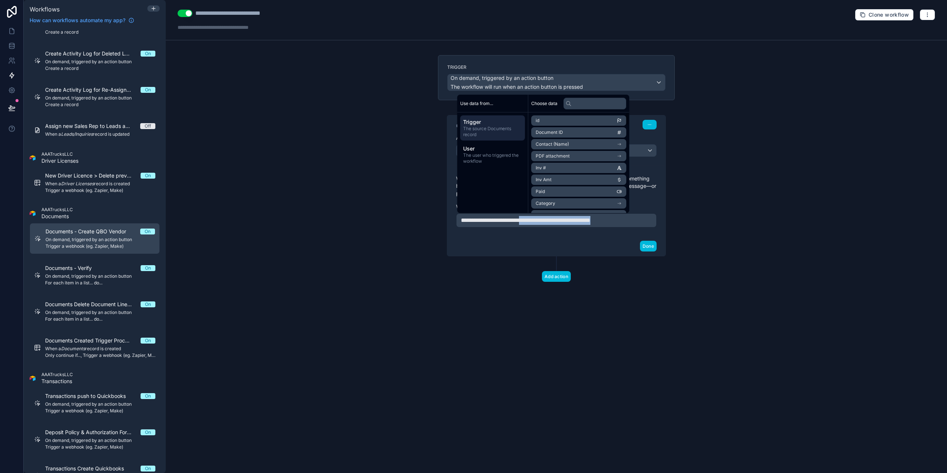
copy span "**********"
click at [811, 37] on div "**********" at bounding box center [556, 20] width 781 height 40
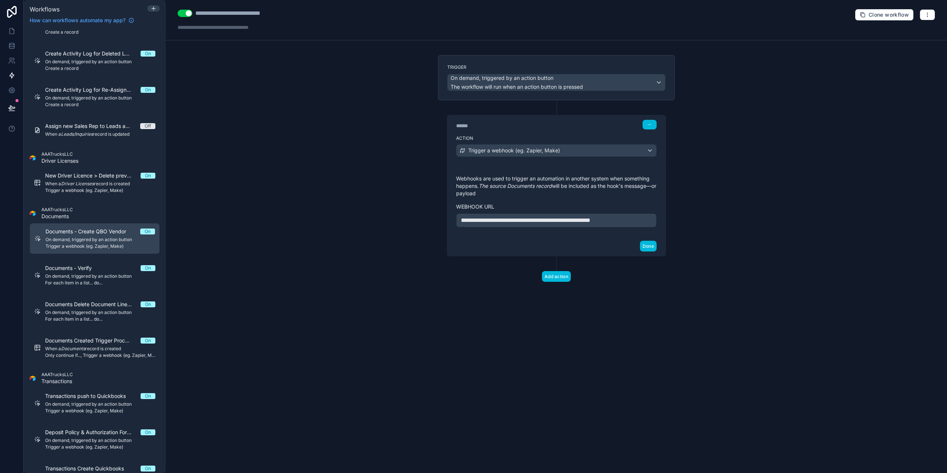
click at [938, 17] on div "**********" at bounding box center [556, 20] width 781 height 40
click at [930, 17] on icon "button" at bounding box center [927, 15] width 6 height 6
click at [909, 41] on span "Run history" at bounding box center [908, 44] width 36 height 6
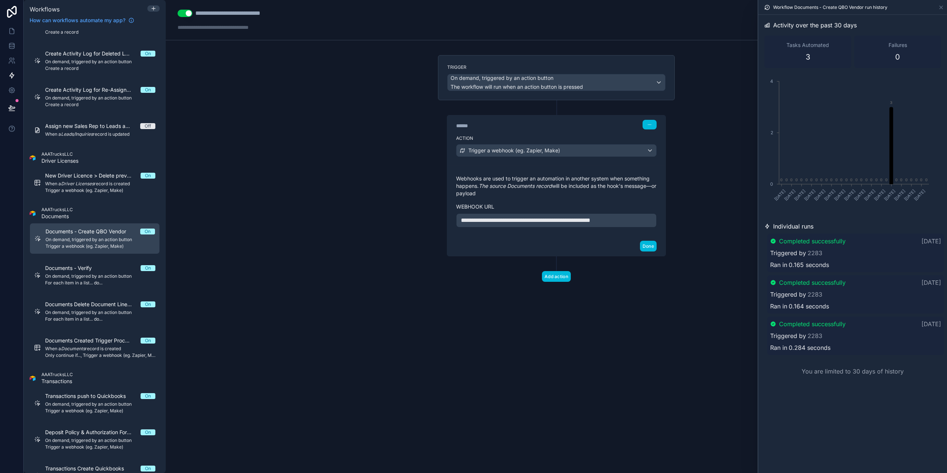
click at [299, 108] on div "**********" at bounding box center [556, 236] width 781 height 473
click at [530, 124] on div "******" at bounding box center [511, 125] width 111 height 7
click at [529, 64] on div "Trigger On demand, triggered by an action button The workflow will run when an …" at bounding box center [556, 77] width 237 height 45
click at [0, 28] on link at bounding box center [11, 31] width 23 height 15
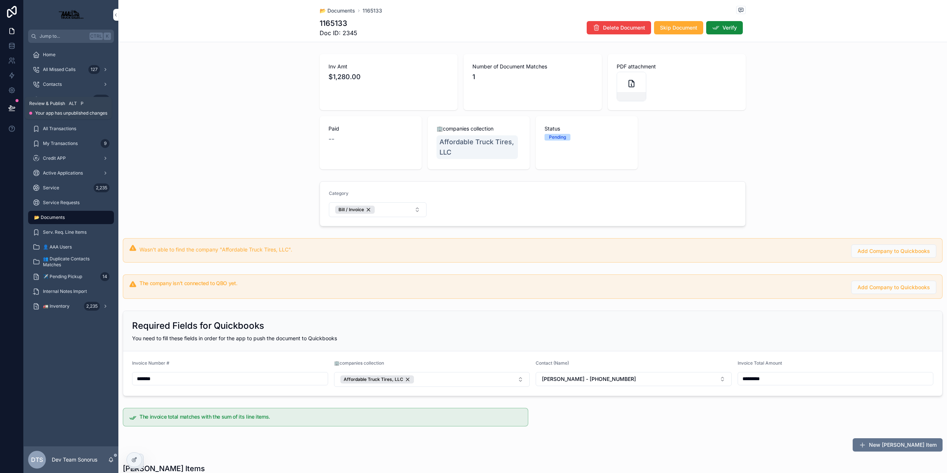
click at [11, 111] on icon at bounding box center [12, 111] width 6 height 0
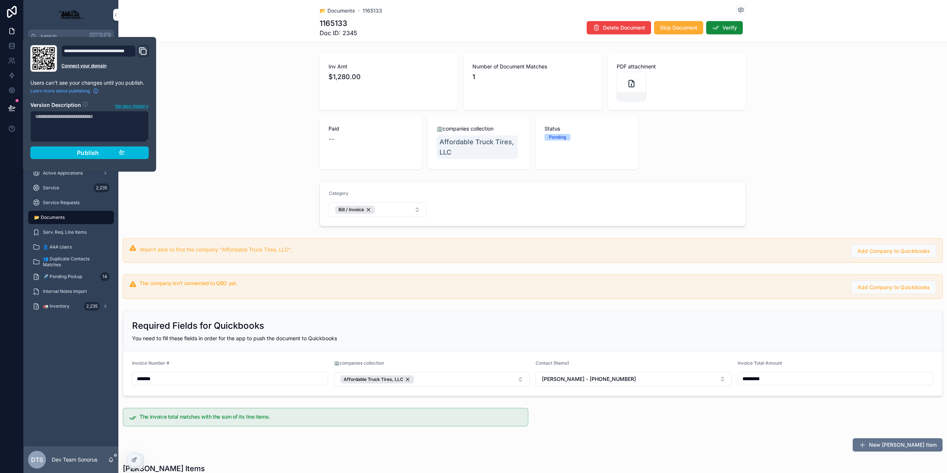
drag, startPoint x: 89, startPoint y: 149, endPoint x: 94, endPoint y: 150, distance: 4.8
click at [90, 149] on span "Publish" at bounding box center [88, 152] width 22 height 7
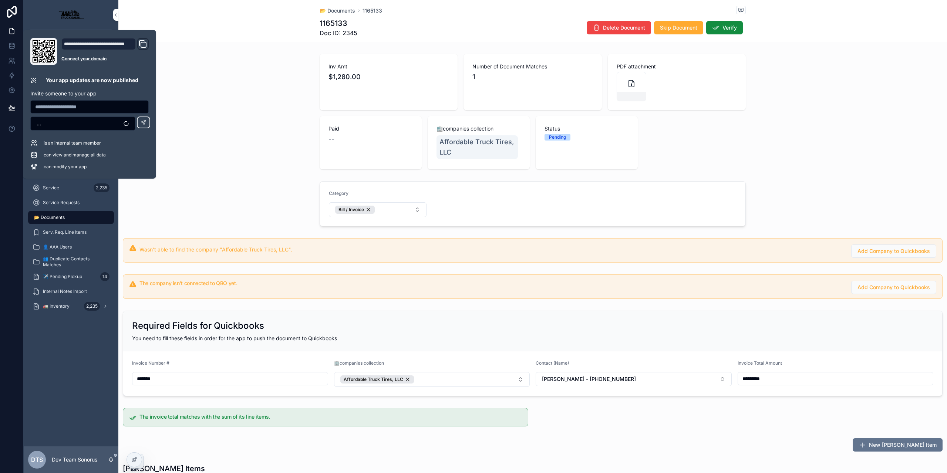
click at [216, 138] on div "Inv Amt $1,280.00 Number of Document Matches 1 PDF attachment Paid -- 🏢companie…" at bounding box center [532, 111] width 828 height 121
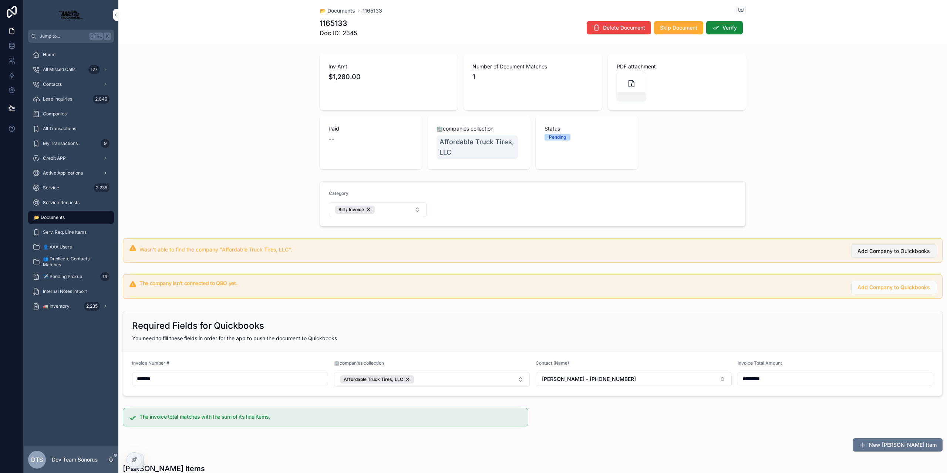
click at [908, 253] on span "Add Company to Quickbooks" at bounding box center [893, 250] width 72 height 7
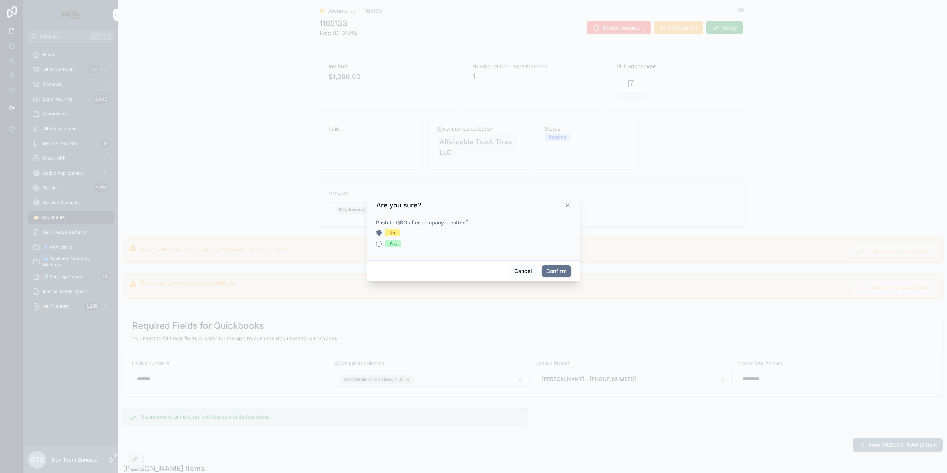
click at [555, 277] on div "Cancel Confirm" at bounding box center [473, 270] width 213 height 21
click at [550, 267] on button "Confirm" at bounding box center [556, 271] width 30 height 12
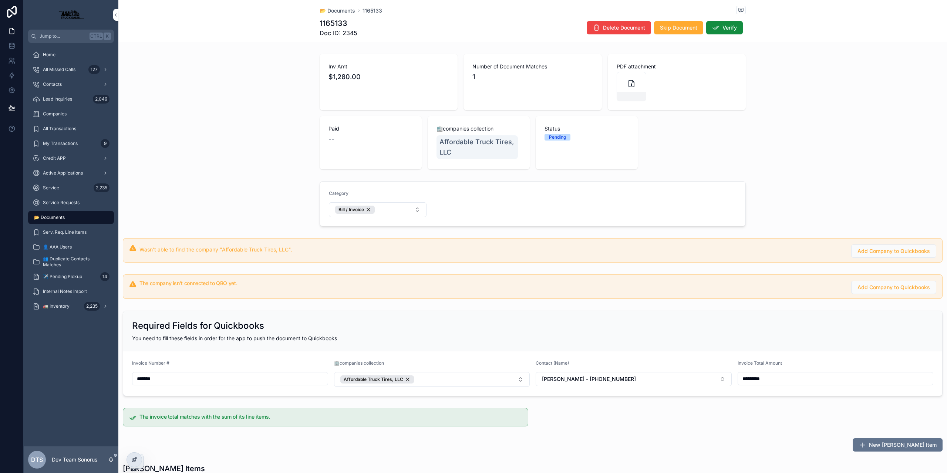
click at [141, 459] on div at bounding box center [134, 460] width 15 height 14
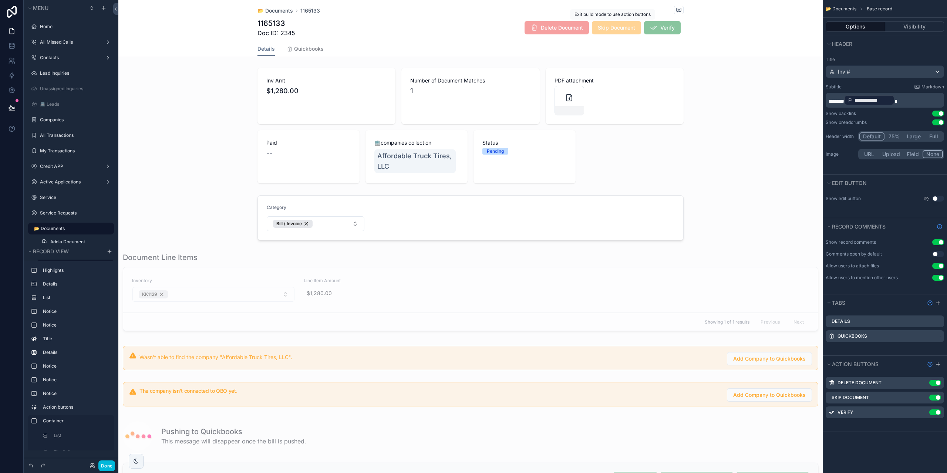
click at [607, 26] on span "Skip Document" at bounding box center [616, 27] width 49 height 13
click at [633, 392] on div "scrollable content" at bounding box center [470, 394] width 704 height 30
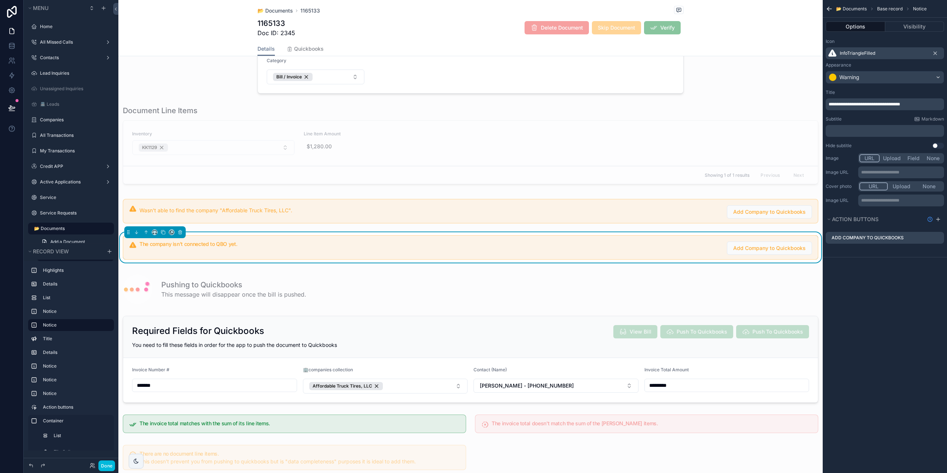
scroll to position [148, 0]
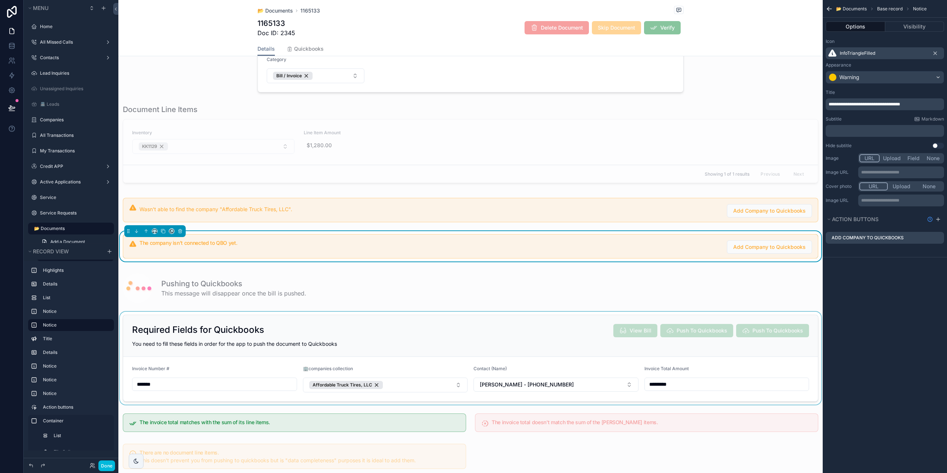
click at [663, 318] on div "scrollable content" at bounding box center [470, 358] width 704 height 93
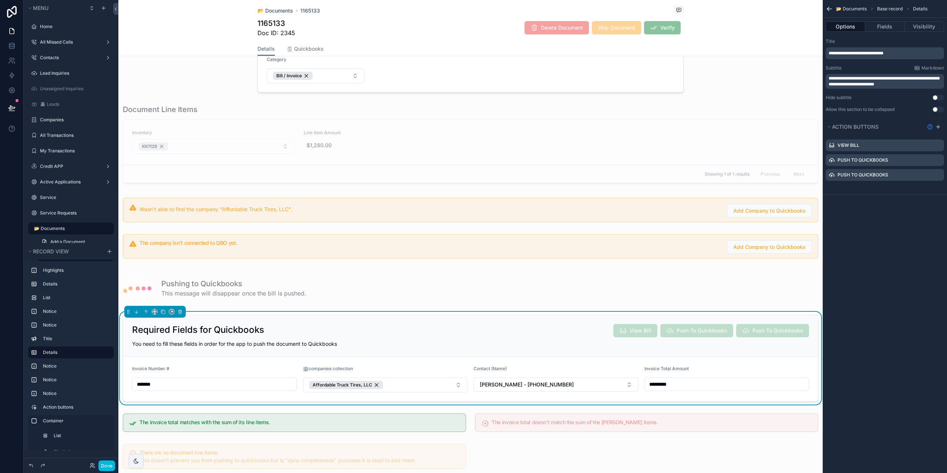
click at [0, 0] on icon "scrollable content" at bounding box center [0, 0] width 0 height 0
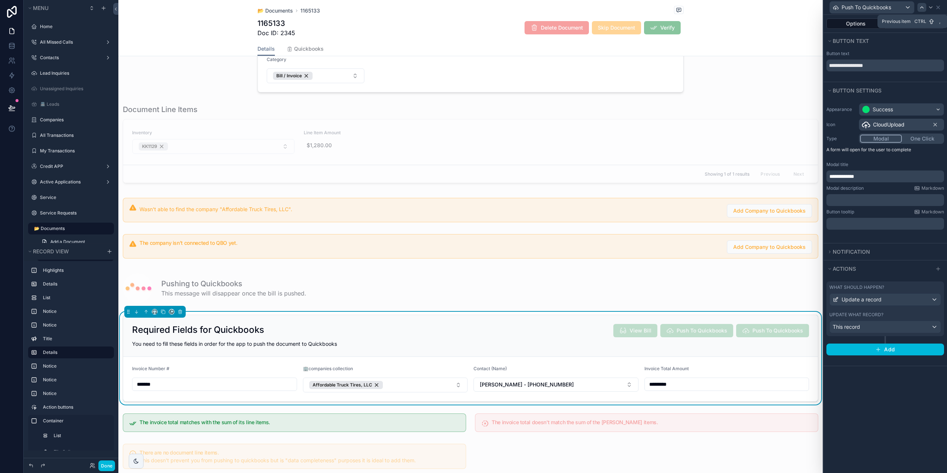
click at [919, 5] on icon at bounding box center [922, 7] width 6 height 6
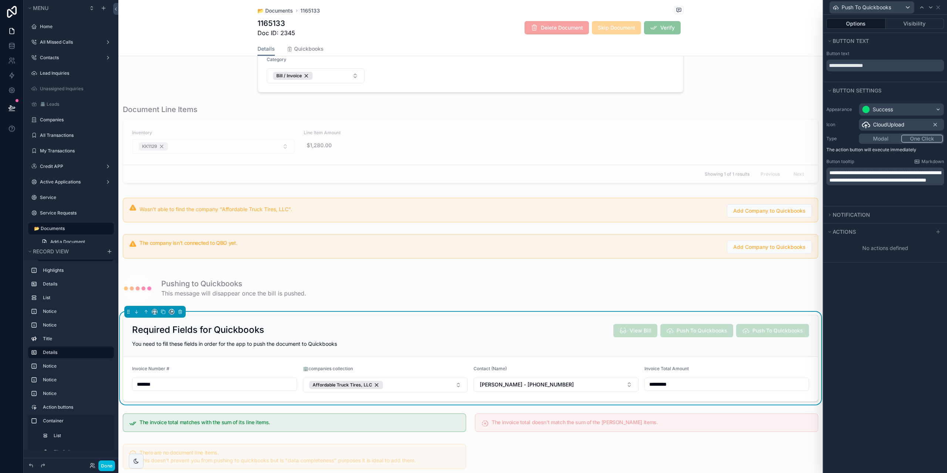
click at [880, 118] on div "**********" at bounding box center [885, 147] width 124 height 95
click at [878, 125] on span "CloudUpload" at bounding box center [888, 124] width 31 height 7
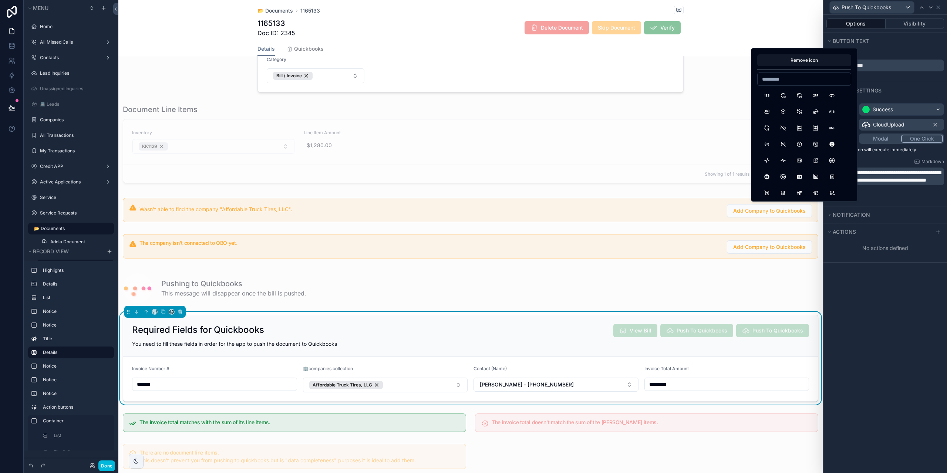
type input "*"
type input "*****"
click at [783, 123] on button "CloudExclamation" at bounding box center [782, 127] width 13 height 13
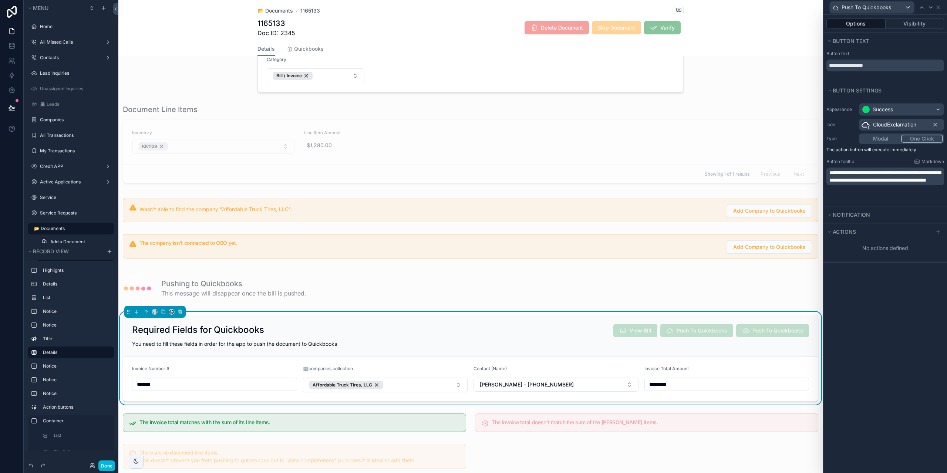
click at [900, 79] on div "**********" at bounding box center [885, 65] width 124 height 33
click at [930, 7] on icon at bounding box center [931, 7] width 6 height 6
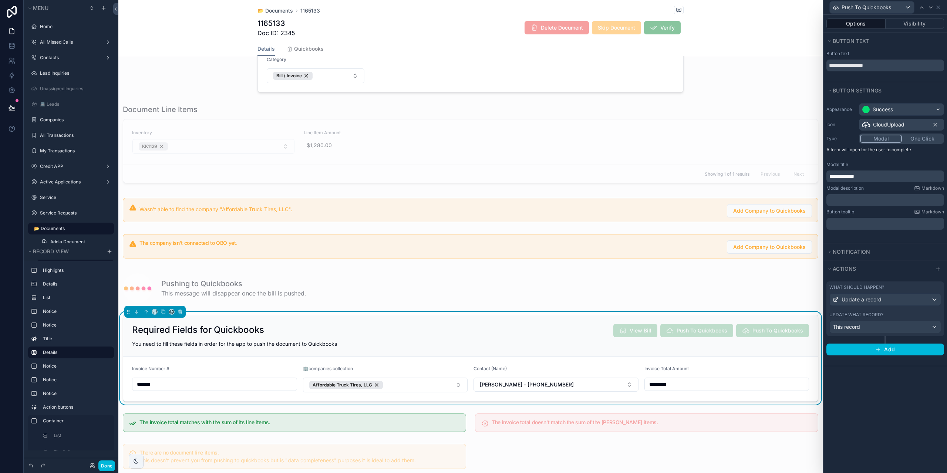
click at [904, 308] on div "What should happen? Update a record Update what record? This record" at bounding box center [885, 308] width 118 height 55
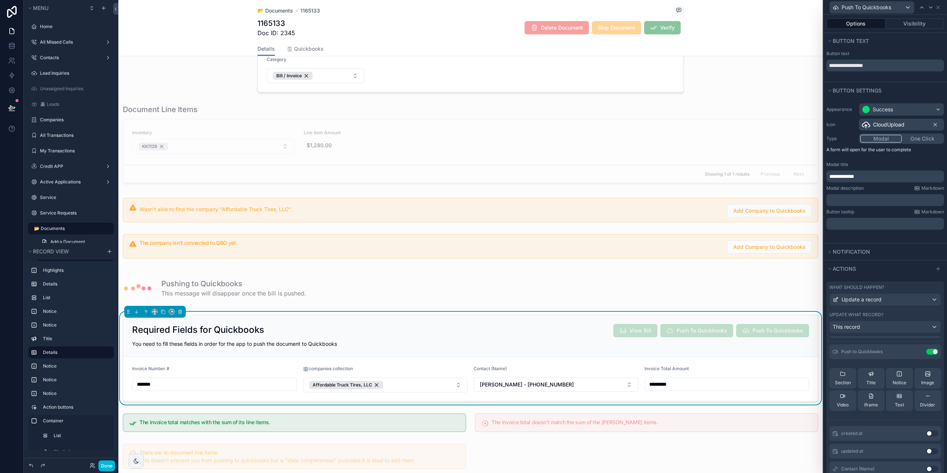
scroll to position [0, 0]
click at [0, 0] on icon at bounding box center [0, 0] width 0 height 0
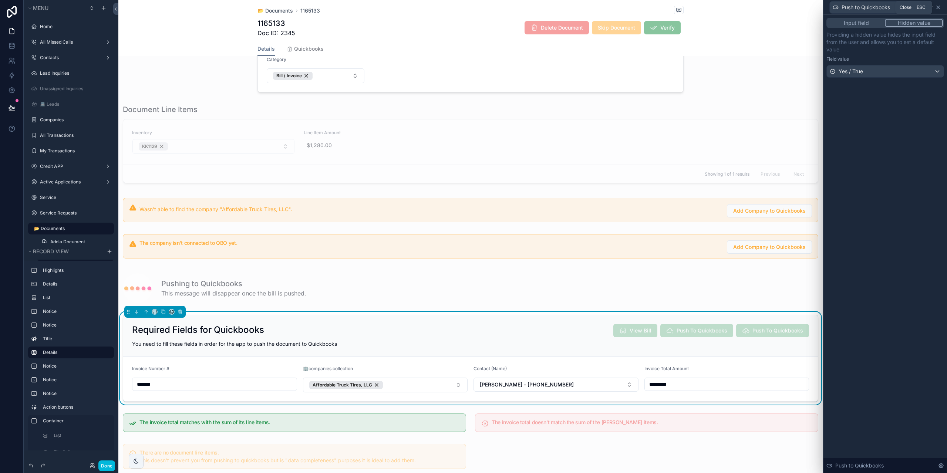
click at [939, 7] on icon at bounding box center [938, 7] width 6 height 6
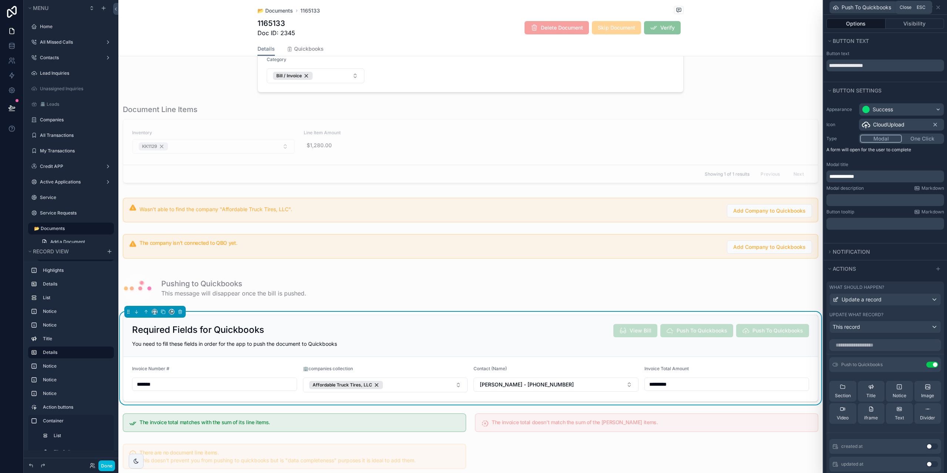
click at [939, 7] on icon at bounding box center [938, 7] width 6 height 6
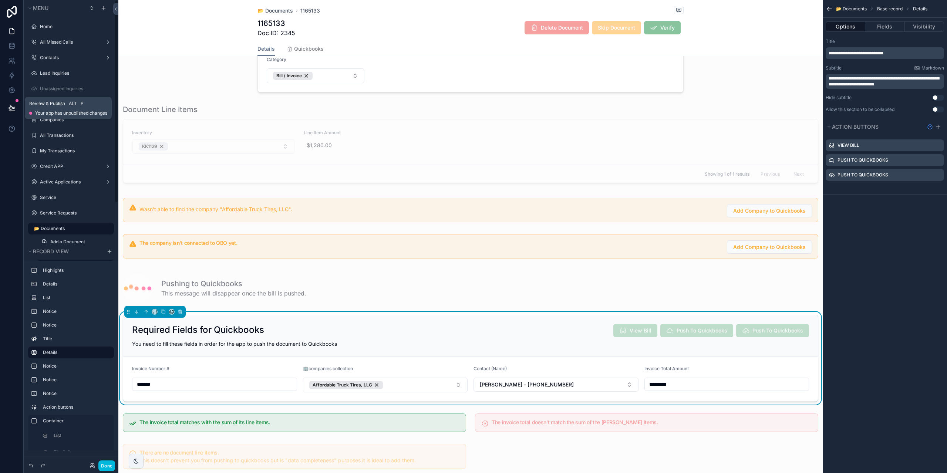
click at [11, 108] on icon at bounding box center [12, 108] width 6 height 4
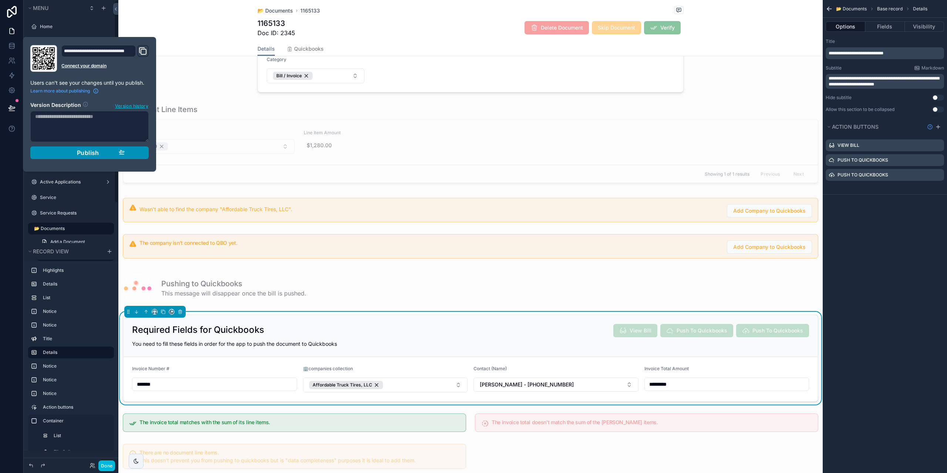
click at [66, 154] on div "Publish" at bounding box center [89, 152] width 70 height 7
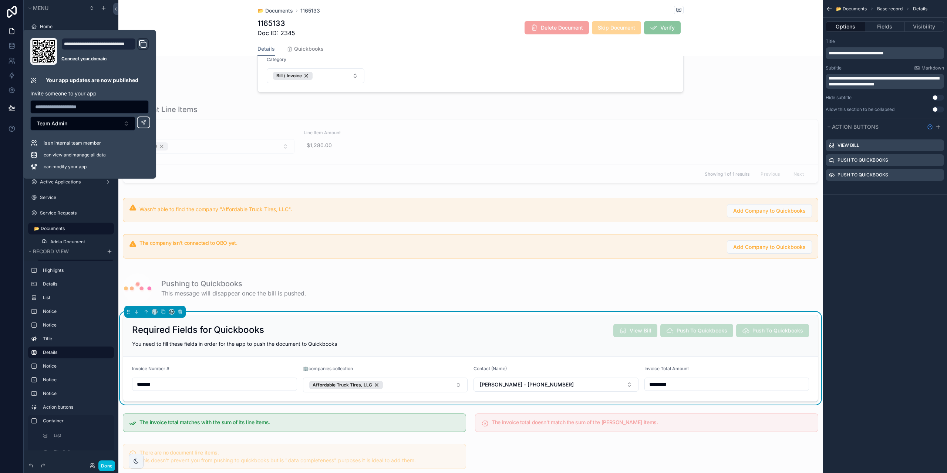
click at [170, 53] on div "Details Quickbooks" at bounding box center [470, 49] width 695 height 14
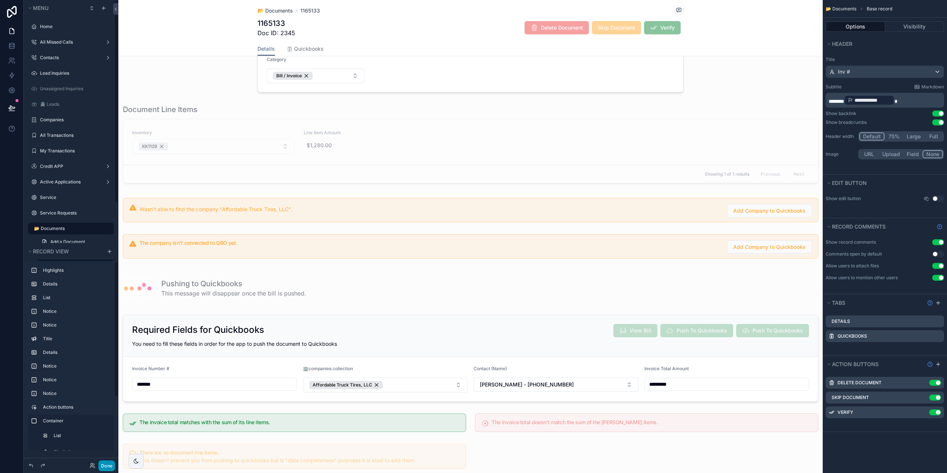
click at [108, 463] on button "Done" at bounding box center [106, 465] width 17 height 11
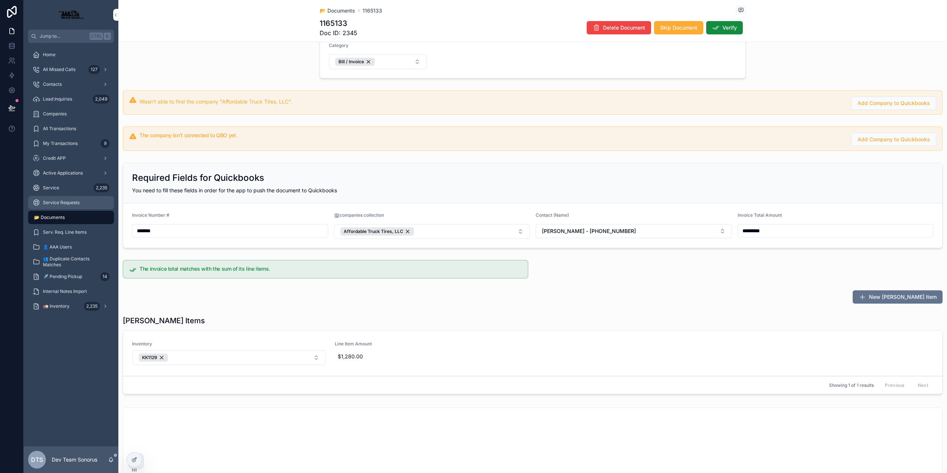
scroll to position [37, 0]
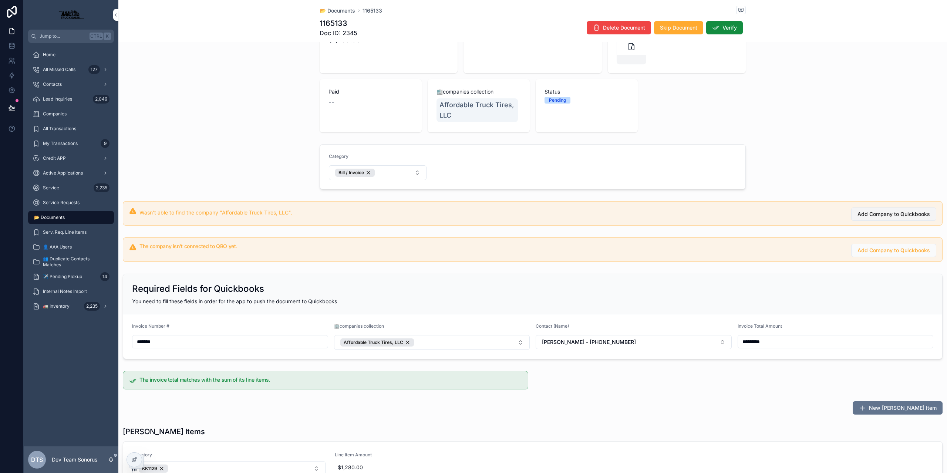
click at [899, 217] on span "Add Company to Quickbooks" at bounding box center [893, 213] width 72 height 7
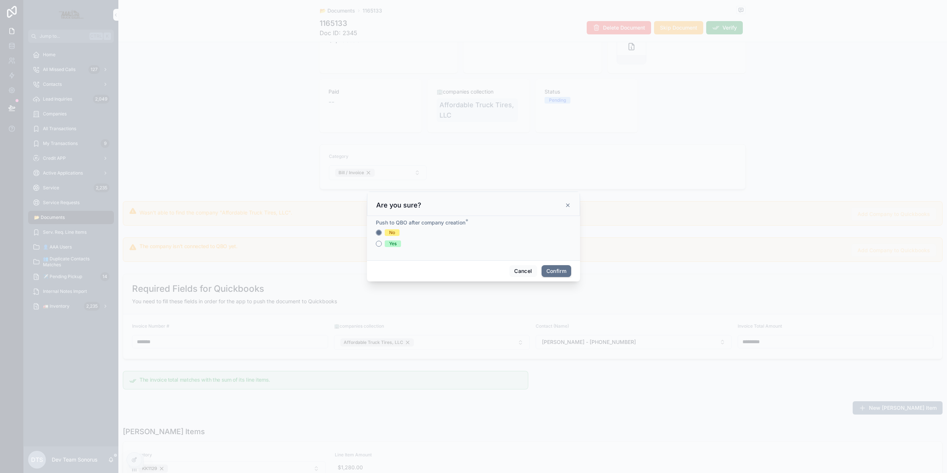
click at [239, 107] on div at bounding box center [473, 236] width 947 height 473
click at [568, 205] on icon at bounding box center [568, 205] width 6 height 6
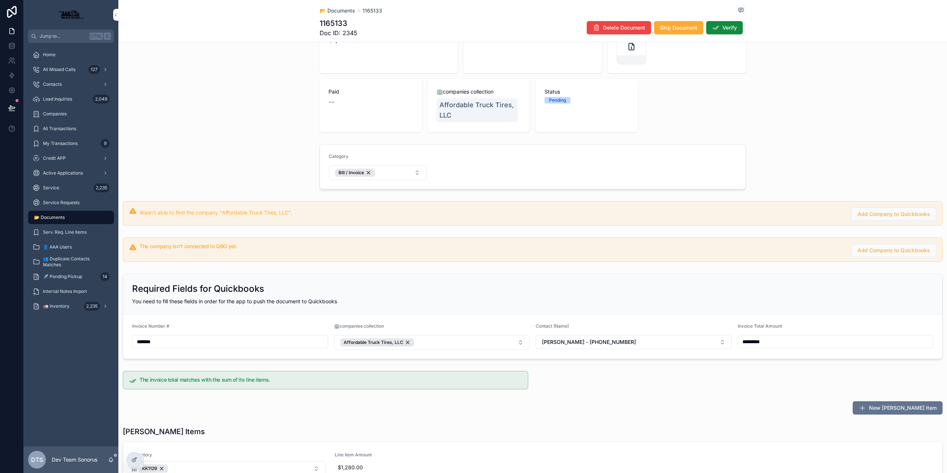
click at [129, 465] on div at bounding box center [134, 459] width 16 height 15
click at [131, 460] on icon at bounding box center [134, 460] width 6 height 6
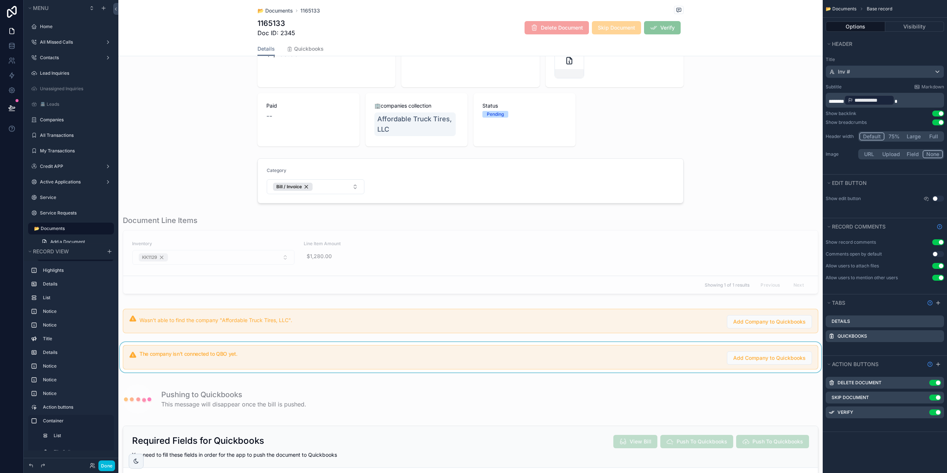
click at [651, 360] on div "scrollable content" at bounding box center [470, 357] width 704 height 30
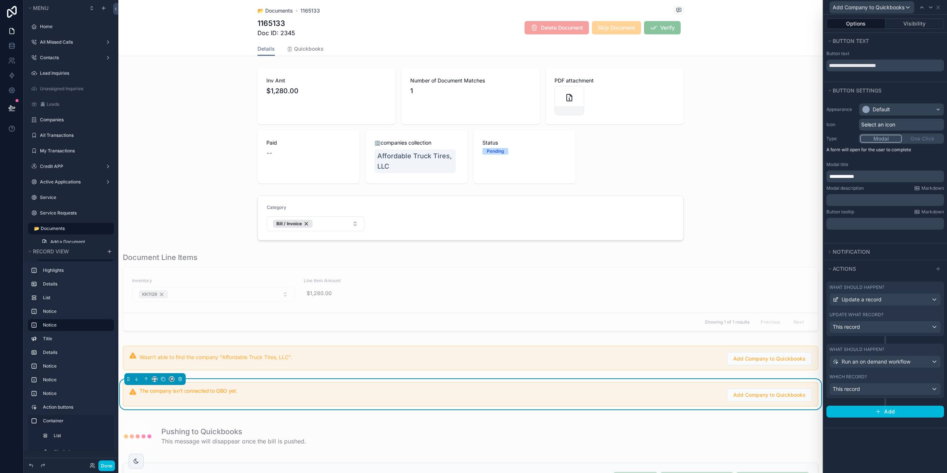
scroll to position [37, 0]
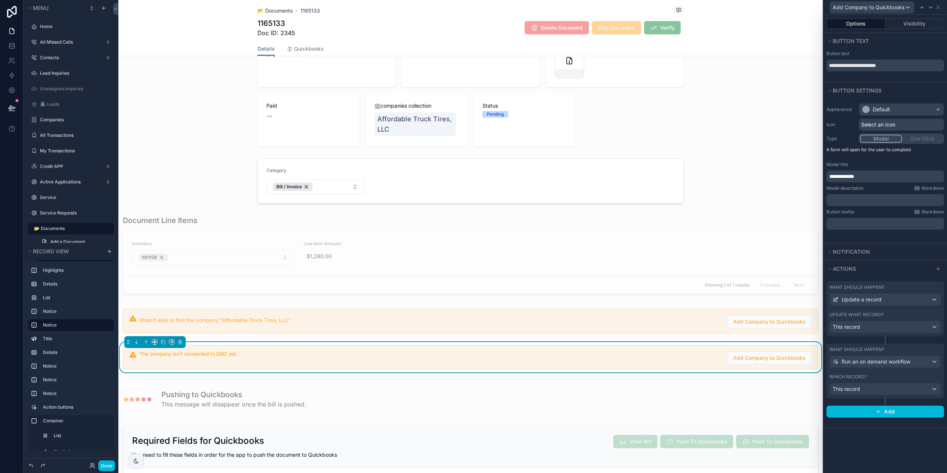
click at [904, 311] on div "What should happen? Update a record Update what record? This record" at bounding box center [885, 308] width 118 height 55
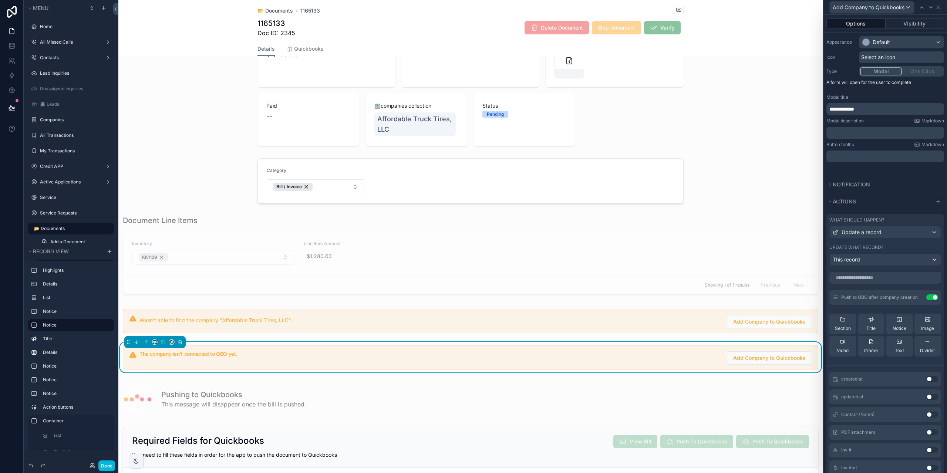
scroll to position [210, 0]
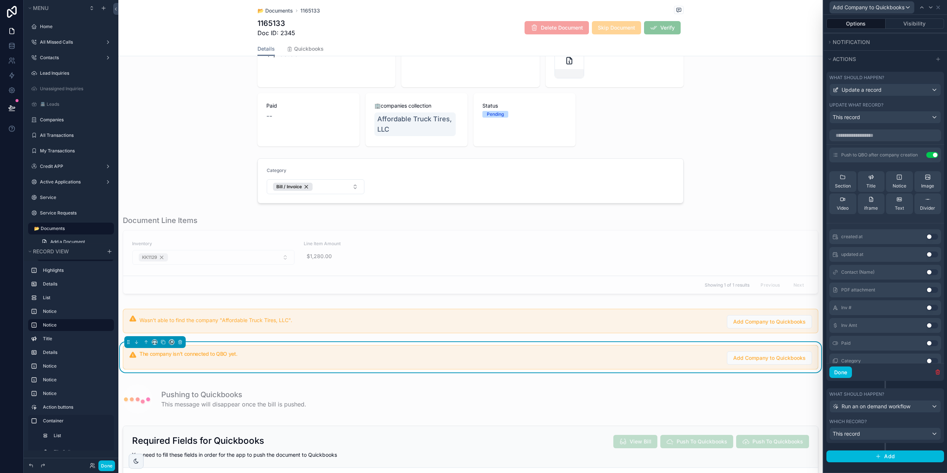
click at [881, 384] on div "What should happen? Update a record Update what record? This record Push to QBO…" at bounding box center [885, 230] width 118 height 317
click at [936, 373] on icon "button" at bounding box center [937, 372] width 3 height 3
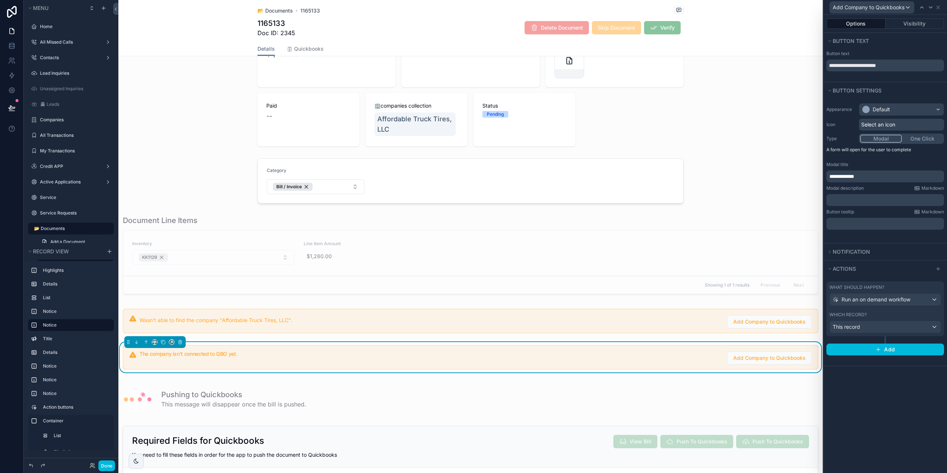
scroll to position [0, 0]
click at [103, 468] on button "Done" at bounding box center [106, 465] width 17 height 11
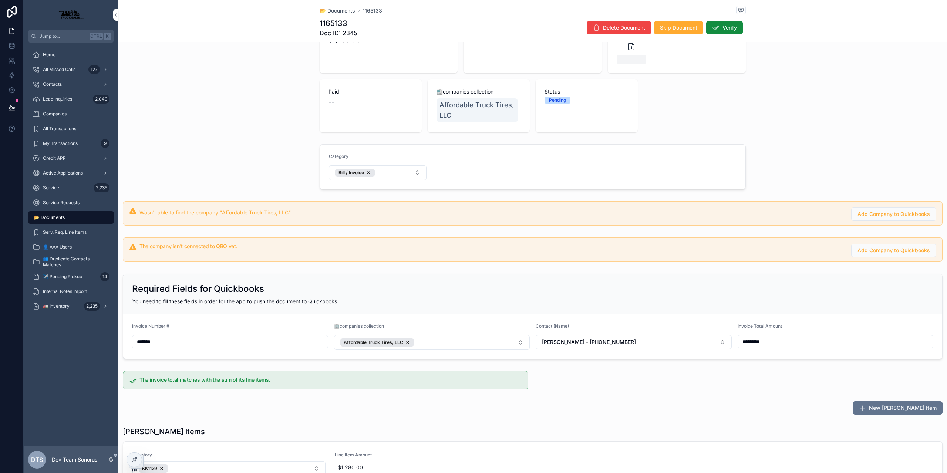
click at [630, 316] on form "Invoice Number # ******* 🏢companies collection Affordable Truck Tires, LLC Cont…" at bounding box center [532, 336] width 819 height 44
click at [135, 460] on icon at bounding box center [134, 460] width 6 height 6
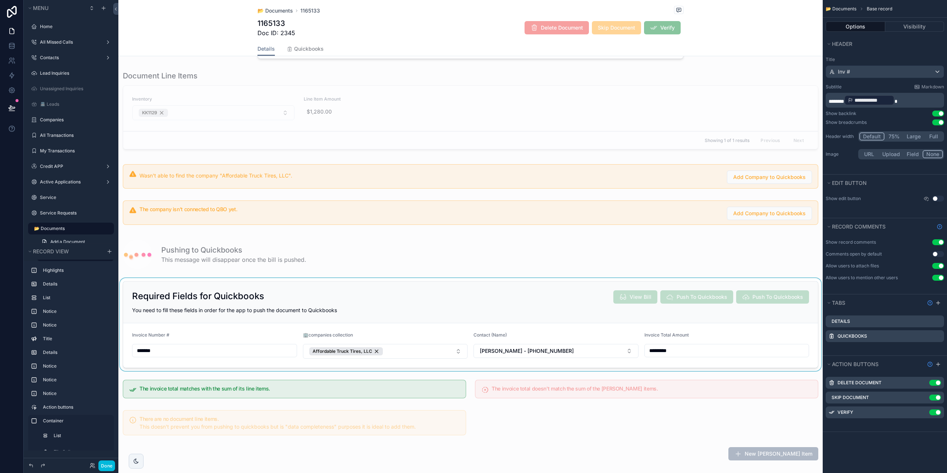
scroll to position [185, 0]
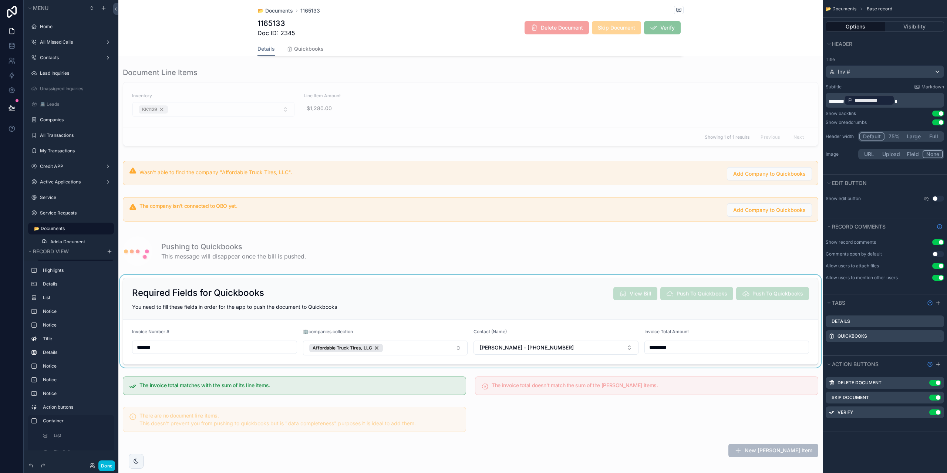
click at [411, 294] on div "scrollable content" at bounding box center [470, 321] width 704 height 93
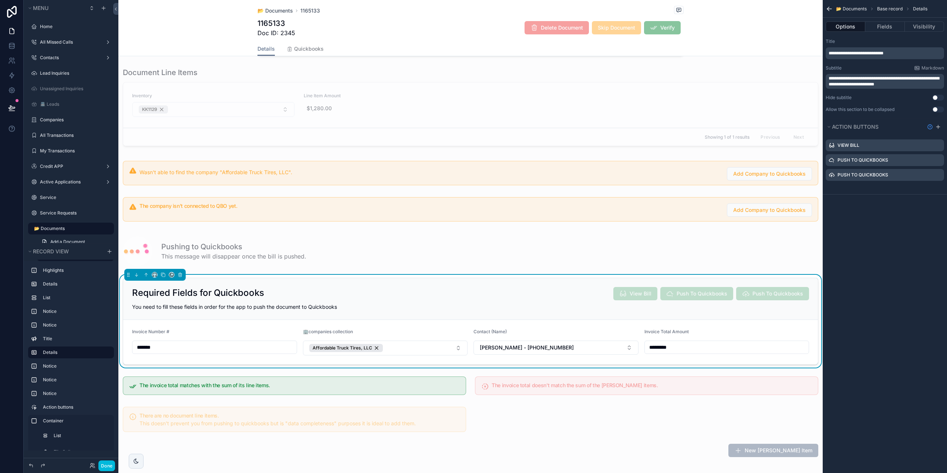
click at [527, 294] on div "Required Fields for Quickbooks View Bill Push To Quickbooks Push To Quickbooks" at bounding box center [470, 293] width 677 height 13
click at [528, 292] on div "Required Fields for Quickbooks View Bill Push To Quickbooks Push To Quickbooks" at bounding box center [470, 293] width 677 height 13
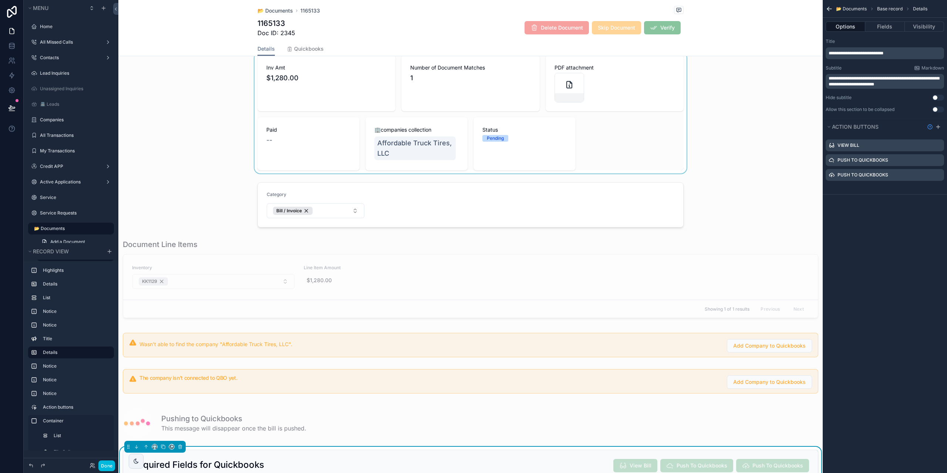
scroll to position [0, 0]
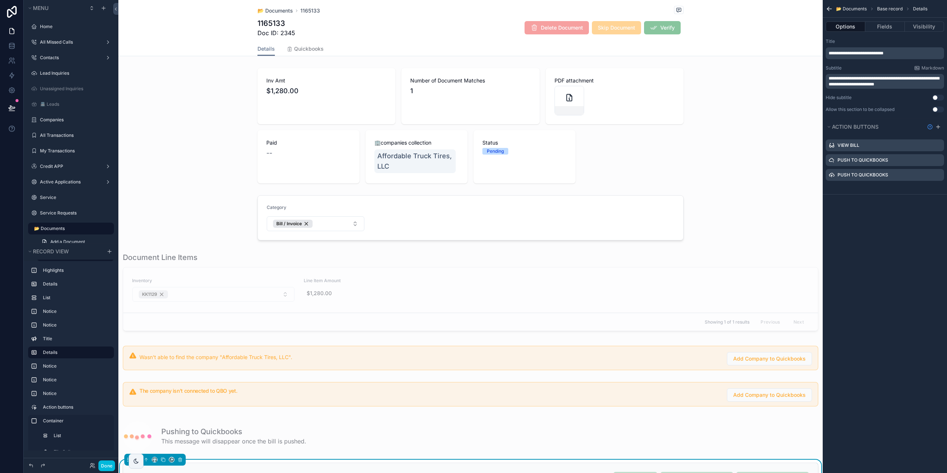
drag, startPoint x: 590, startPoint y: 128, endPoint x: 703, endPoint y: 126, distance: 112.8
click at [591, 128] on div "scrollable content" at bounding box center [470, 125] width 704 height 121
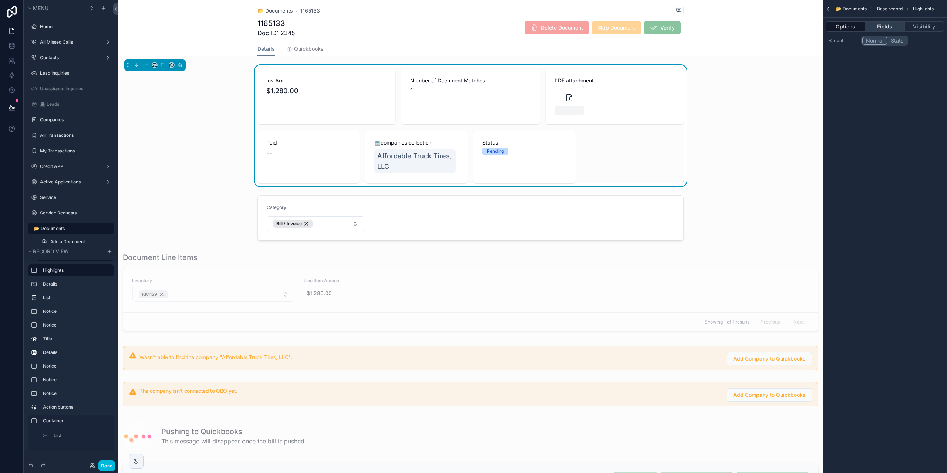
click at [885, 22] on button "Fields" at bounding box center [884, 26] width 39 height 10
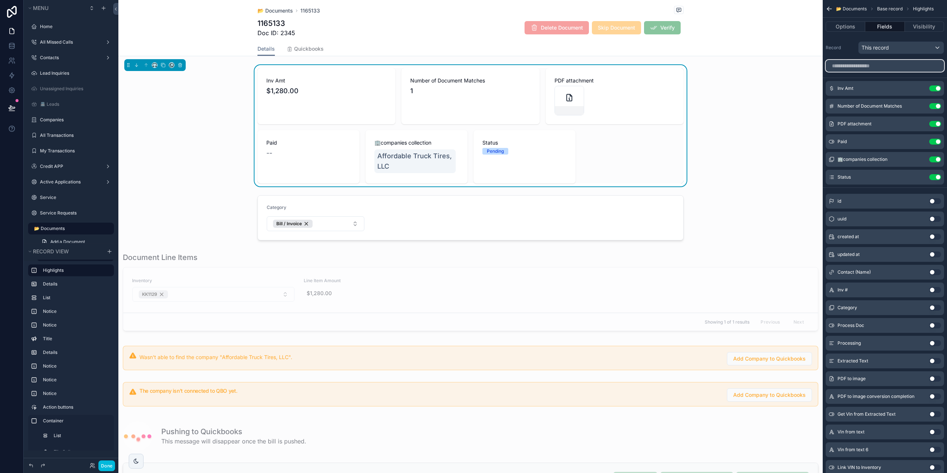
click at [870, 64] on input "scrollable content" at bounding box center [884, 66] width 118 height 12
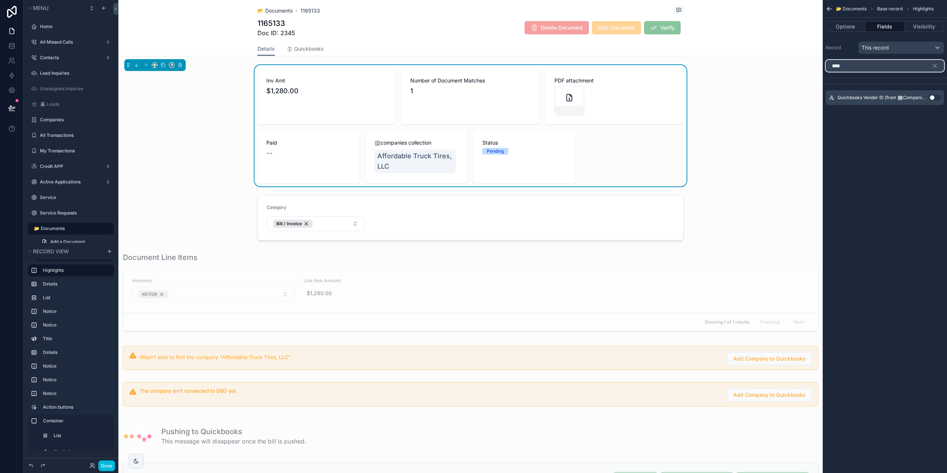
type input "****"
click at [937, 96] on button "Use setting" at bounding box center [935, 98] width 12 height 6
click at [920, 92] on div "Quickbooks Vendor ID (from 🏢Companies) Use setting" at bounding box center [884, 88] width 118 height 15
click at [0, 0] on icon "scrollable content" at bounding box center [0, 0] width 0 height 0
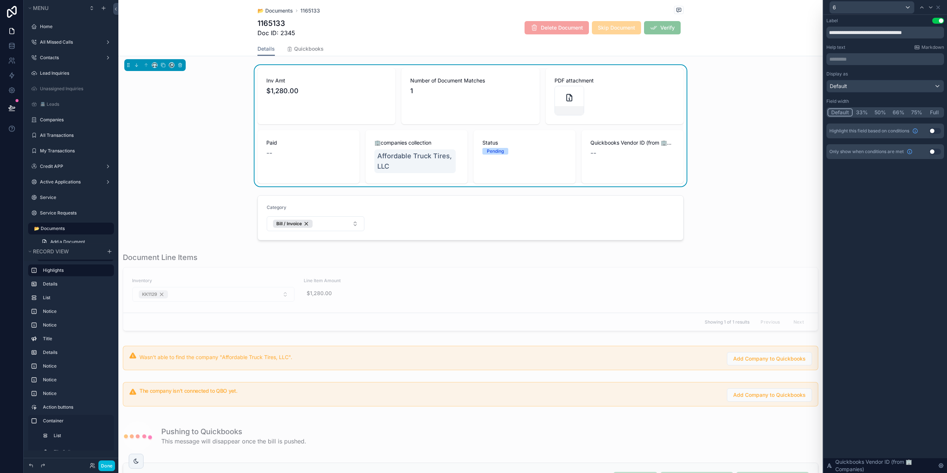
click at [941, 130] on div "Highlight this field based on conditions Use setting" at bounding box center [885, 131] width 118 height 15
click at [932, 130] on button "Use setting" at bounding box center [935, 131] width 12 height 6
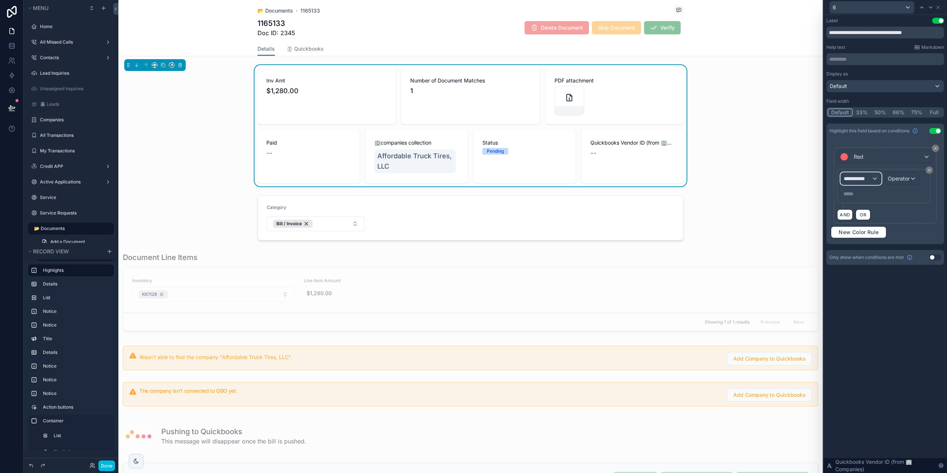
click at [872, 176] on div "**********" at bounding box center [861, 179] width 40 height 12
click at [859, 193] on input "text" at bounding box center [882, 196] width 77 height 12
type input "*****"
click at [858, 220] on span "Documents" at bounding box center [860, 218] width 27 height 9
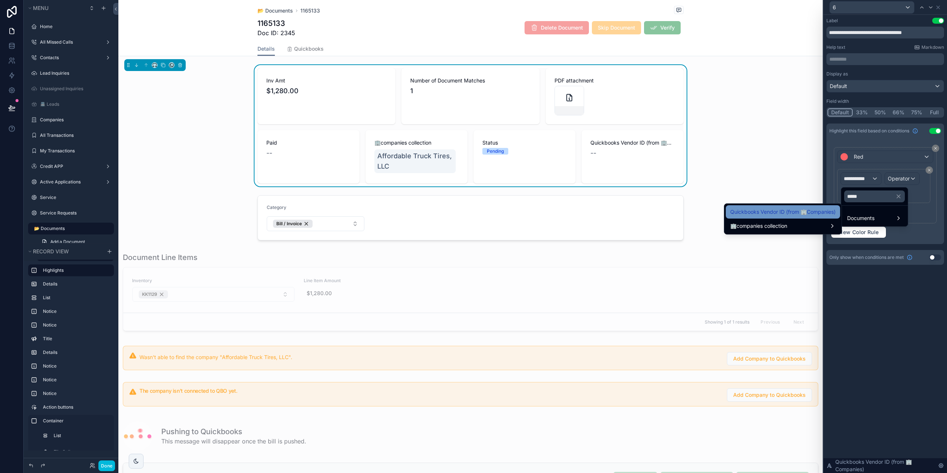
click at [812, 211] on span "Quickbooks Vendor ID (from 🏢Companies)" at bounding box center [782, 211] width 105 height 9
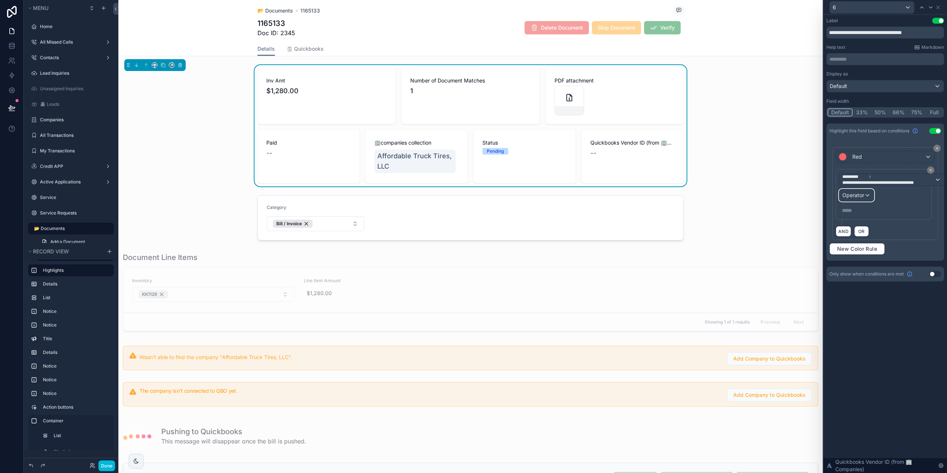
click at [869, 192] on div "Operator" at bounding box center [856, 195] width 34 height 12
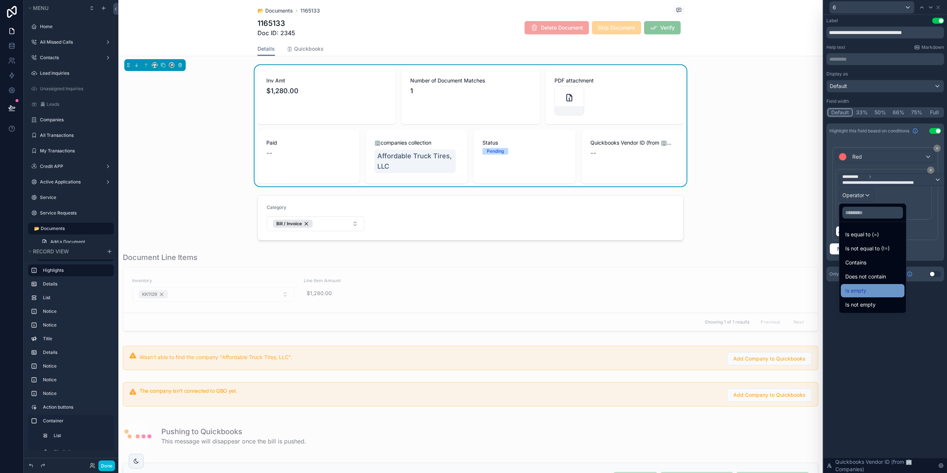
click at [868, 293] on div "Is empty" at bounding box center [872, 290] width 55 height 9
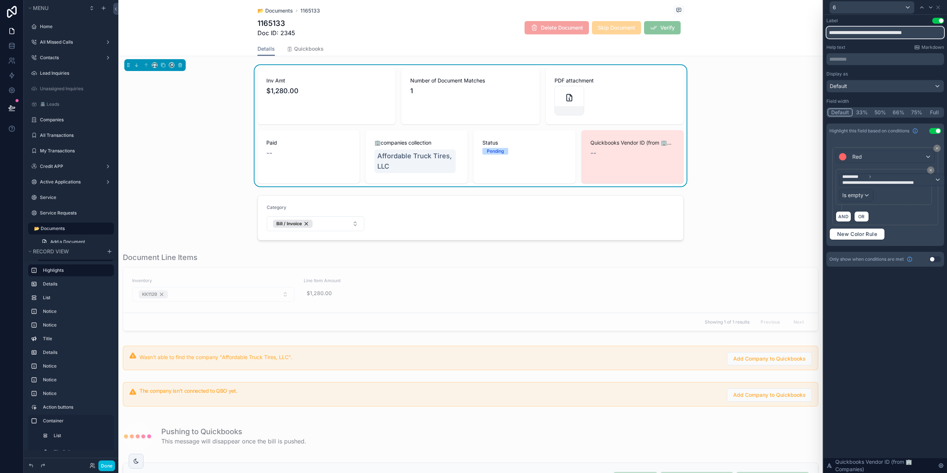
click at [875, 30] on input "**********" at bounding box center [885, 33] width 118 height 12
drag, startPoint x: 883, startPoint y: 33, endPoint x: 984, endPoint y: 38, distance: 100.7
click at [946, 38] on html "**********" at bounding box center [473, 236] width 947 height 473
type input "**********"
drag, startPoint x: 896, startPoint y: 311, endPoint x: 891, endPoint y: 293, distance: 18.7
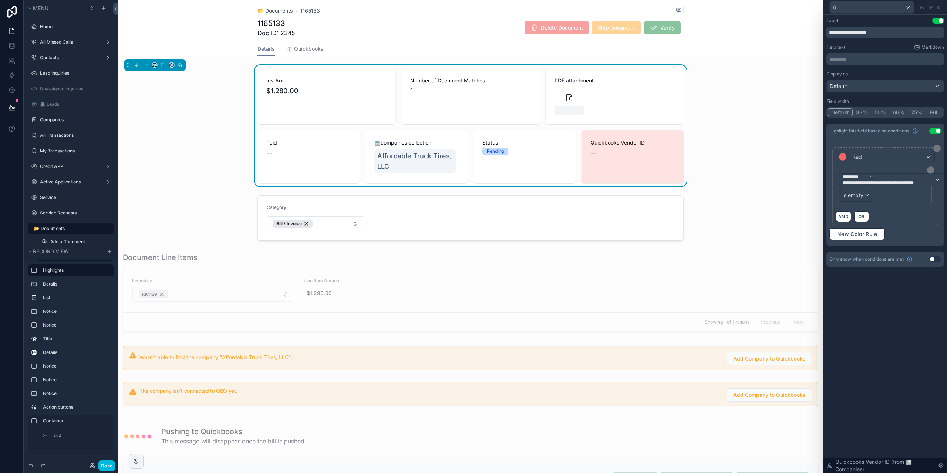
click at [895, 306] on div "**********" at bounding box center [885, 244] width 124 height 458
drag, startPoint x: 877, startPoint y: 53, endPoint x: 877, endPoint y: 57, distance: 4.4
click at [877, 57] on div "Help text Markdown ********* ﻿" at bounding box center [885, 54] width 118 height 21
click at [877, 58] on p "********* ﻿" at bounding box center [885, 58] width 113 height 7
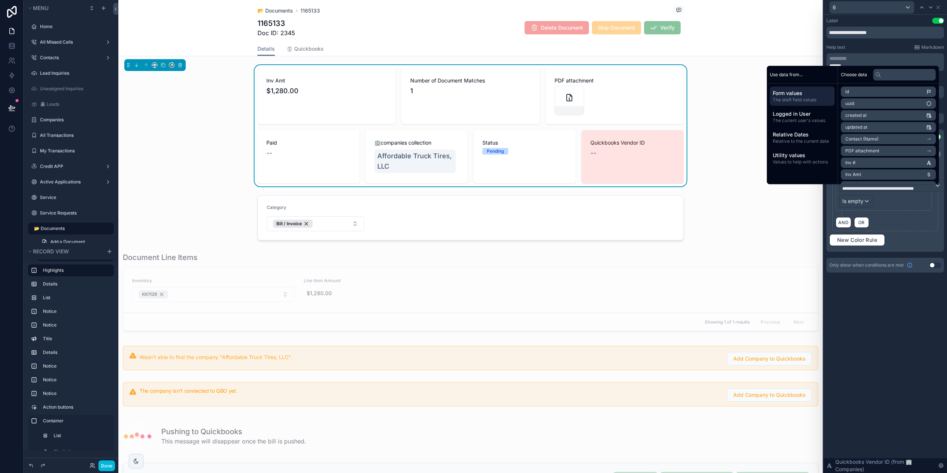
click at [629, 170] on div "Quickbooks Vendor ID --" at bounding box center [632, 156] width 102 height 53
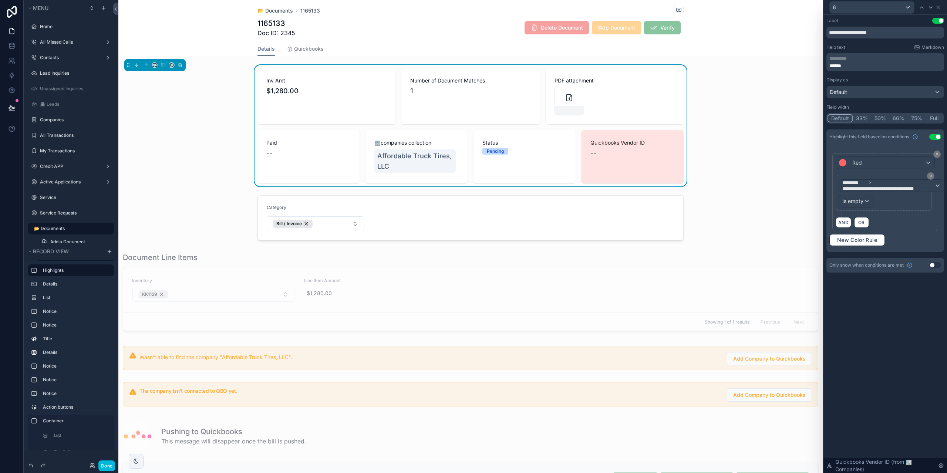
click at [908, 324] on div "**********" at bounding box center [885, 244] width 124 height 458
click at [104, 465] on button "Done" at bounding box center [106, 465] width 17 height 11
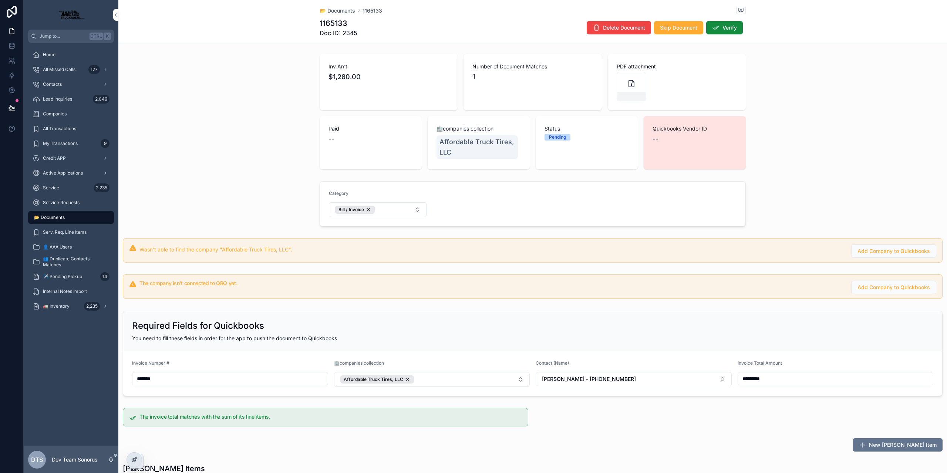
click at [130, 454] on div at bounding box center [134, 460] width 15 height 14
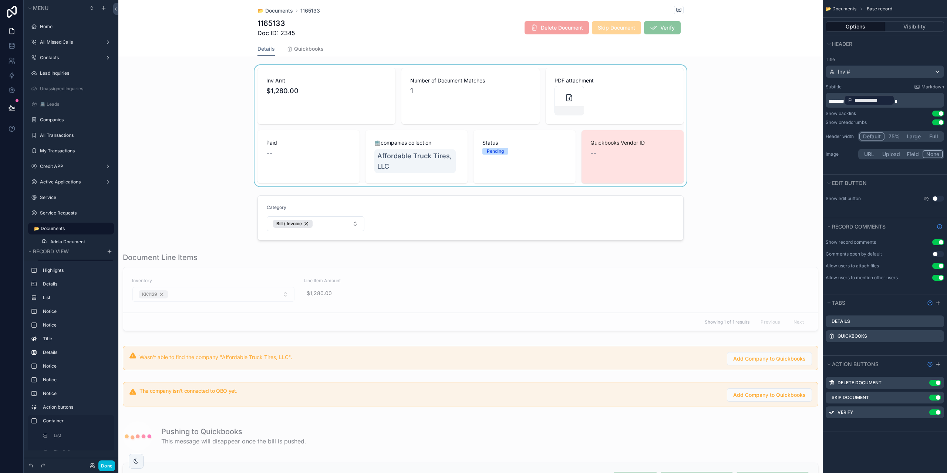
click at [572, 145] on div "scrollable content" at bounding box center [470, 125] width 704 height 121
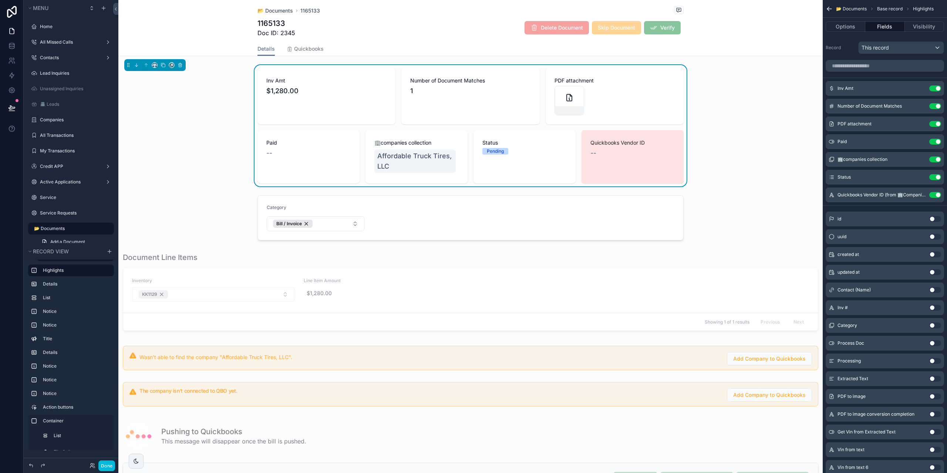
click at [0, 0] on icon "scrollable content" at bounding box center [0, 0] width 0 height 0
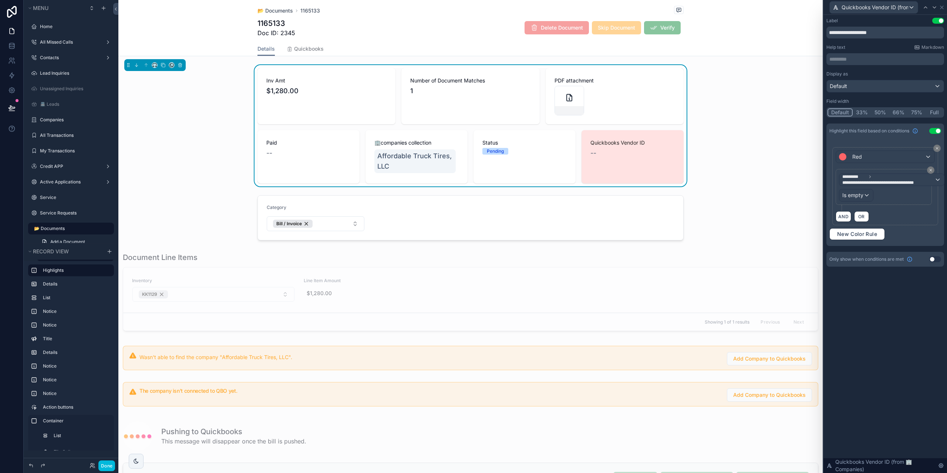
click at [872, 58] on p "********* ﻿" at bounding box center [885, 58] width 113 height 7
click at [872, 58] on p "*" at bounding box center [885, 58] width 113 height 7
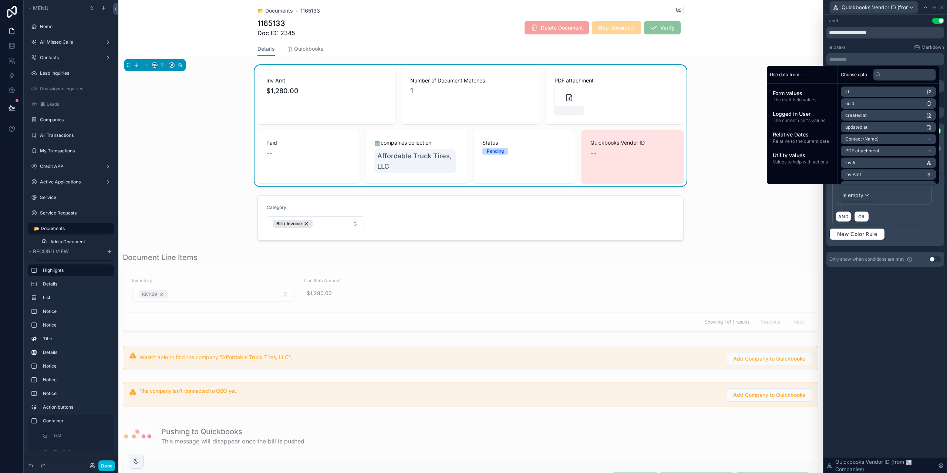
click at [880, 47] on div "Help text Markdown" at bounding box center [885, 47] width 118 height 6
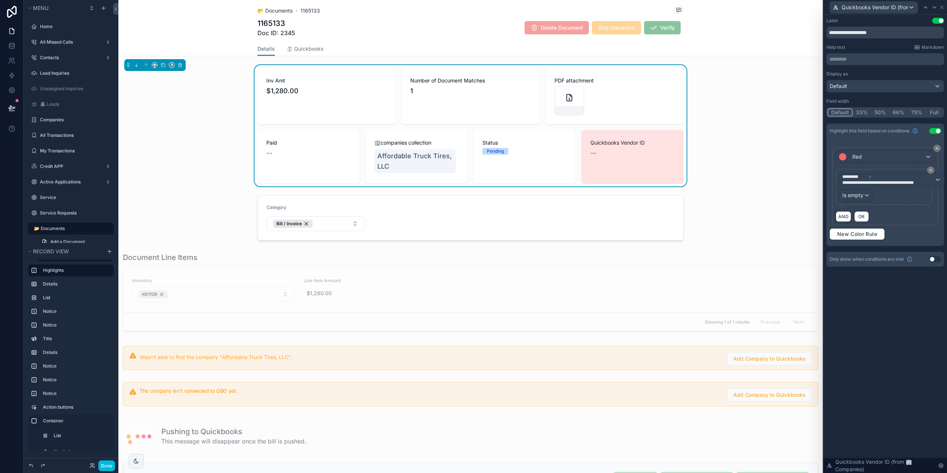
click at [864, 275] on div "**********" at bounding box center [885, 150] width 124 height 270
drag, startPoint x: 944, startPoint y: 10, endPoint x: 945, endPoint y: 33, distance: 23.3
click at [942, 14] on div "Quickbooks Vendor ID (from 🏢Companies)" at bounding box center [885, 7] width 118 height 14
click at [104, 472] on div "Done" at bounding box center [71, 465] width 95 height 15
click at [105, 467] on button "Done" at bounding box center [106, 465] width 17 height 11
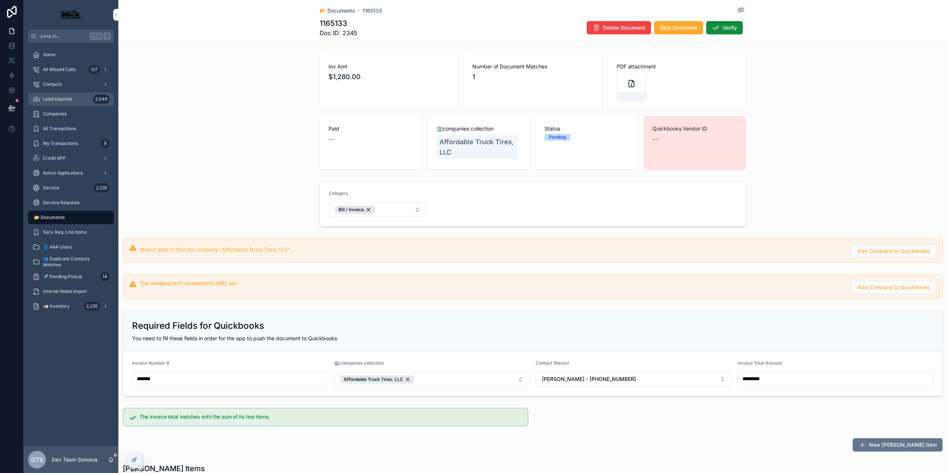
click at [61, 103] on div "Lead Inquiries 2,049" at bounding box center [71, 99] width 77 height 12
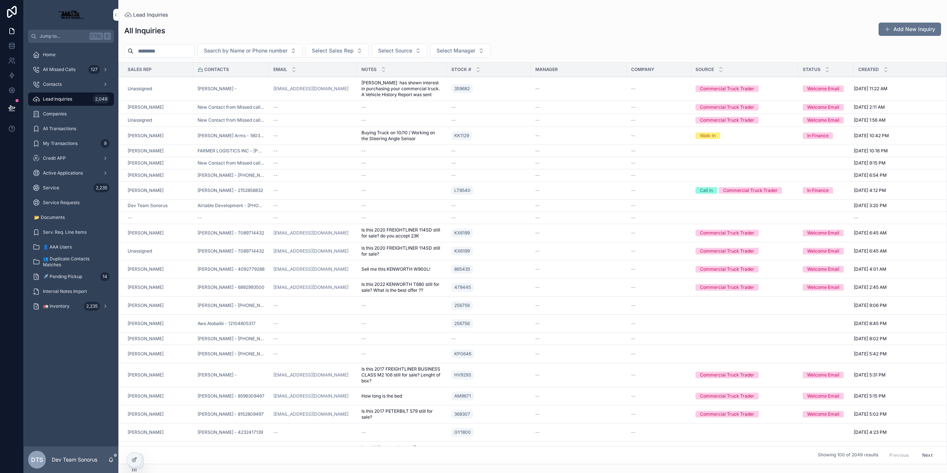
click at [168, 95] on td "Unassigned" at bounding box center [156, 89] width 74 height 24
click at [129, 460] on div at bounding box center [134, 460] width 15 height 14
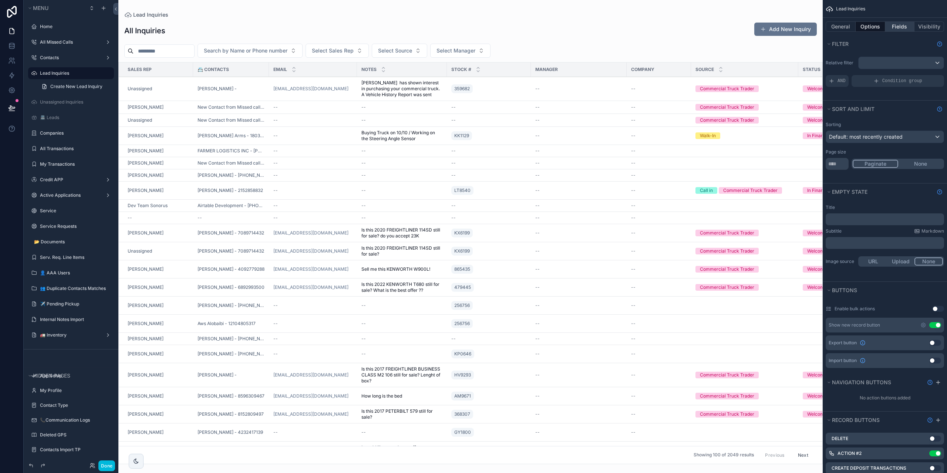
click at [901, 25] on button "Fields" at bounding box center [900, 26] width 30 height 10
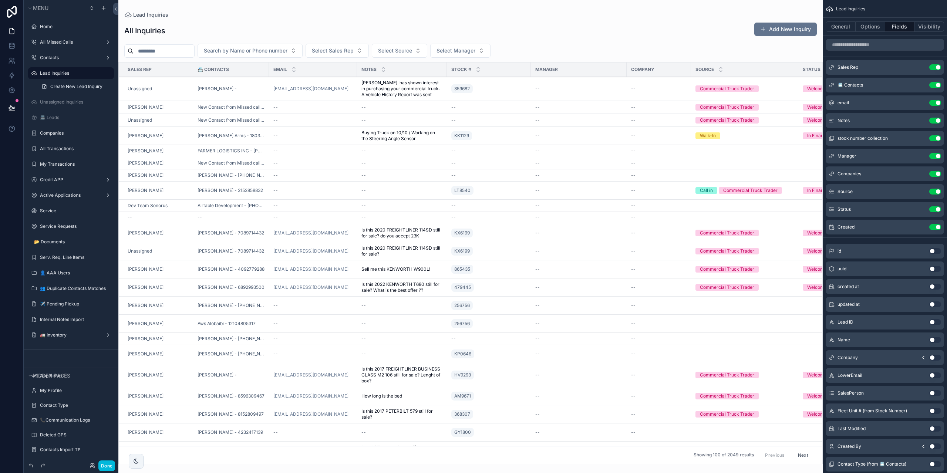
click at [844, 32] on div "General Options Fields Visibility" at bounding box center [884, 27] width 124 height 18
click at [843, 27] on button "General" at bounding box center [840, 26] width 30 height 10
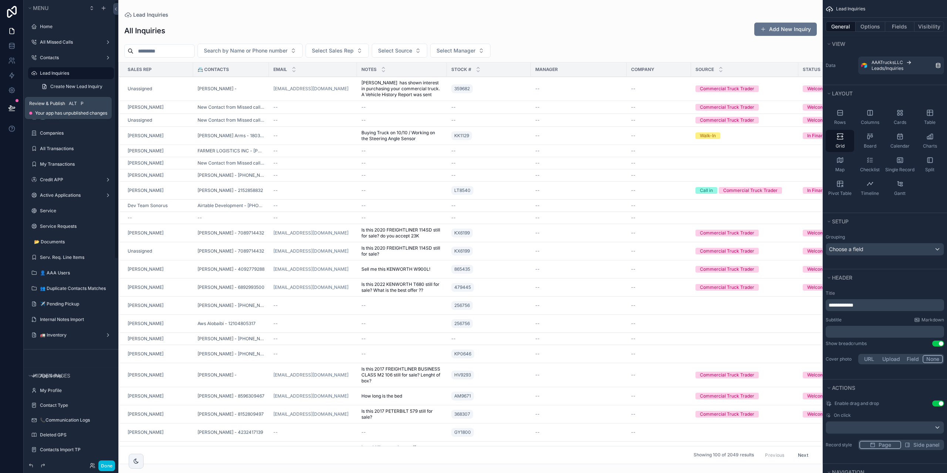
click at [9, 104] on button at bounding box center [12, 108] width 16 height 21
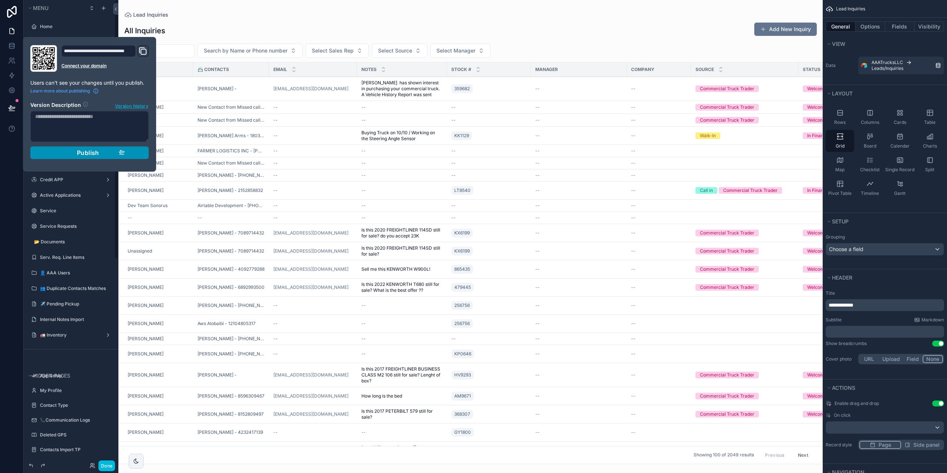
click at [94, 156] on span "Publish" at bounding box center [88, 152] width 22 height 7
